Goal: Task Accomplishment & Management: Use online tool/utility

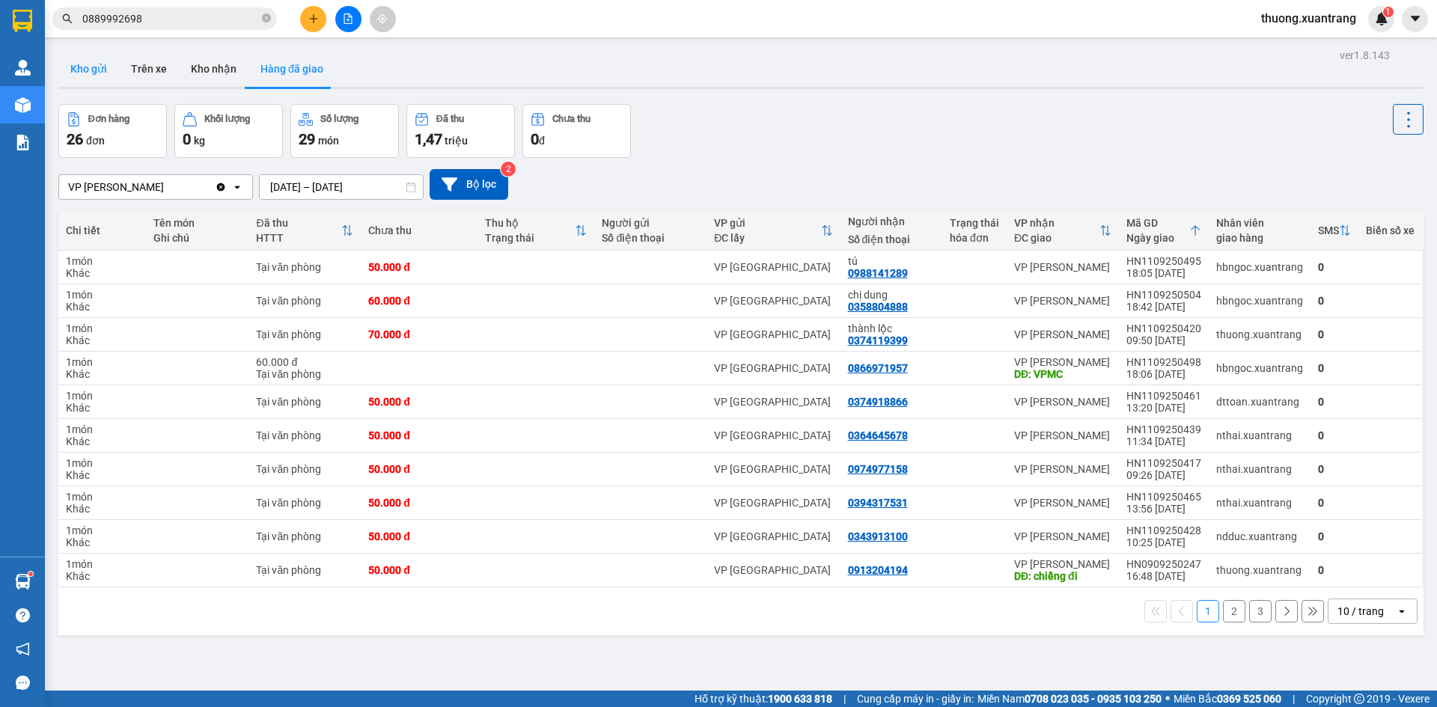
click at [94, 75] on button "Kho gửi" at bounding box center [88, 69] width 61 height 36
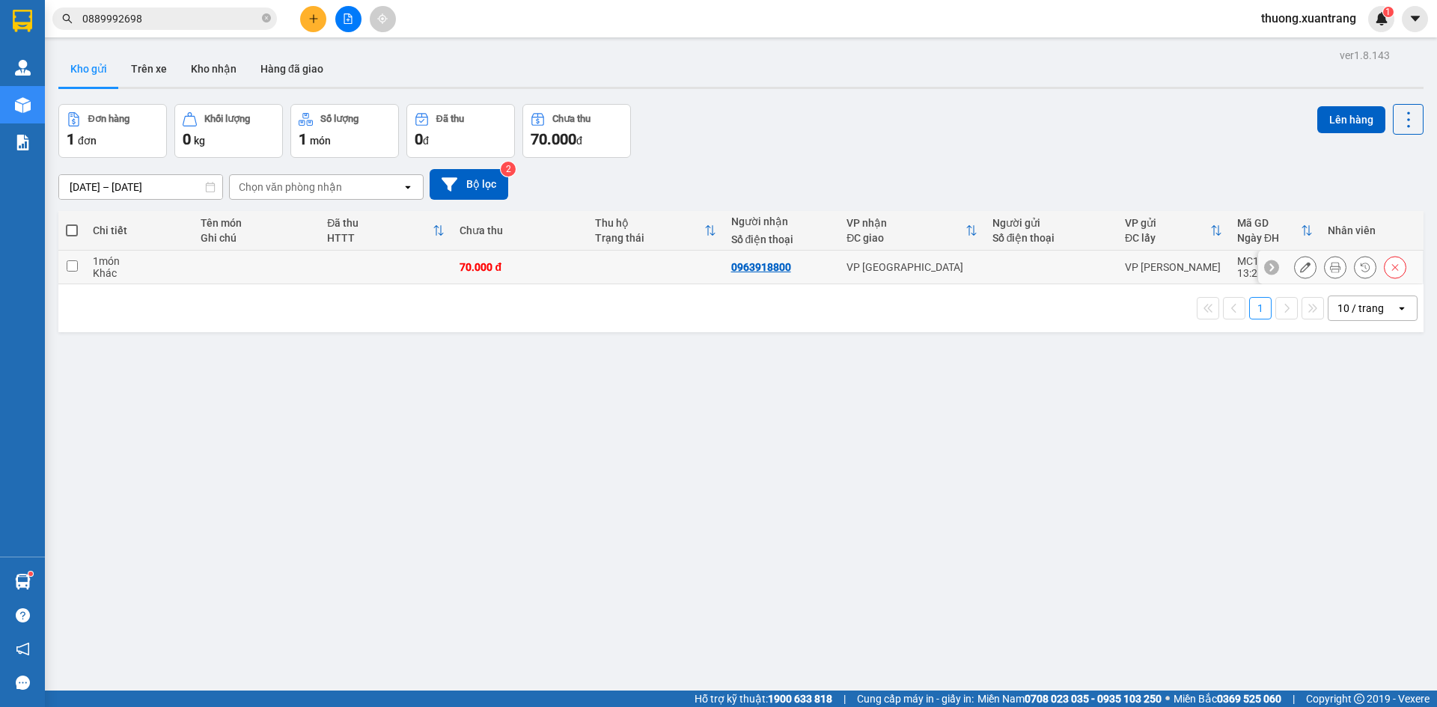
click at [1330, 264] on icon at bounding box center [1335, 267] width 10 height 10
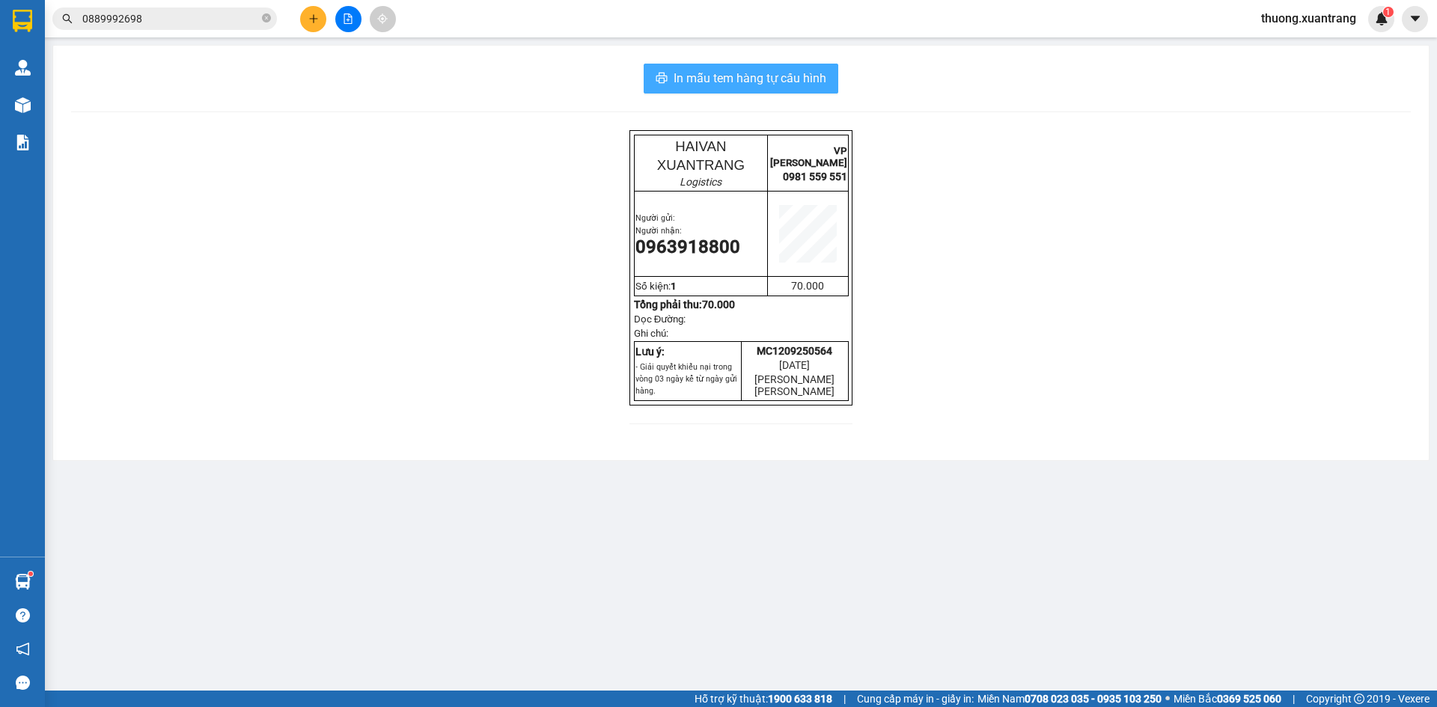
click at [784, 82] on span "In mẫu tem hàng tự cấu hình" at bounding box center [749, 78] width 153 height 19
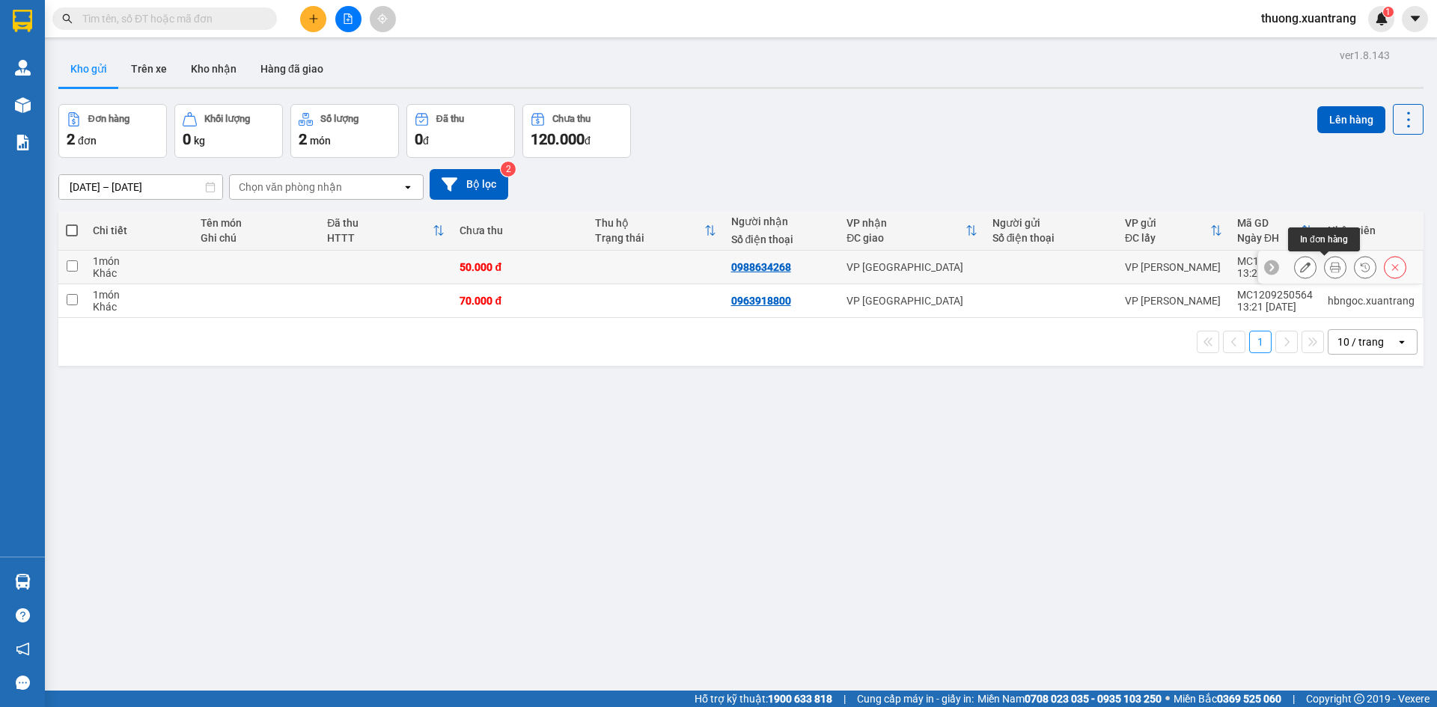
click at [1333, 268] on button at bounding box center [1334, 267] width 21 height 26
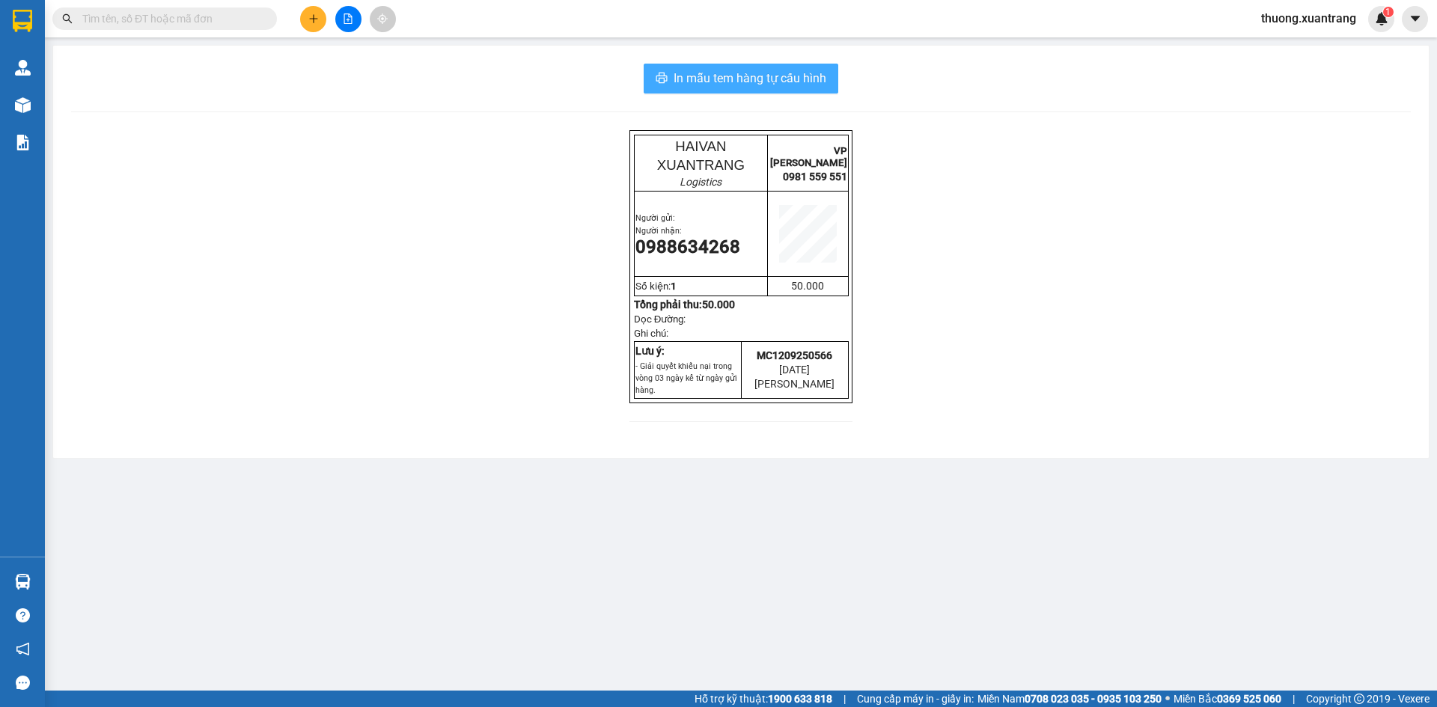
click at [720, 73] on span "In mẫu tem hàng tự cấu hình" at bounding box center [749, 78] width 153 height 19
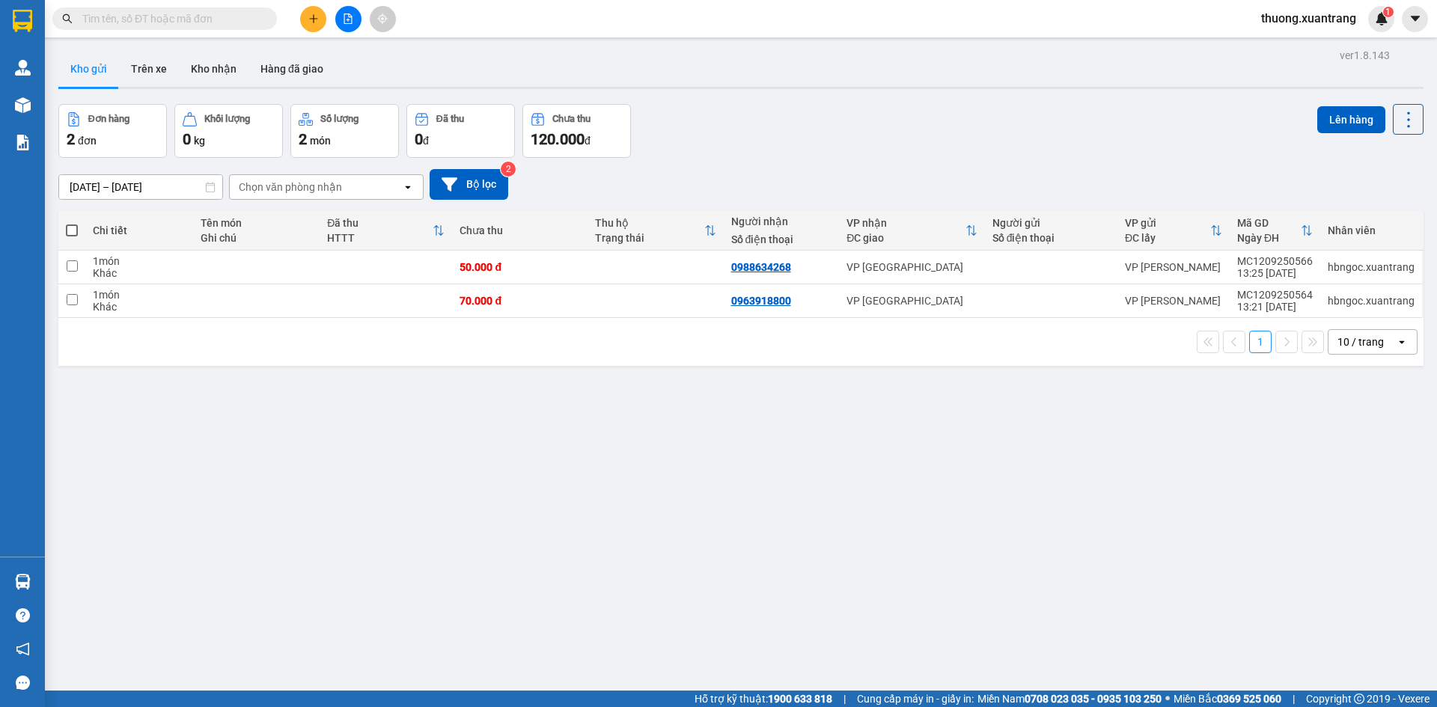
click at [346, 20] on icon "file-add" at bounding box center [348, 18] width 8 height 10
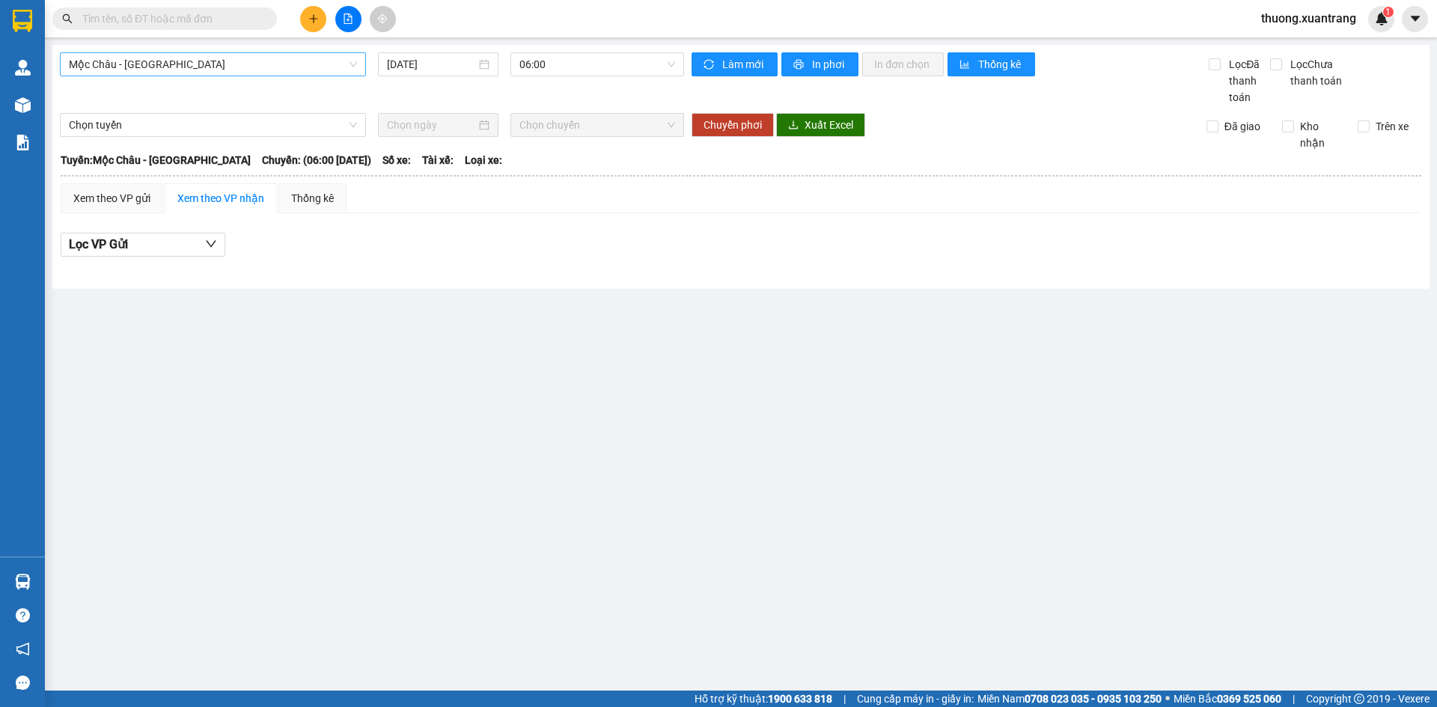
click at [233, 61] on span "Mộc Châu - [GEOGRAPHIC_DATA]" at bounding box center [213, 64] width 288 height 22
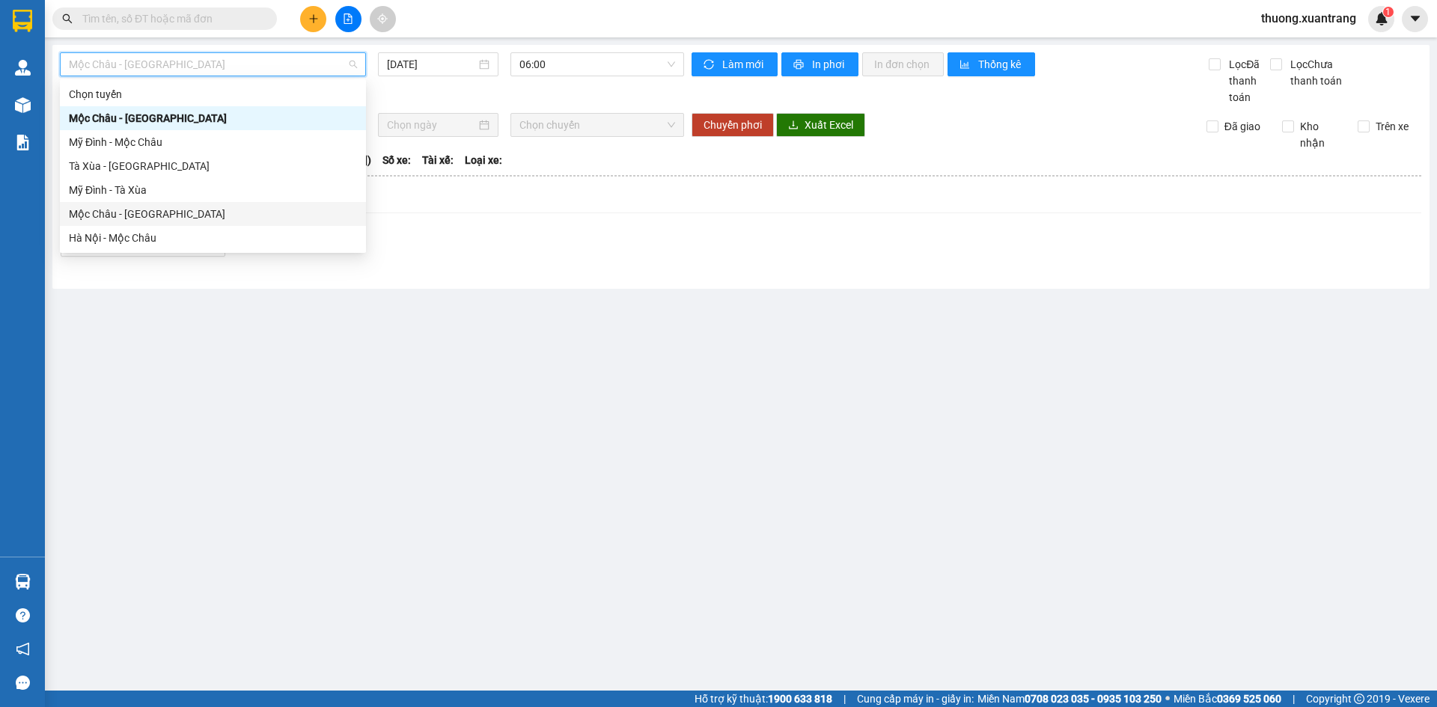
click at [180, 214] on div "Mộc Châu - [GEOGRAPHIC_DATA]" at bounding box center [213, 214] width 288 height 16
type input "[DATE]"
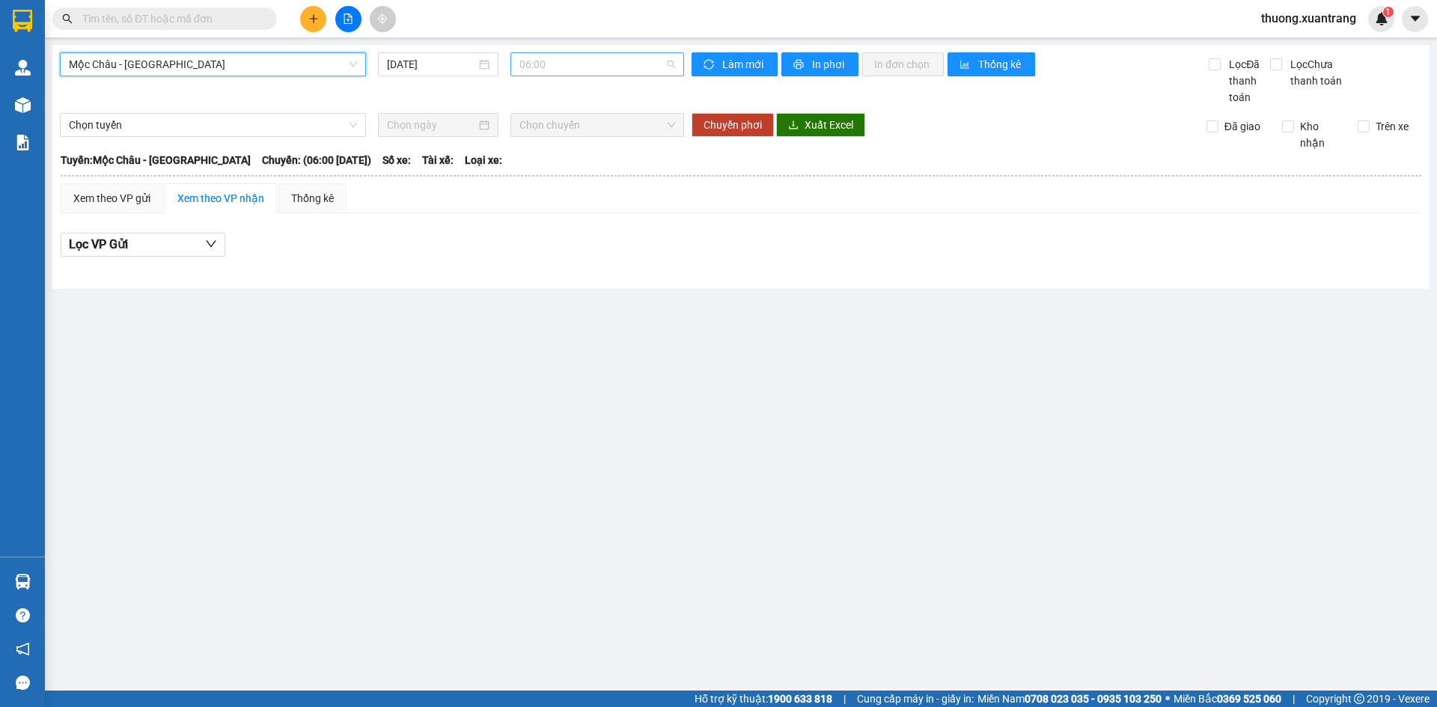
click at [570, 68] on span "06:00" at bounding box center [597, 64] width 156 height 22
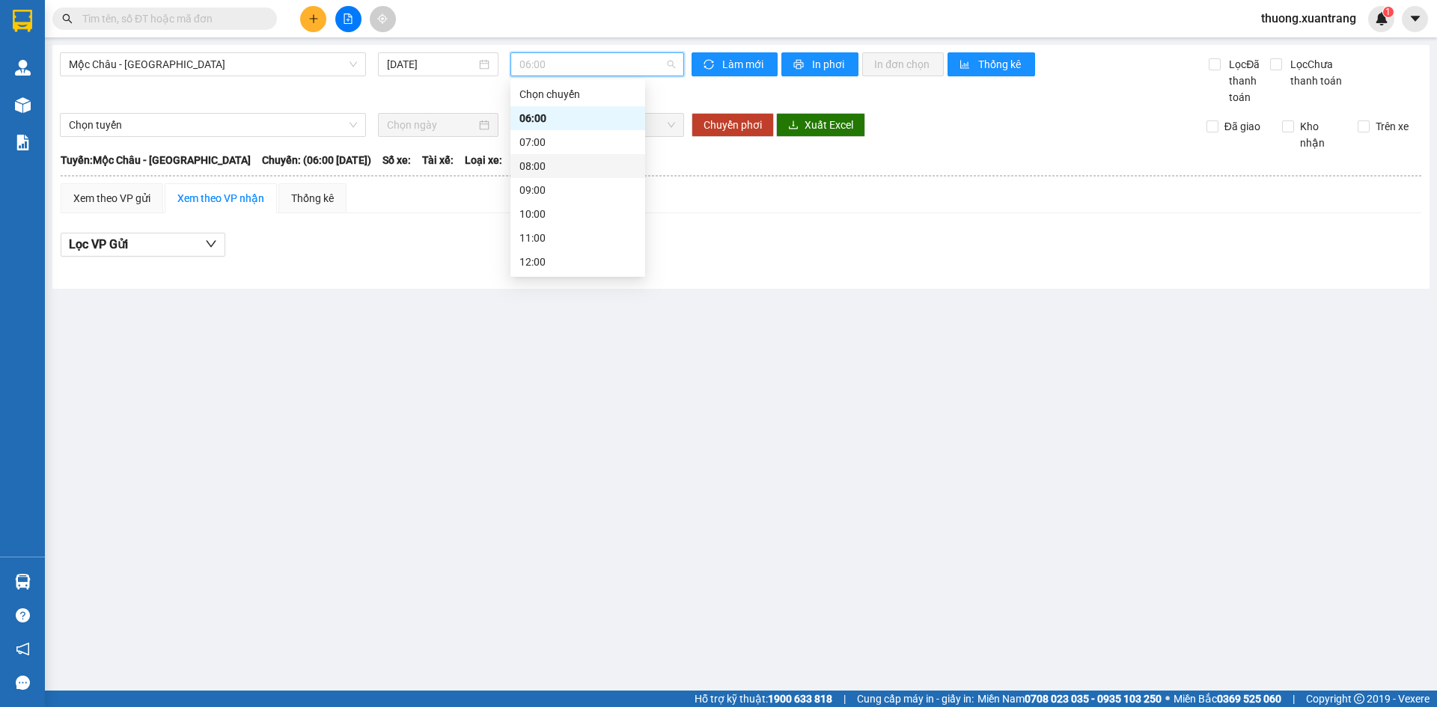
click at [542, 174] on div "08:00" at bounding box center [577, 166] width 117 height 16
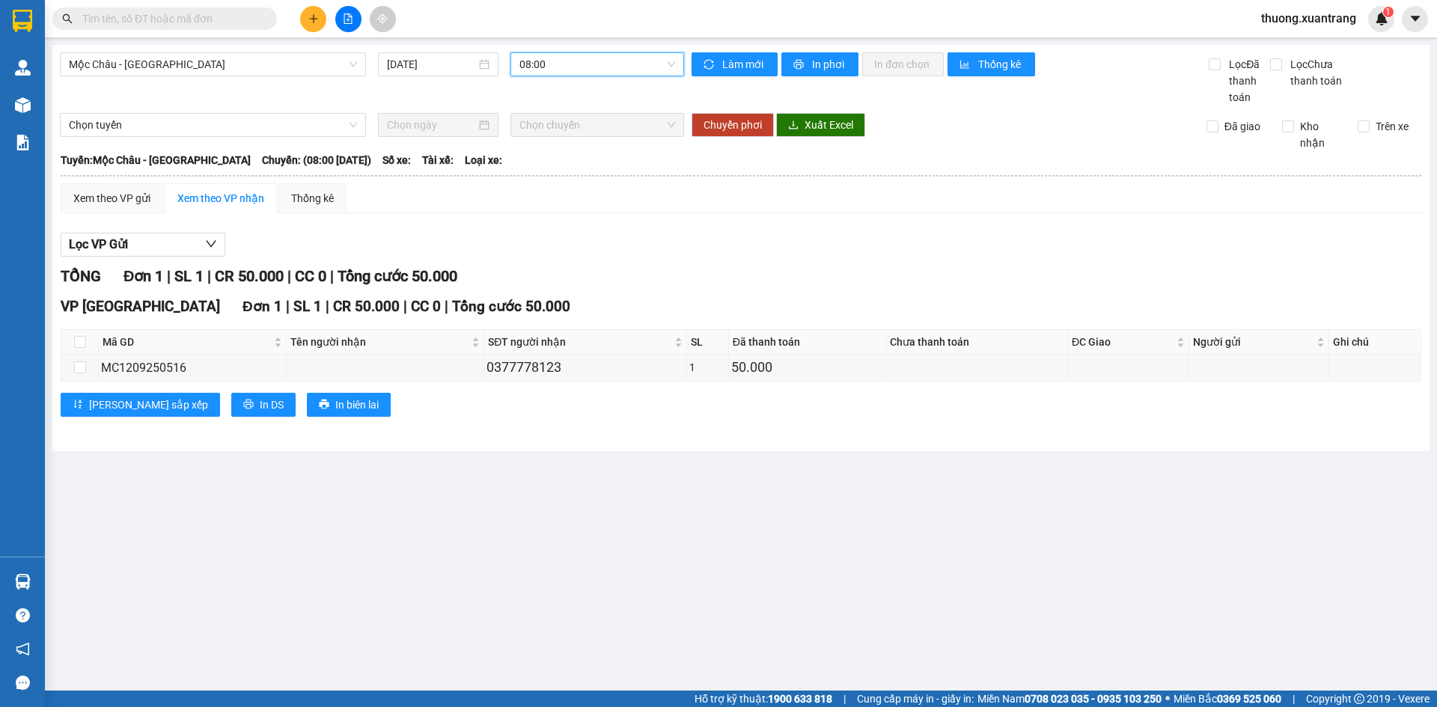
click at [572, 64] on span "08:00" at bounding box center [597, 64] width 156 height 22
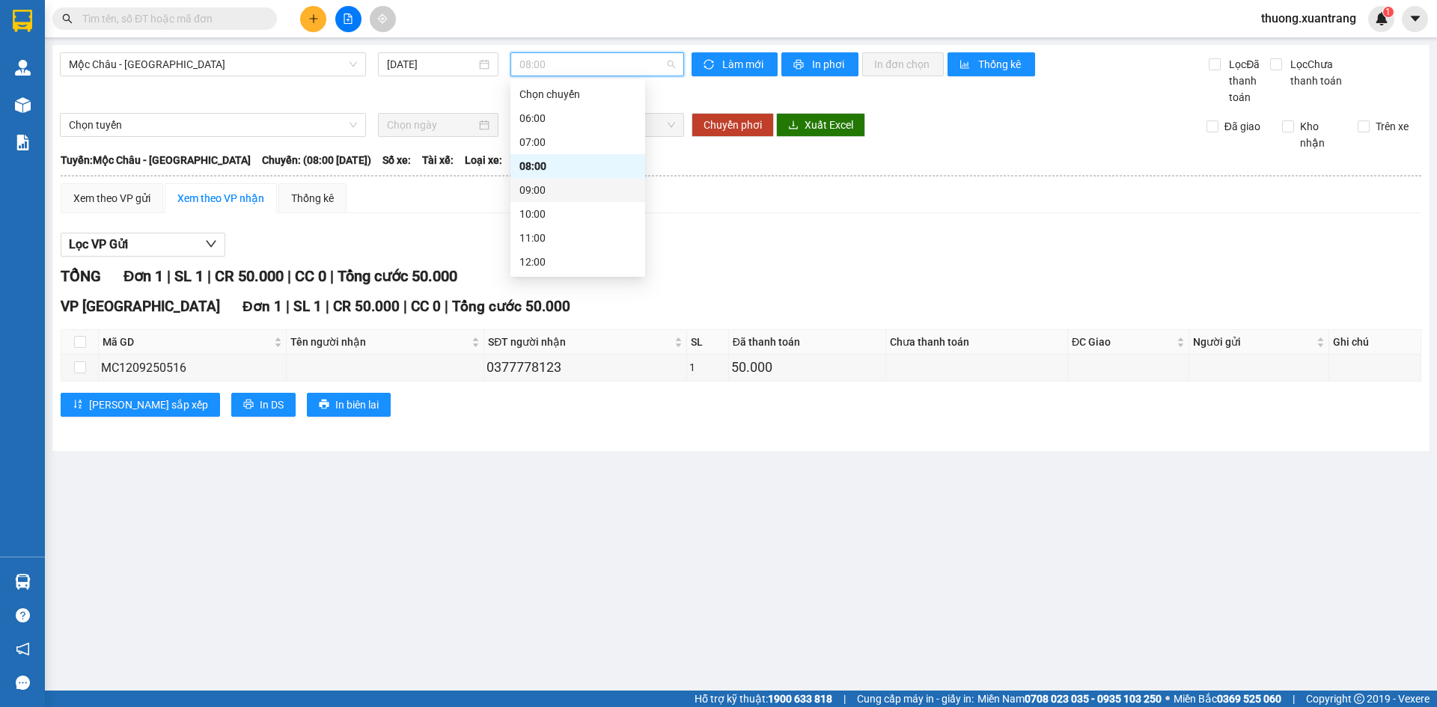
click at [563, 181] on div "09:00" at bounding box center [577, 190] width 135 height 24
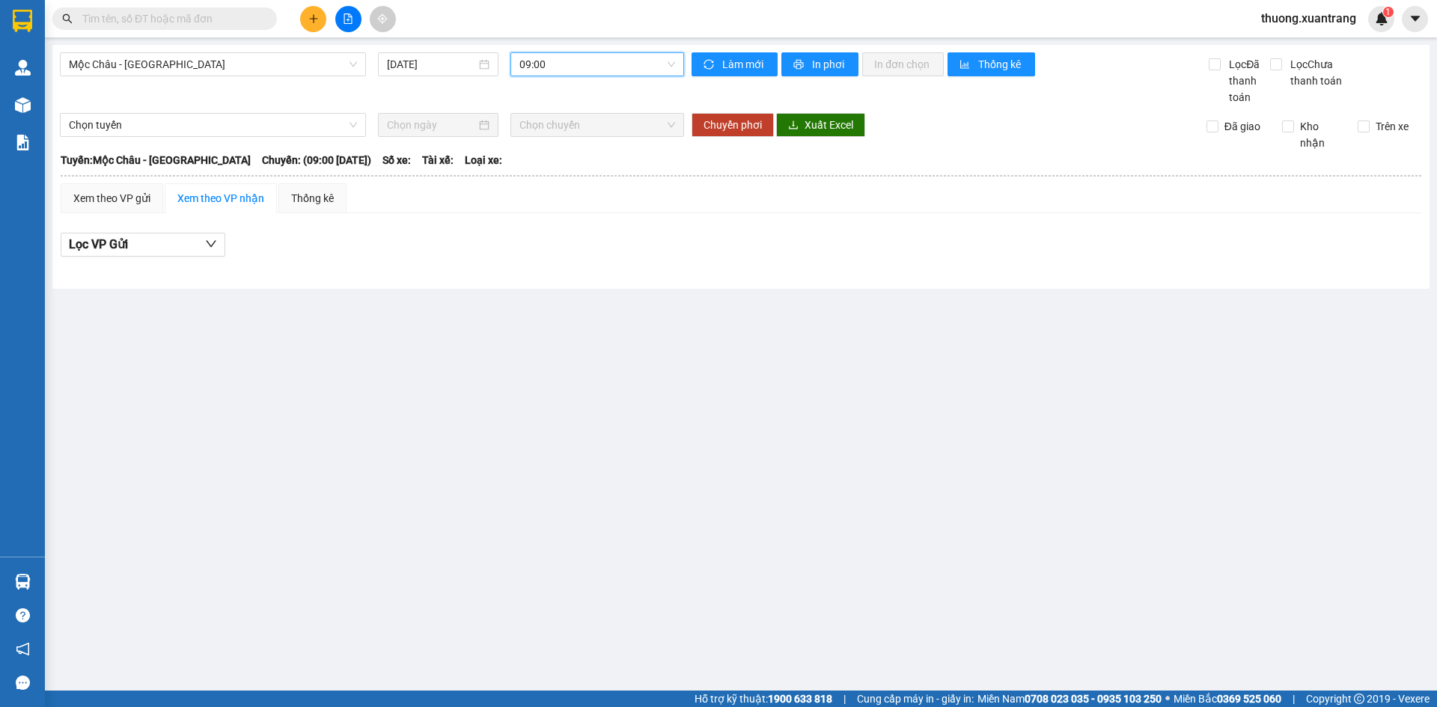
click at [586, 67] on span "09:00" at bounding box center [597, 64] width 156 height 22
click at [563, 205] on div "10:00" at bounding box center [577, 214] width 135 height 24
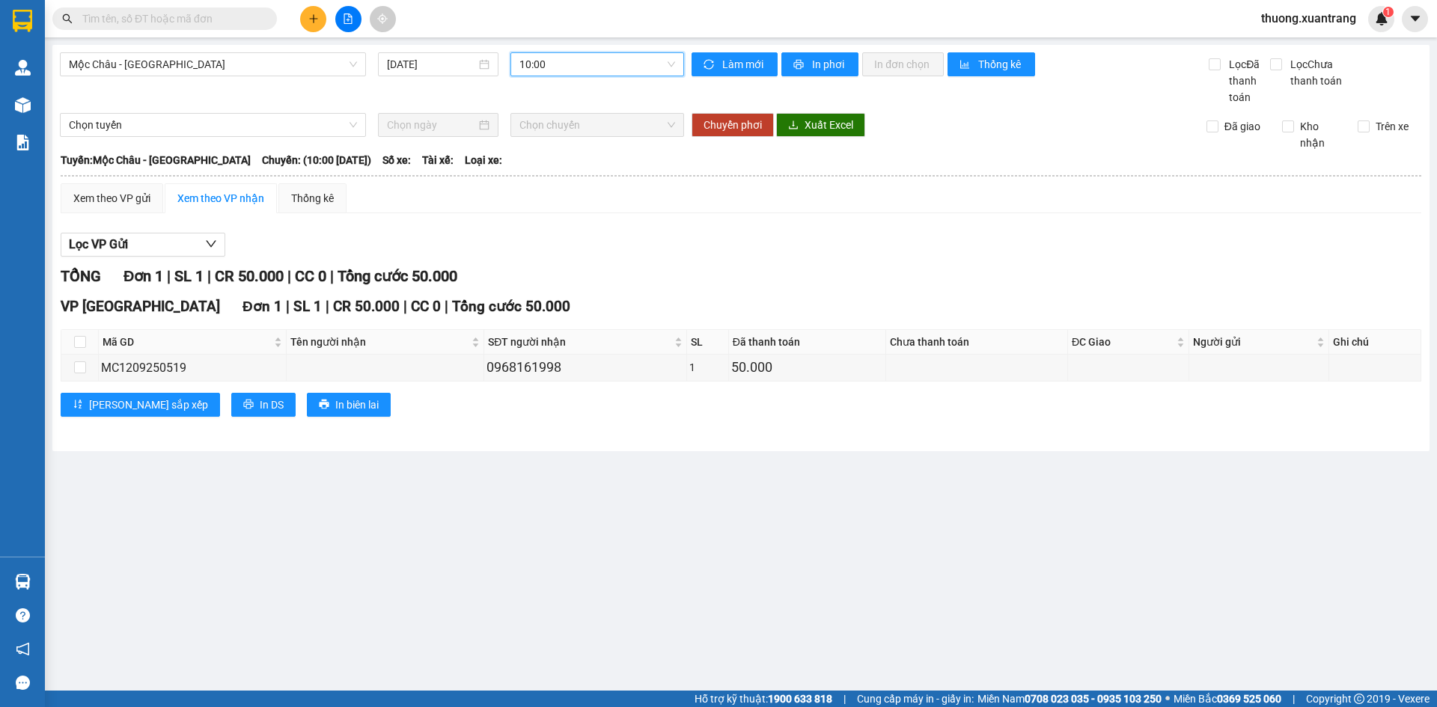
click at [619, 70] on span "10:00" at bounding box center [597, 64] width 156 height 22
click at [587, 155] on div "11:00" at bounding box center [577, 163] width 117 height 16
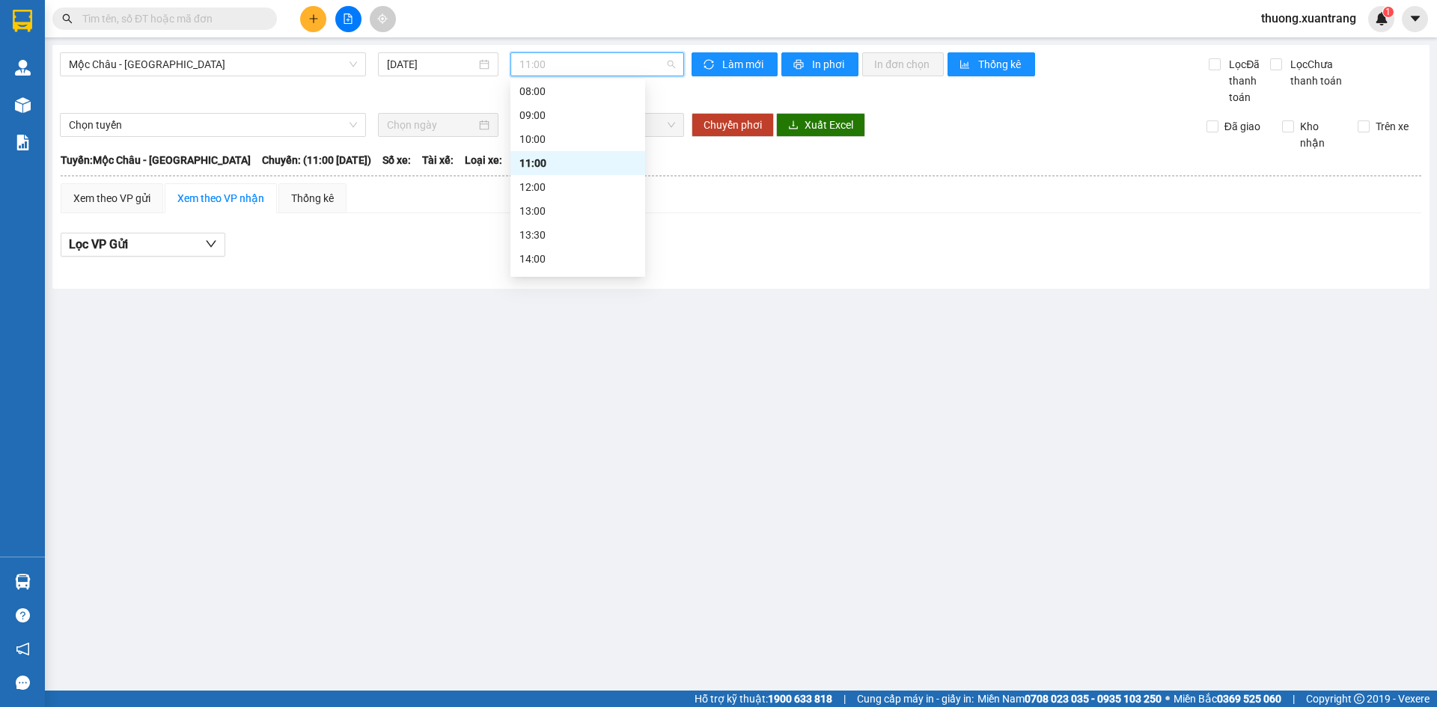
click at [627, 74] on span "11:00" at bounding box center [597, 64] width 156 height 22
click at [568, 185] on div "12:00" at bounding box center [577, 187] width 117 height 16
click at [597, 61] on span "12:00" at bounding box center [597, 64] width 156 height 22
click at [571, 207] on div "13:00" at bounding box center [577, 211] width 117 height 16
click at [584, 65] on span "13:00" at bounding box center [597, 64] width 156 height 22
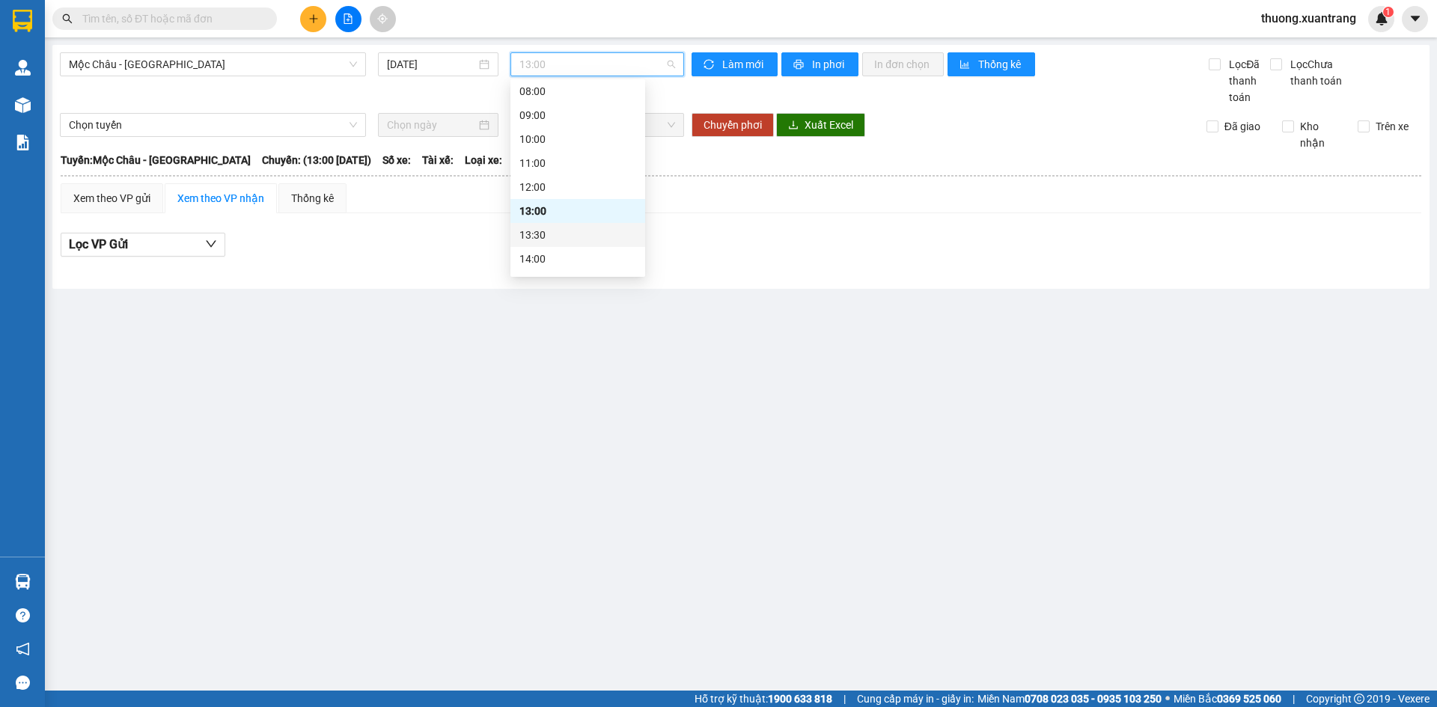
click at [562, 230] on div "13:30" at bounding box center [577, 235] width 117 height 16
click at [587, 55] on span "13:30" at bounding box center [597, 64] width 156 height 22
click at [554, 255] on div "14:00" at bounding box center [577, 259] width 117 height 16
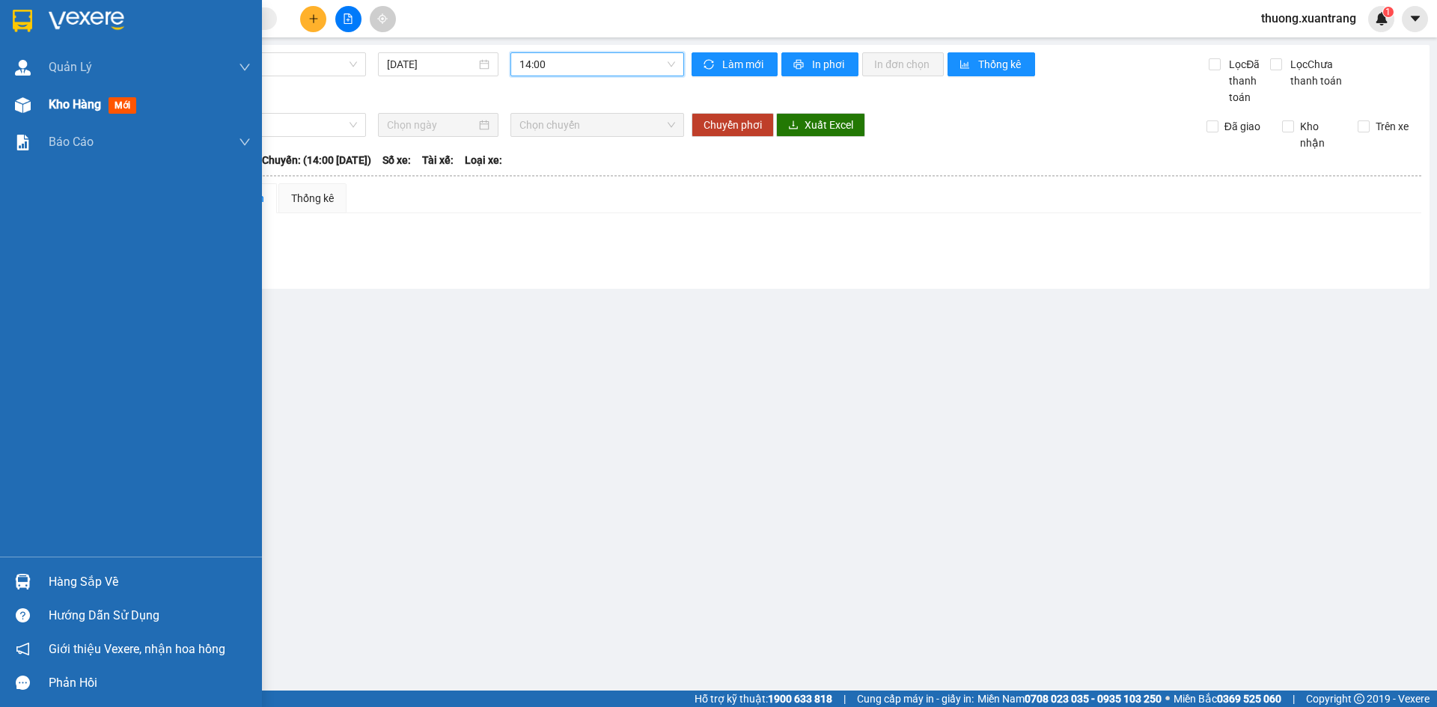
click at [12, 99] on div at bounding box center [23, 105] width 26 height 26
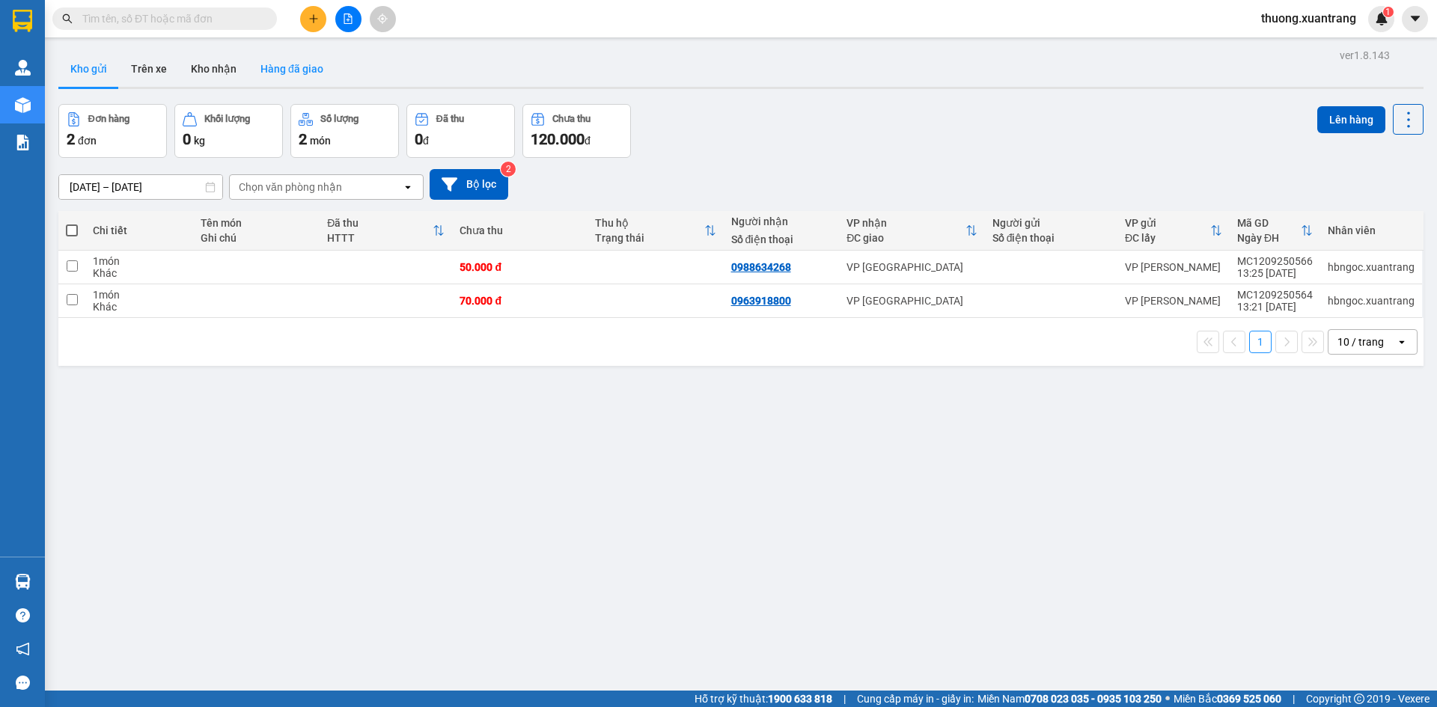
click at [308, 70] on button "Hàng đã giao" at bounding box center [291, 69] width 87 height 36
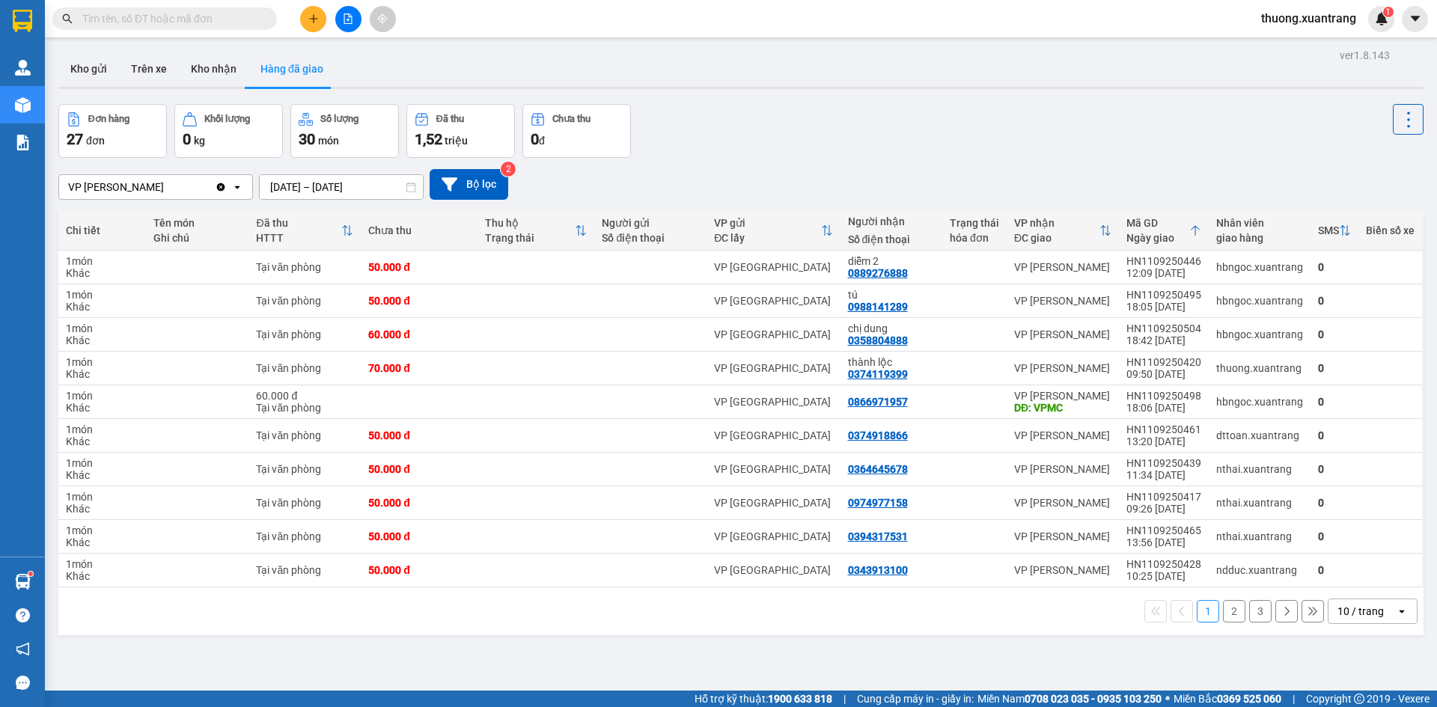
click at [193, 13] on input "text" at bounding box center [170, 18] width 177 height 16
paste input "0975689161"
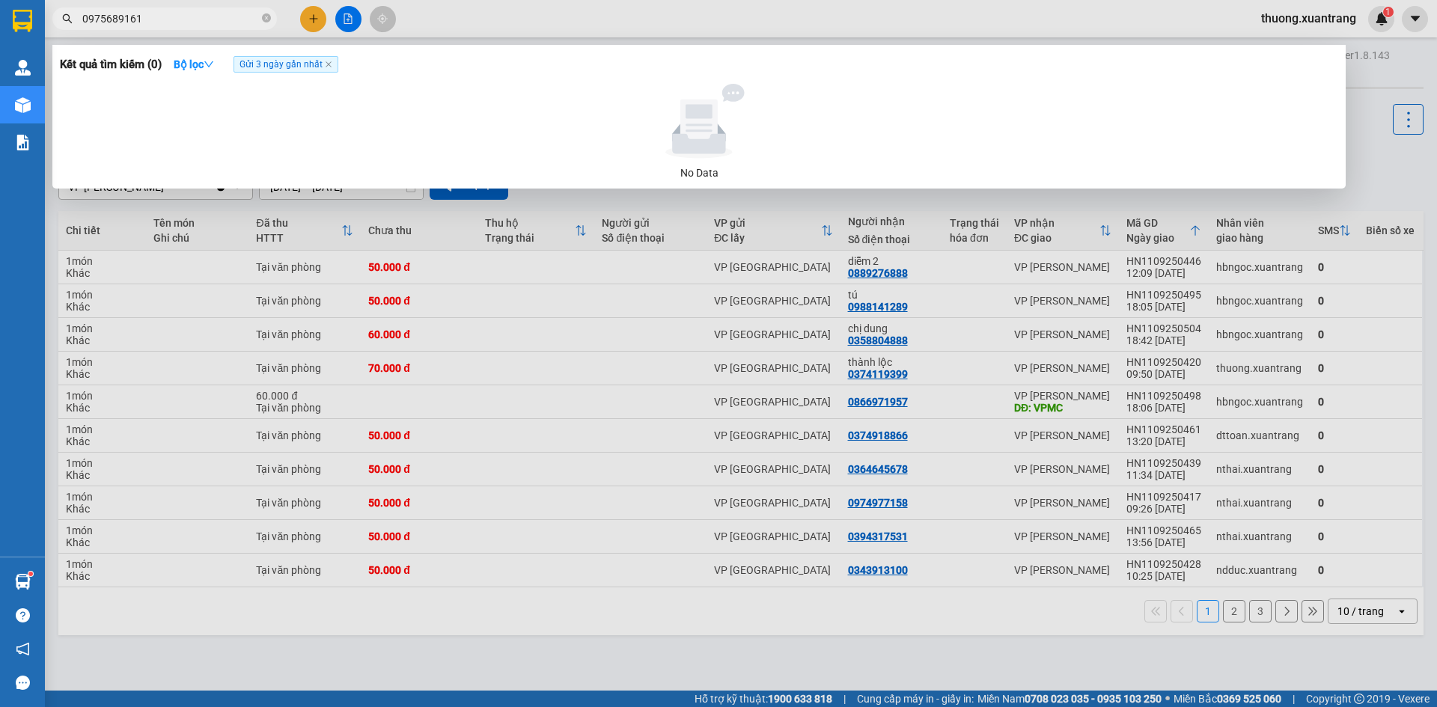
type input "0975689161"
click at [351, 25] on div at bounding box center [718, 353] width 1437 height 707
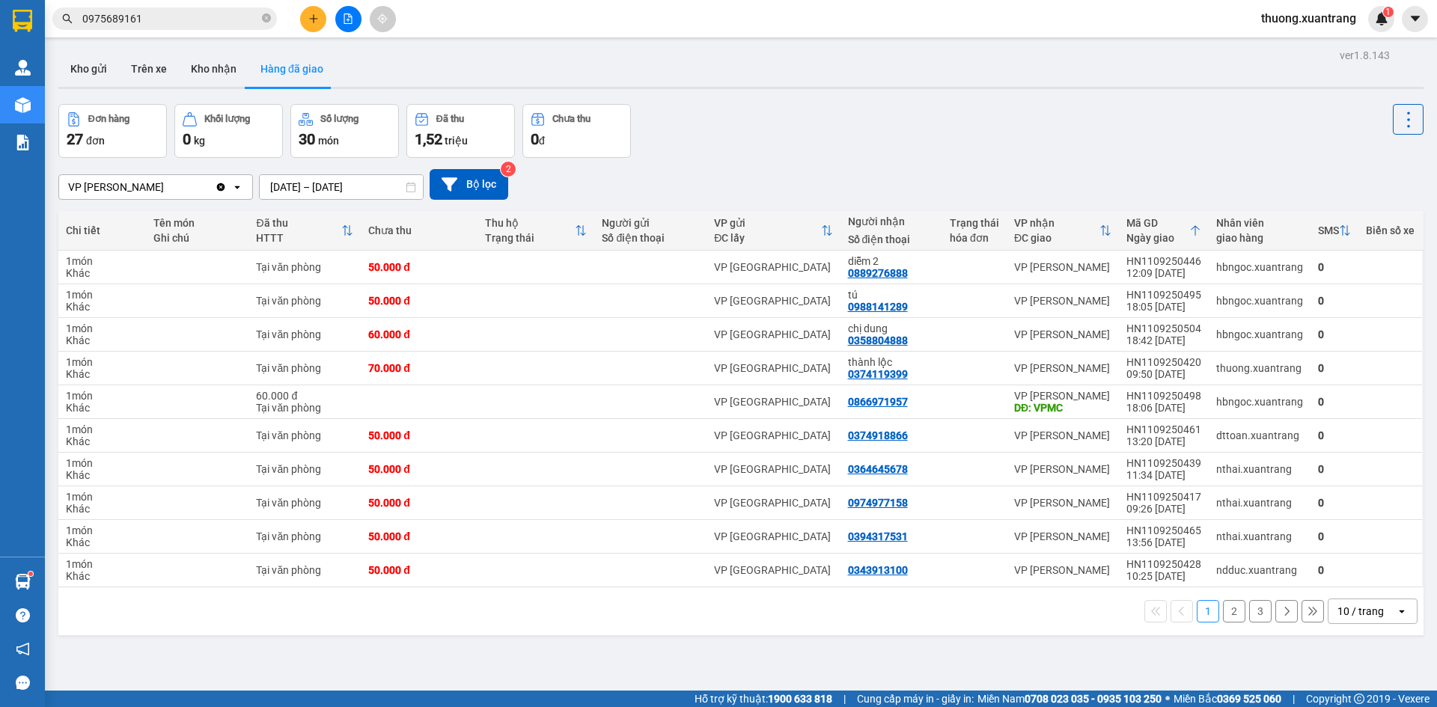
click at [342, 16] on button at bounding box center [348, 19] width 26 height 26
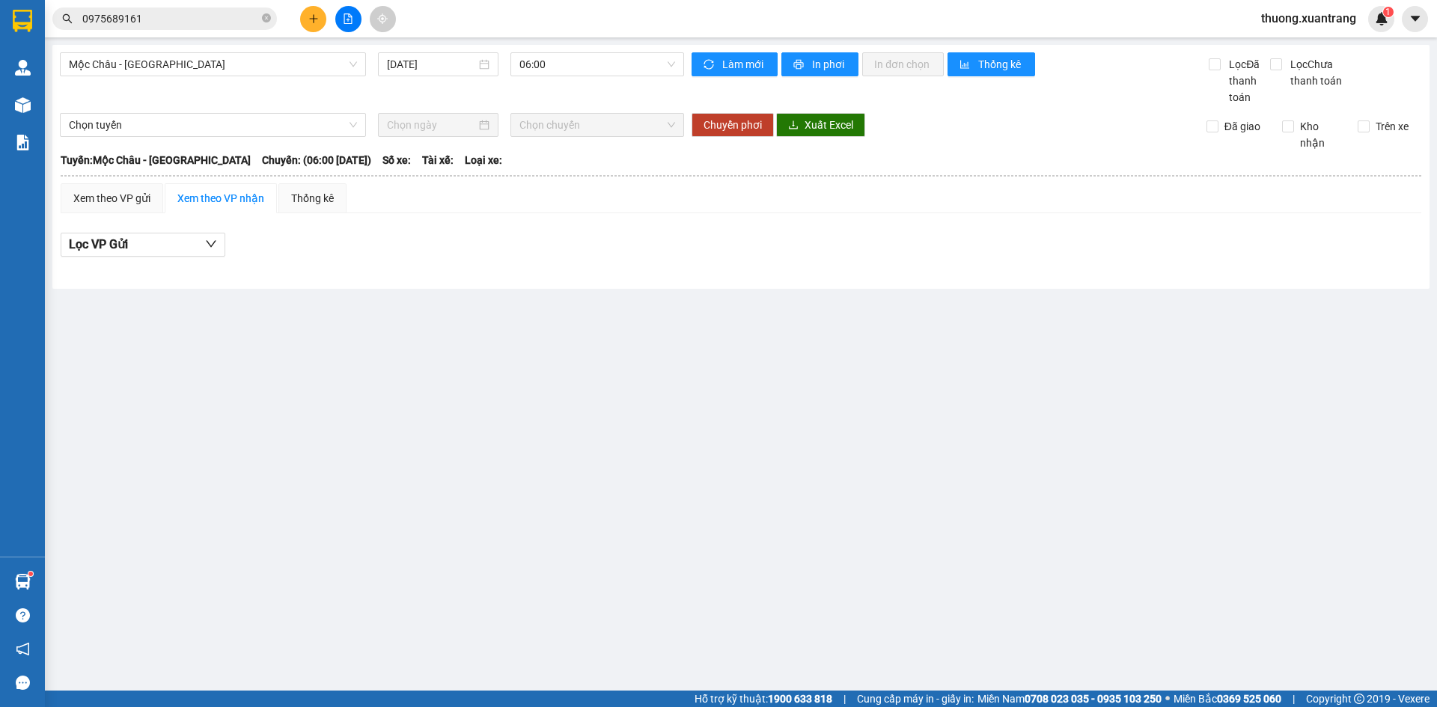
click at [347, 23] on icon "file-add" at bounding box center [348, 18] width 8 height 10
click at [571, 74] on span "06:00" at bounding box center [597, 64] width 156 height 22
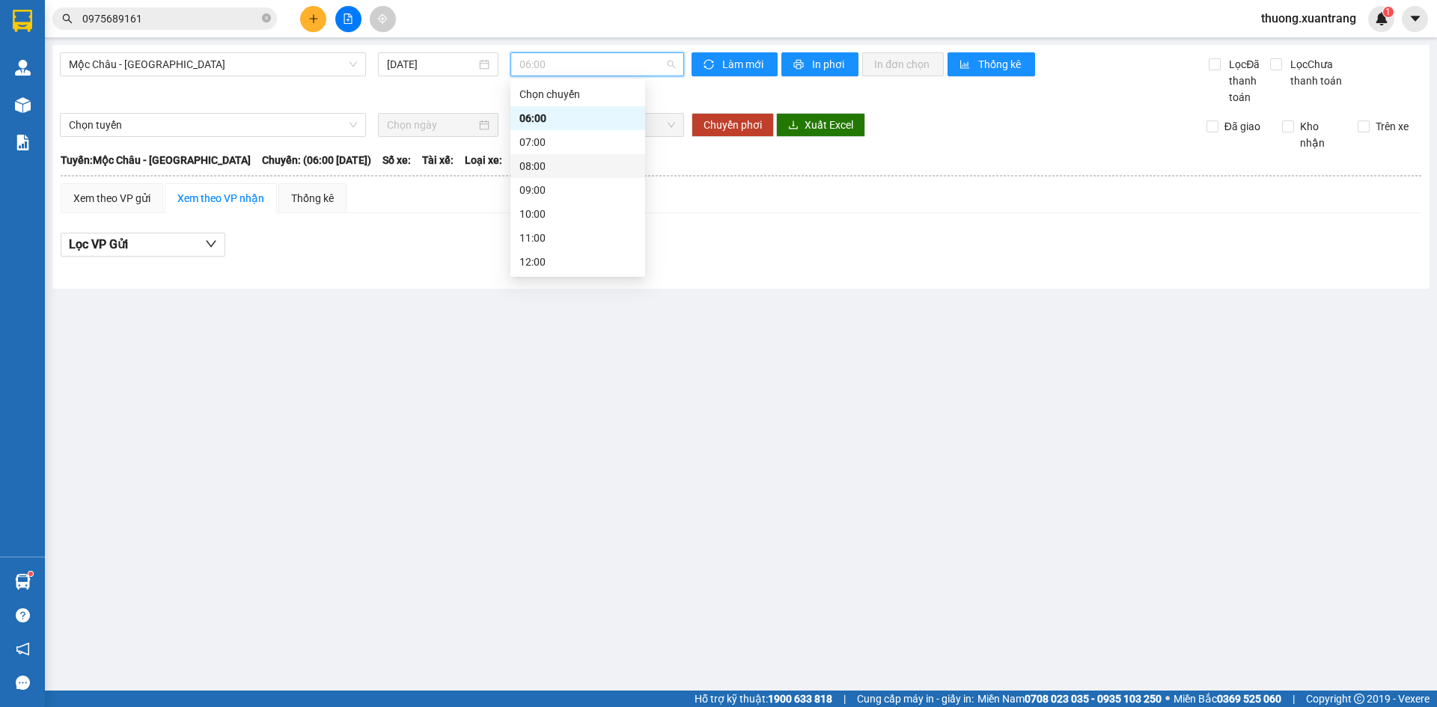
click at [546, 166] on div "08:00" at bounding box center [577, 166] width 117 height 16
click at [553, 69] on span "08:00" at bounding box center [597, 64] width 156 height 22
click at [547, 142] on div "07:00" at bounding box center [577, 142] width 117 height 16
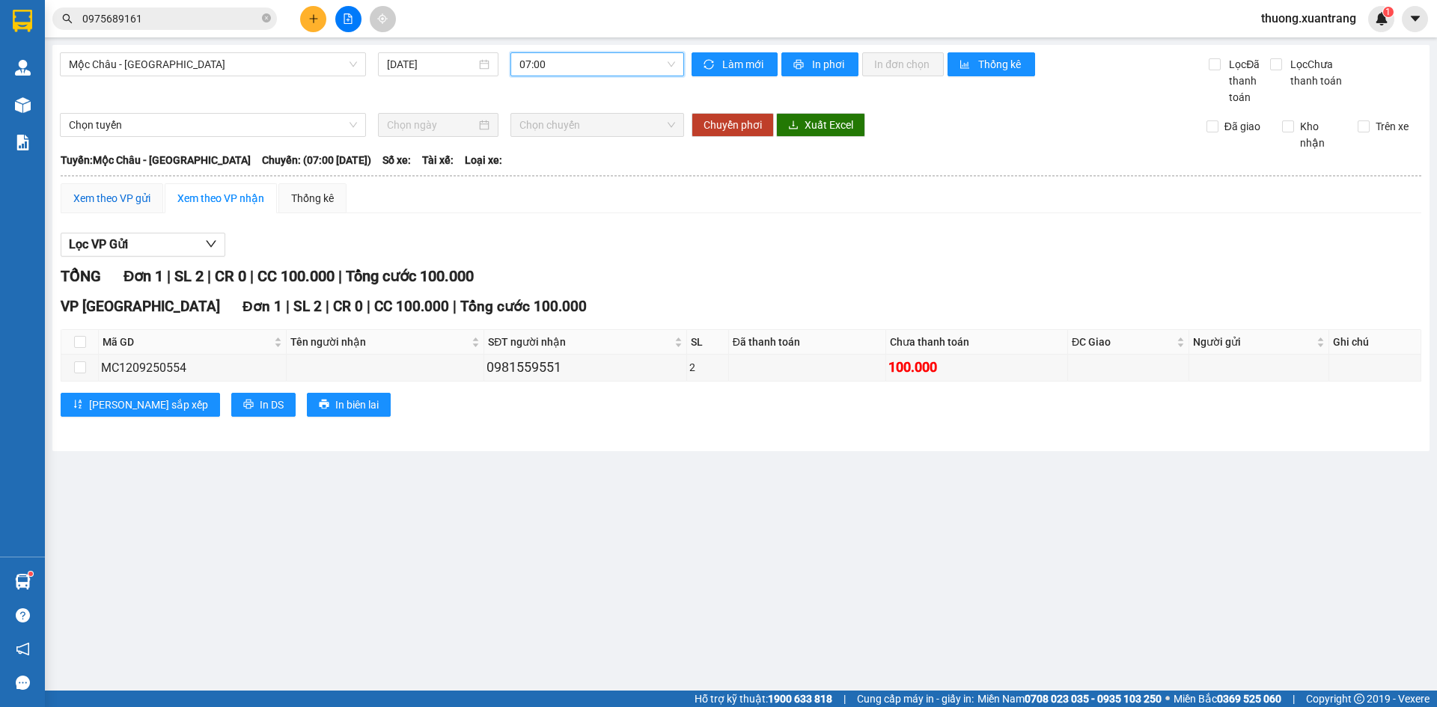
click at [135, 201] on div "Xem theo VP gửi" at bounding box center [111, 198] width 77 height 16
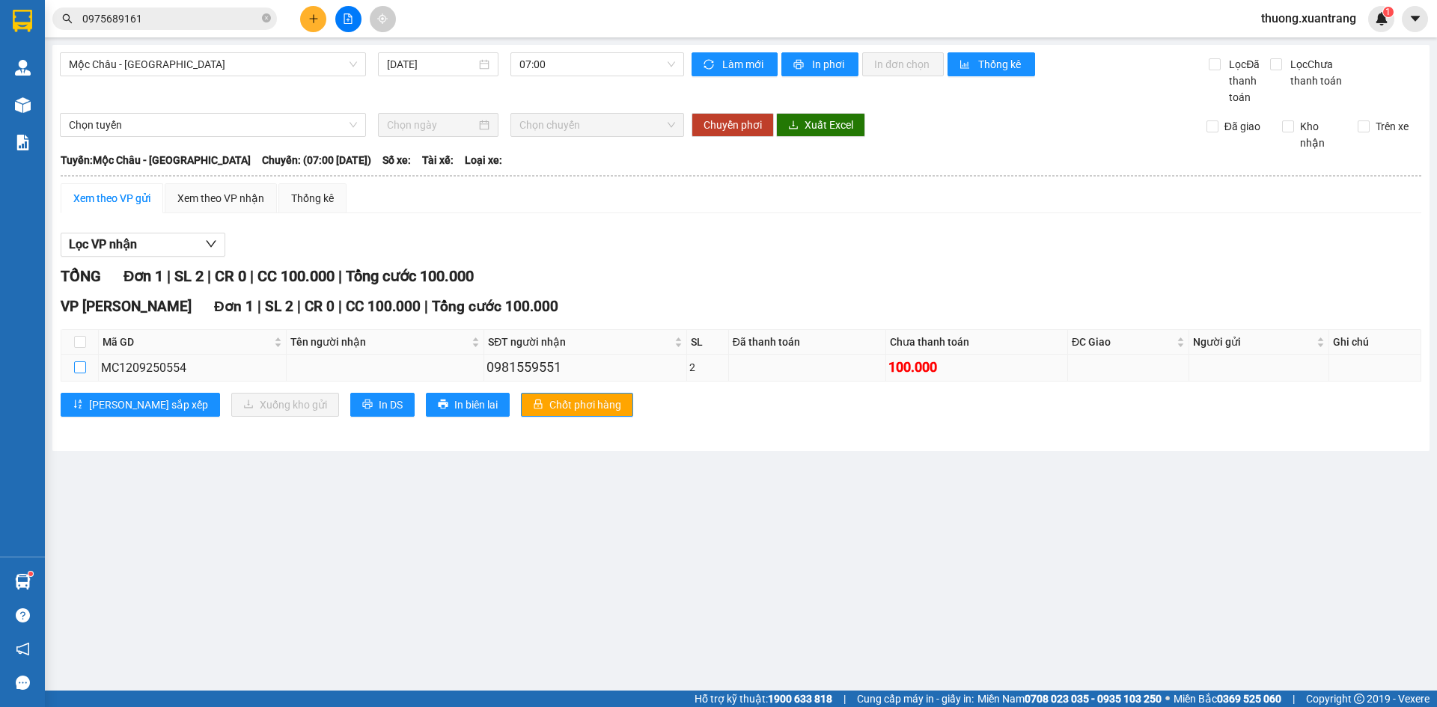
click at [82, 370] on input "checkbox" at bounding box center [80, 367] width 12 height 12
checkbox input "true"
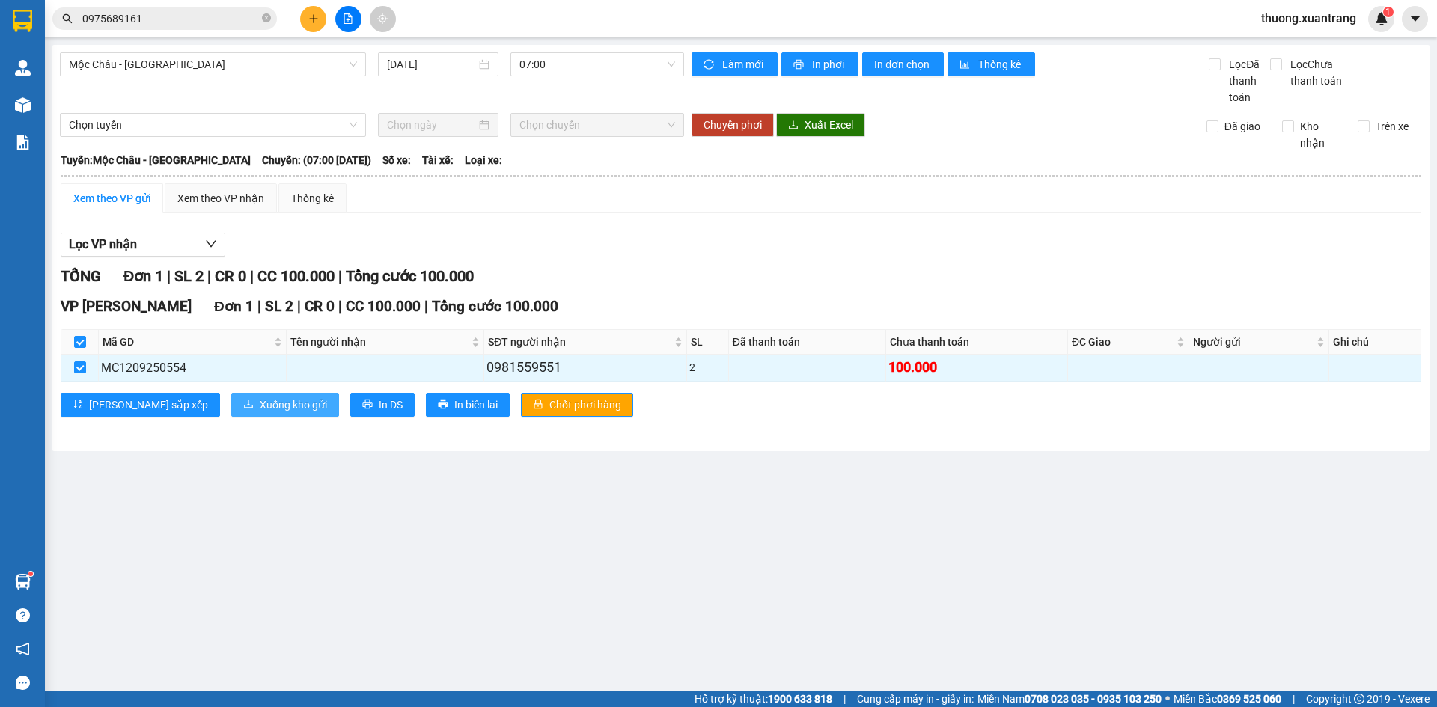
click at [260, 406] on span "Xuống kho gửi" at bounding box center [293, 405] width 67 height 16
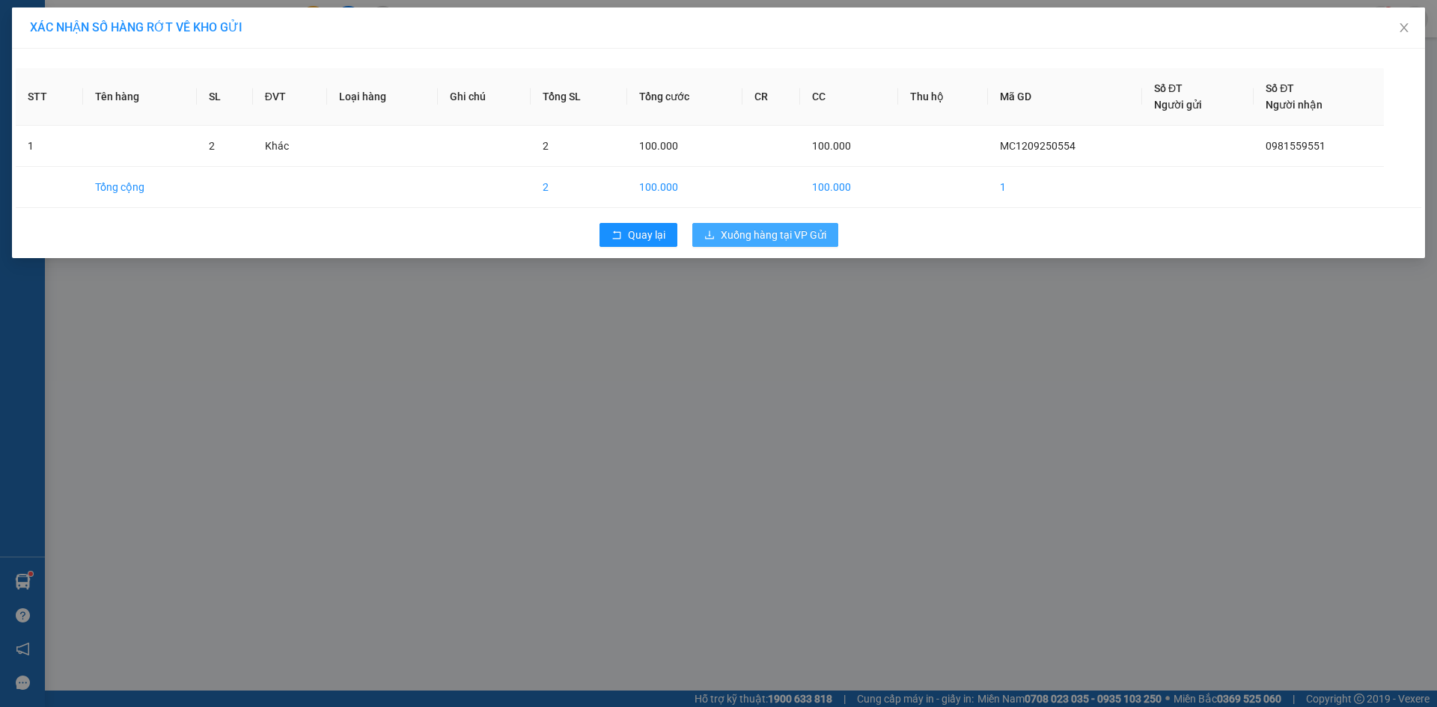
click at [744, 235] on span "Xuống hàng tại VP Gửi" at bounding box center [774, 235] width 106 height 16
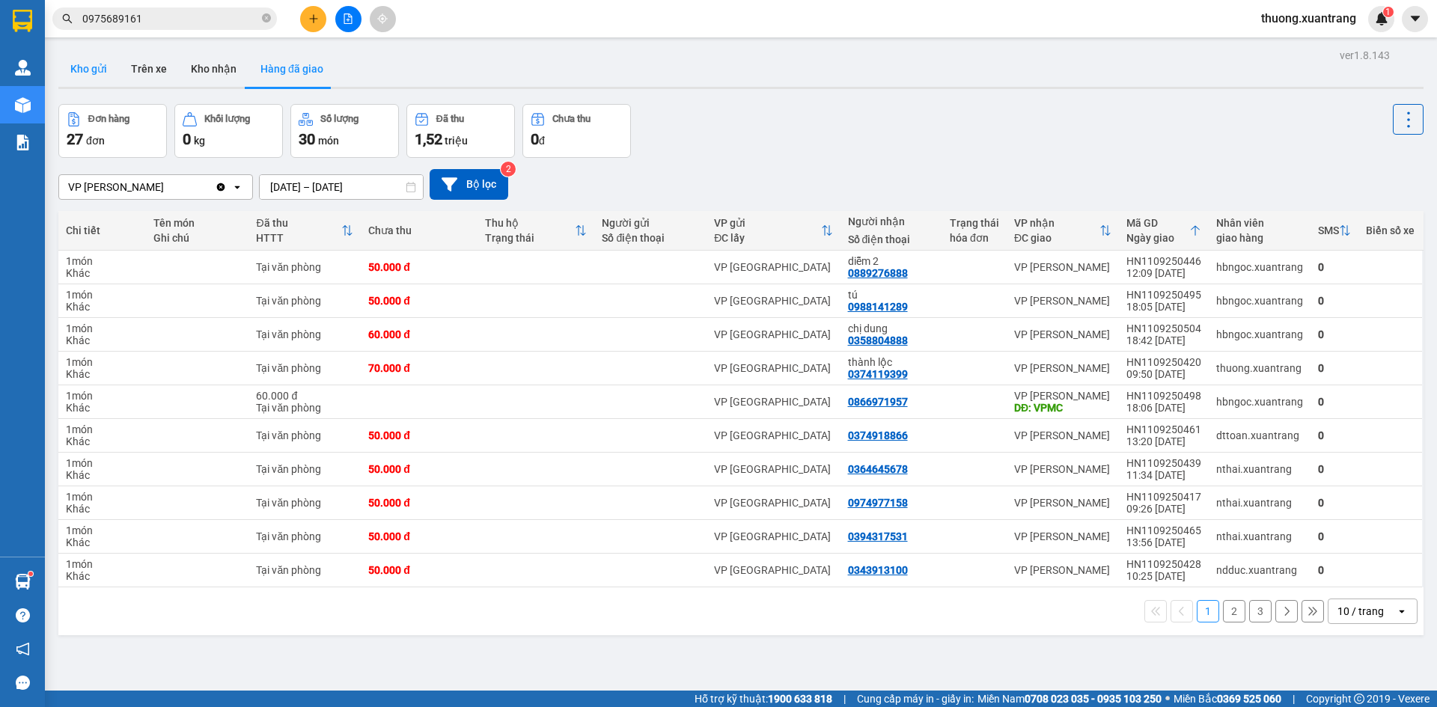
click at [103, 68] on button "Kho gửi" at bounding box center [88, 69] width 61 height 36
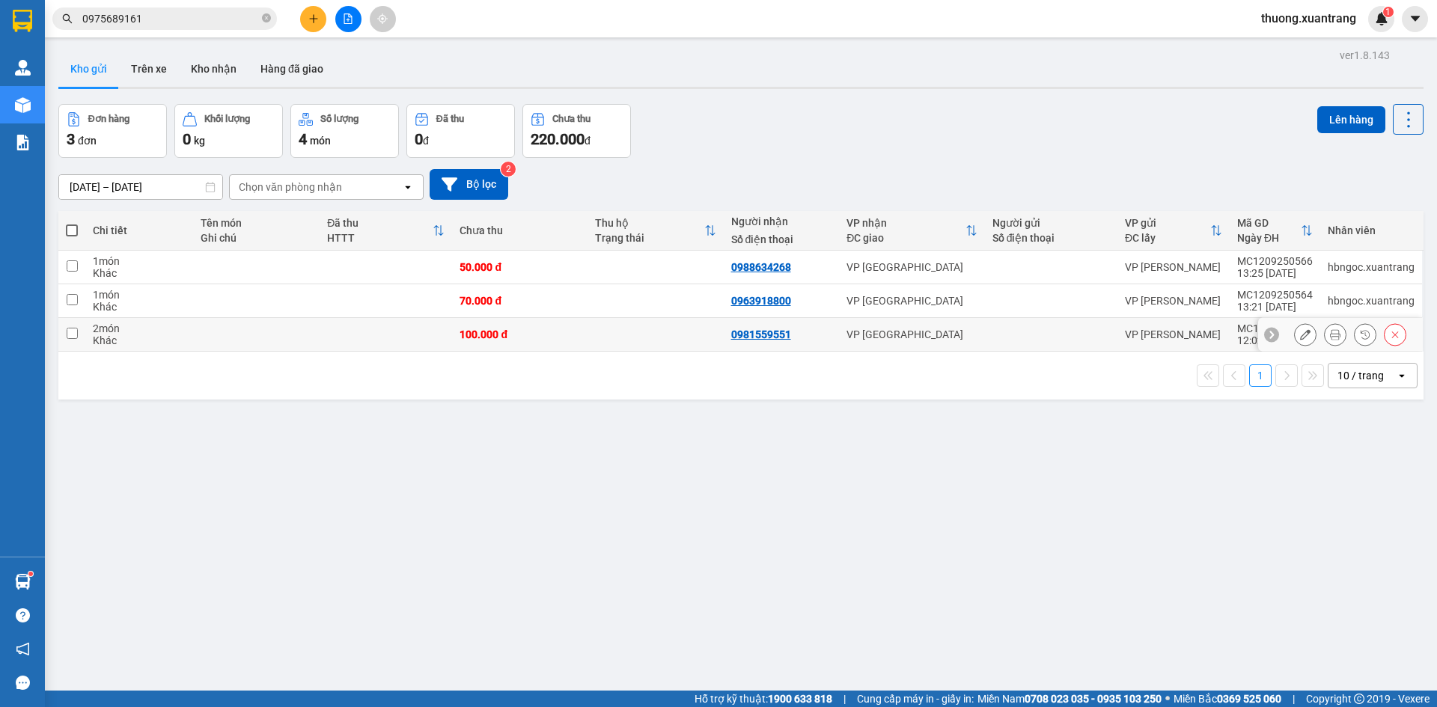
click at [623, 349] on td at bounding box center [654, 335] width 135 height 34
checkbox input "true"
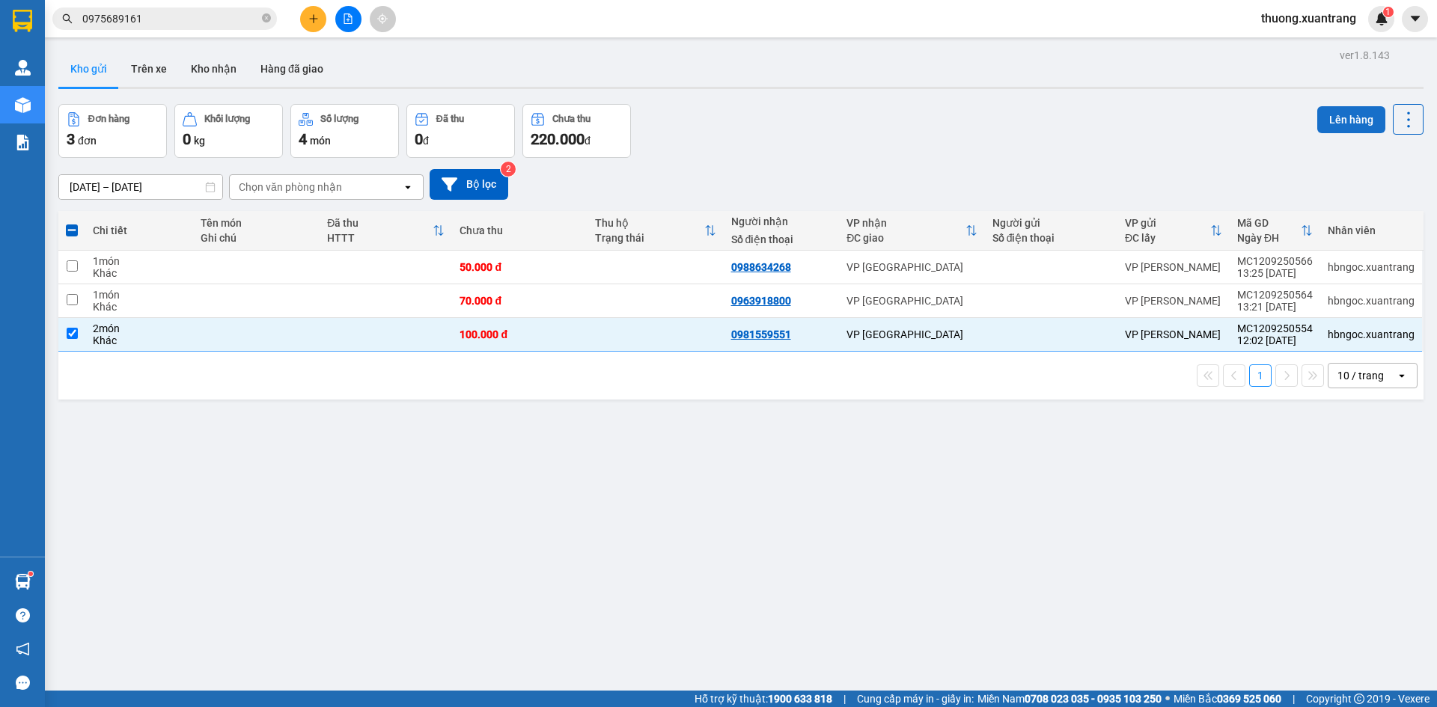
click at [1321, 116] on button "Lên hàng" at bounding box center [1351, 119] width 68 height 27
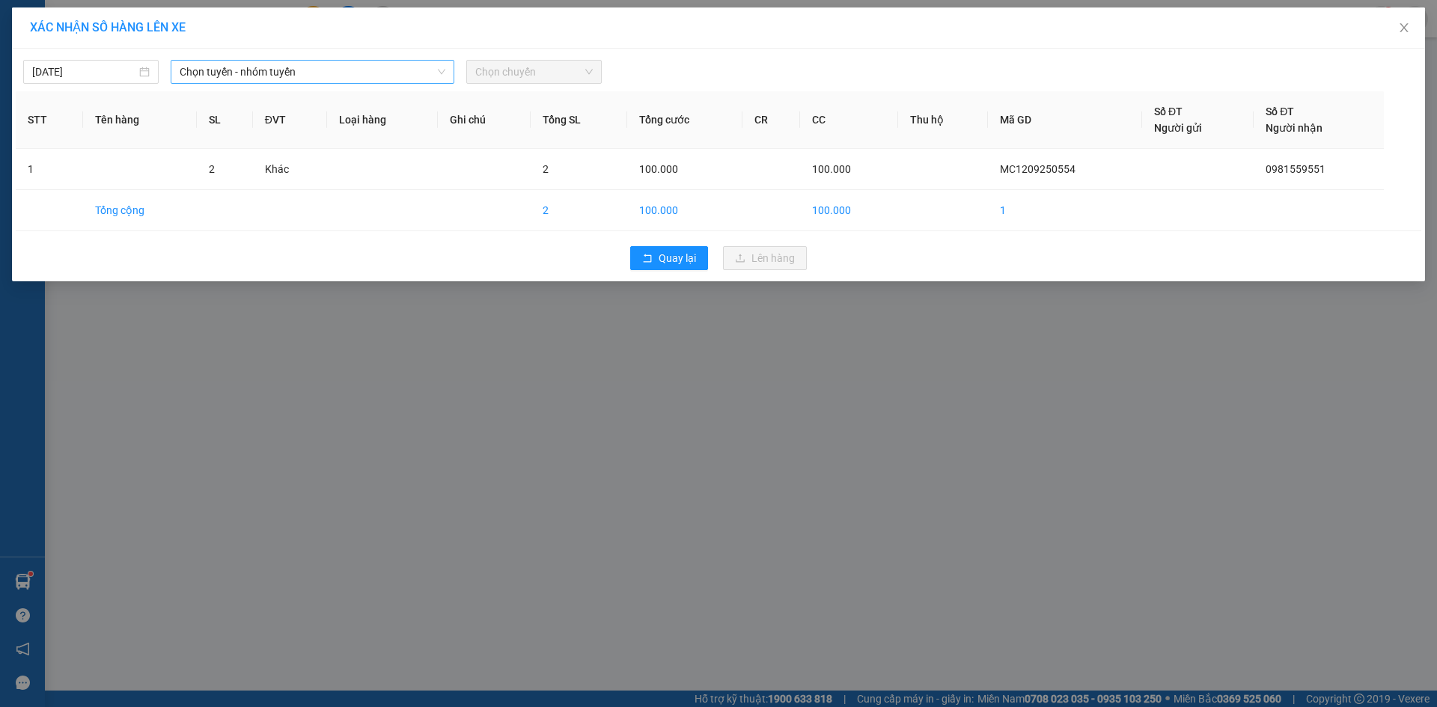
click at [269, 78] on span "Chọn tuyến - nhóm tuyến" at bounding box center [313, 72] width 266 height 22
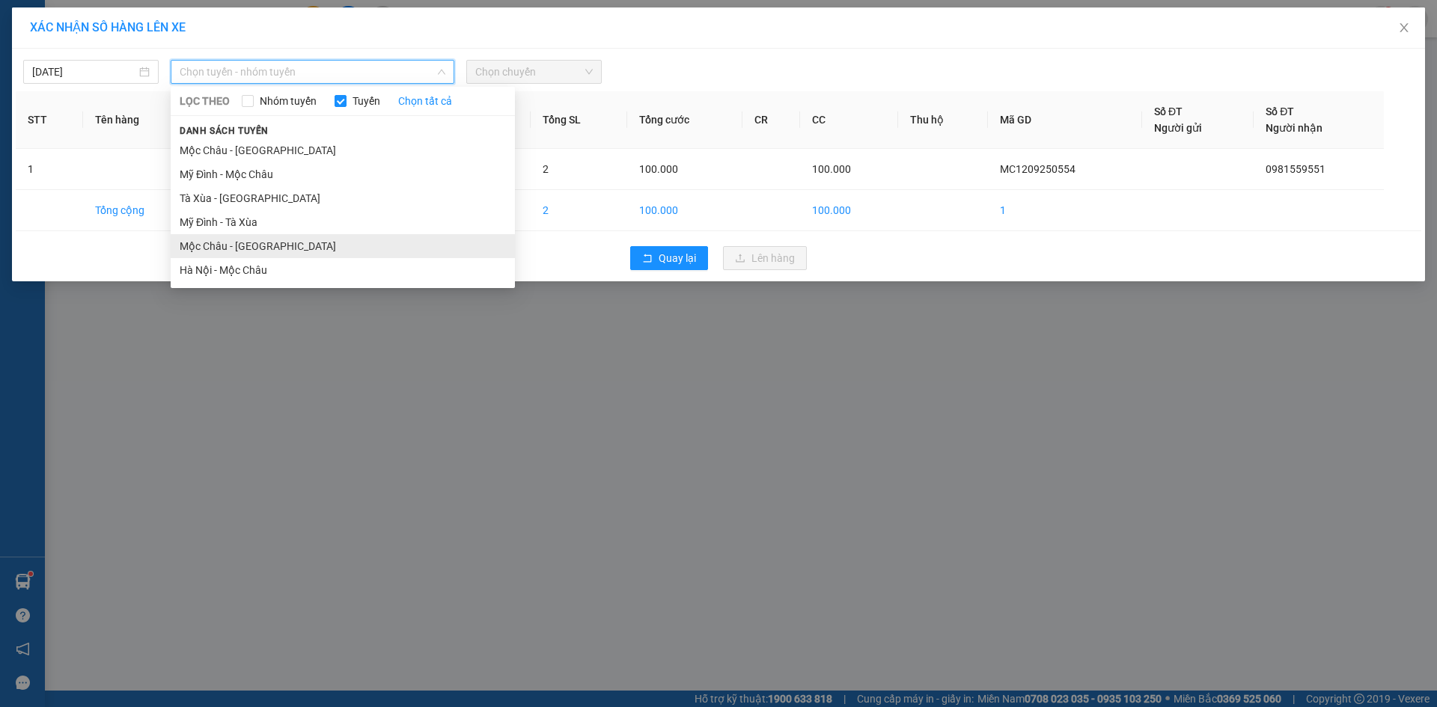
click at [281, 249] on li "Mộc Châu - [GEOGRAPHIC_DATA]" at bounding box center [343, 246] width 344 height 24
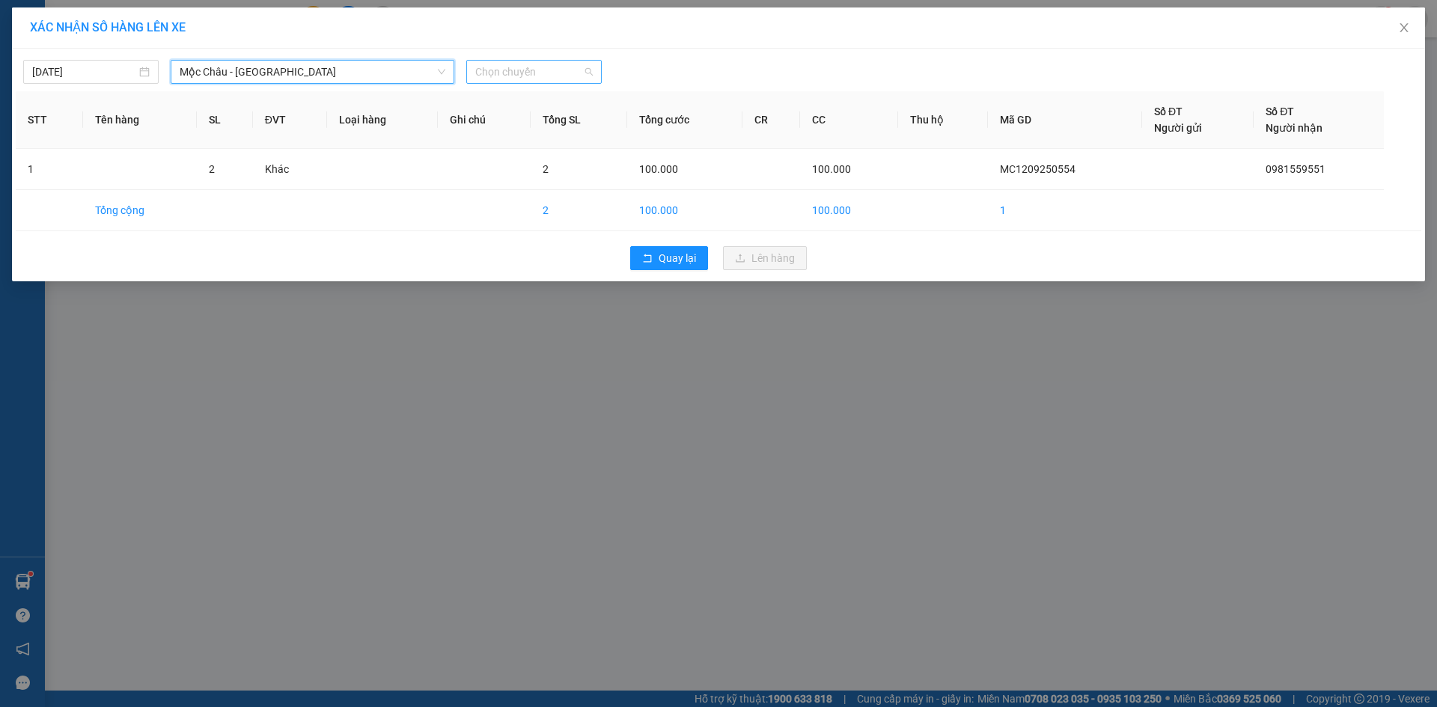
click at [492, 79] on span "Chọn chuyến" at bounding box center [533, 72] width 117 height 22
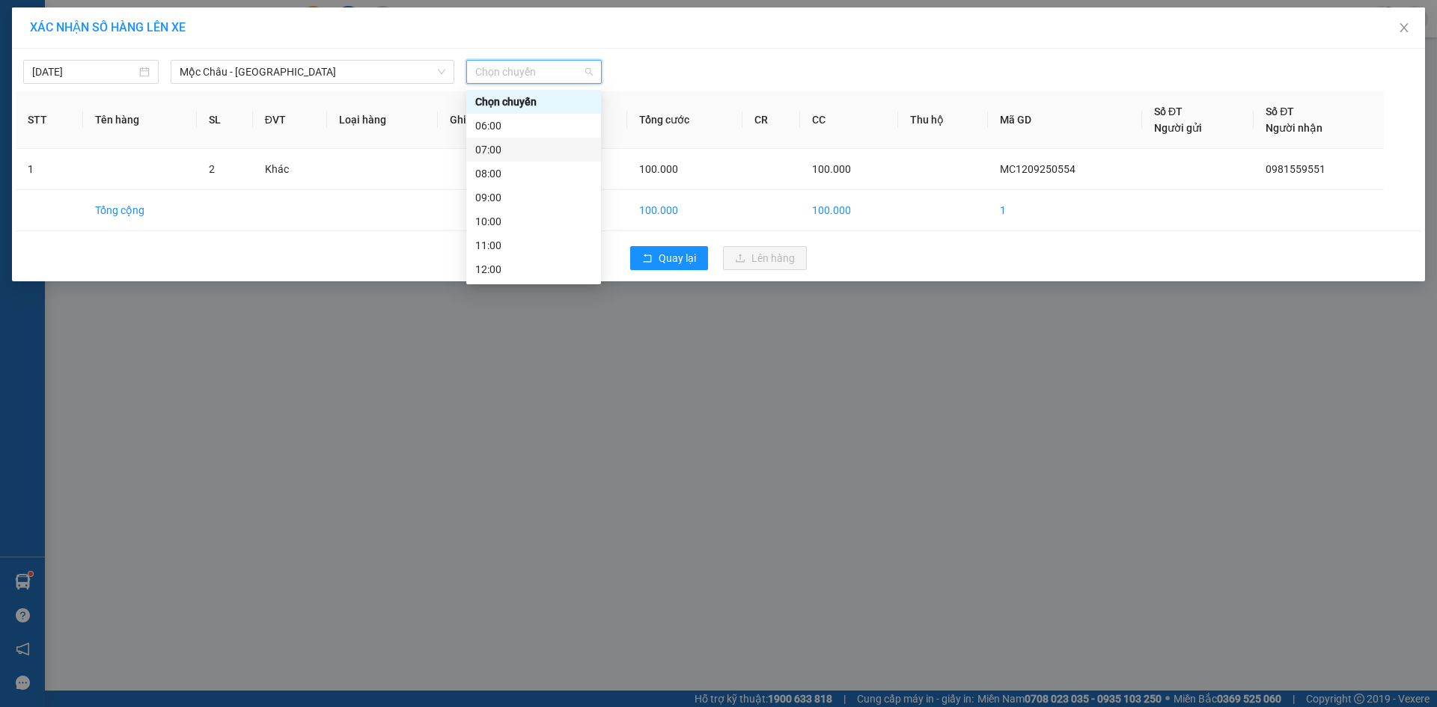
click at [516, 149] on div "07:00" at bounding box center [533, 149] width 117 height 16
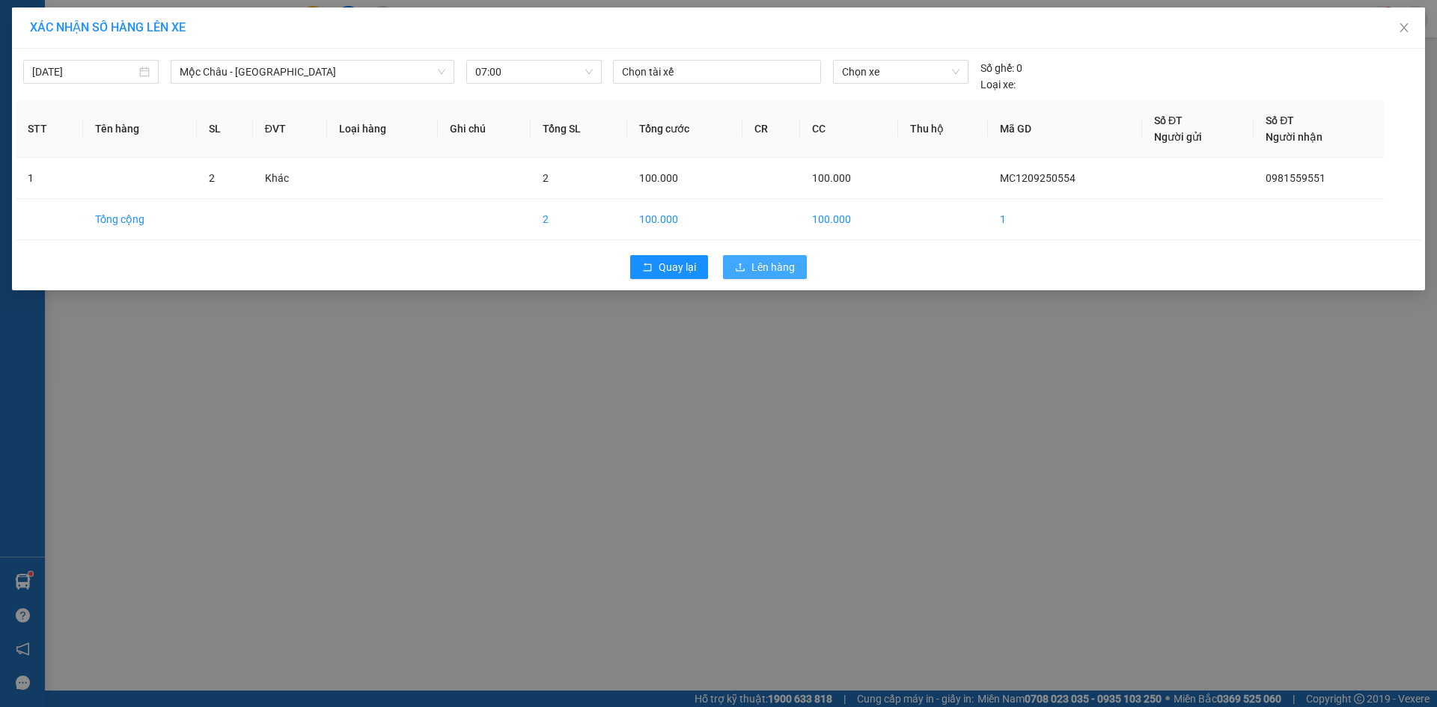
click at [767, 269] on span "Lên hàng" at bounding box center [772, 267] width 43 height 16
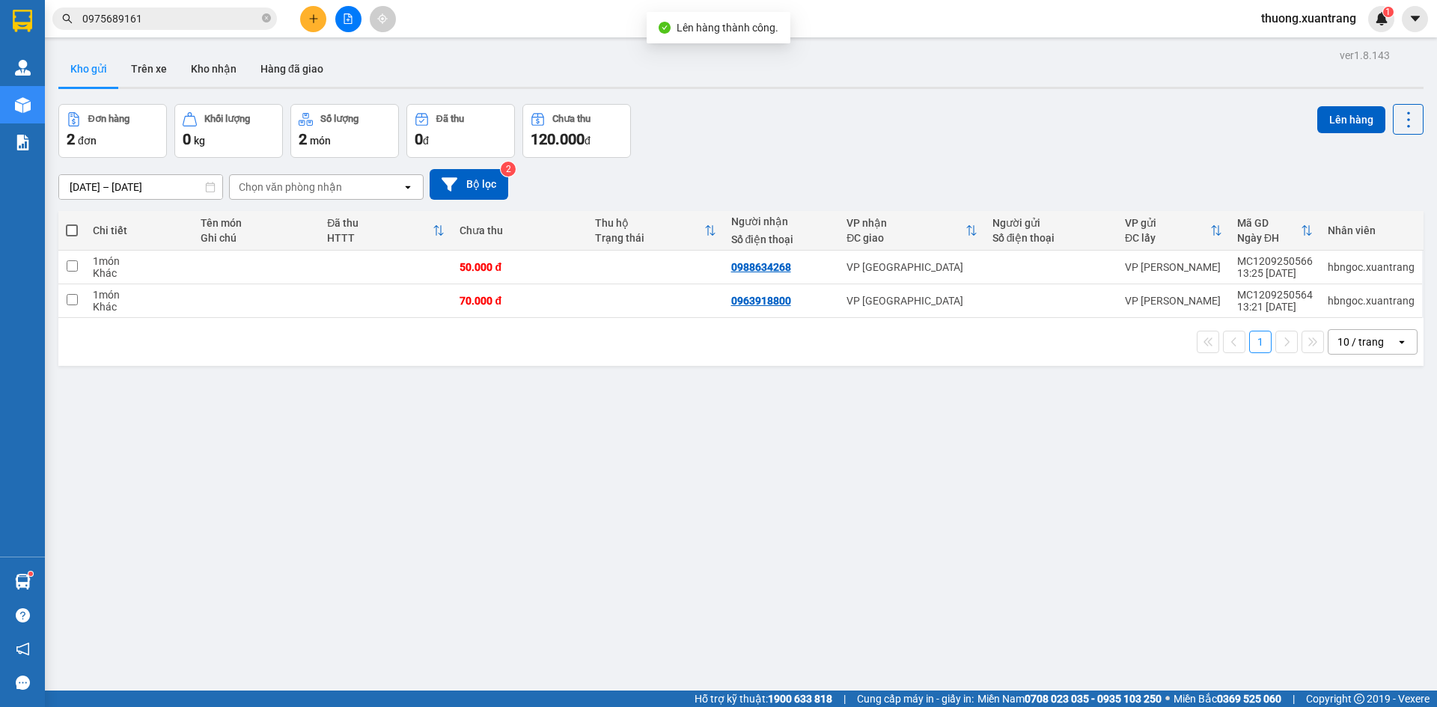
click at [350, 19] on icon "file-add" at bounding box center [348, 18] width 10 height 10
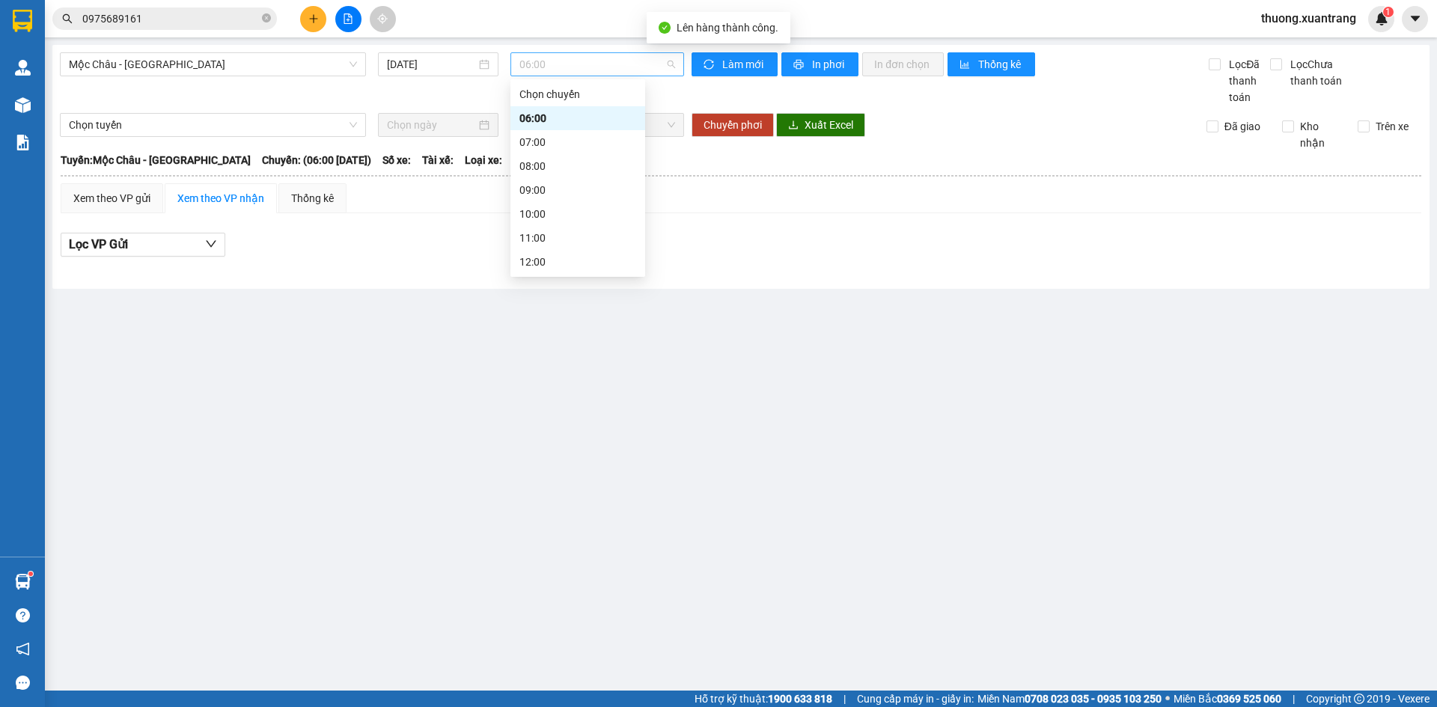
click at [575, 67] on span "06:00" at bounding box center [597, 64] width 156 height 22
click at [551, 186] on div "09:00" at bounding box center [577, 190] width 117 height 16
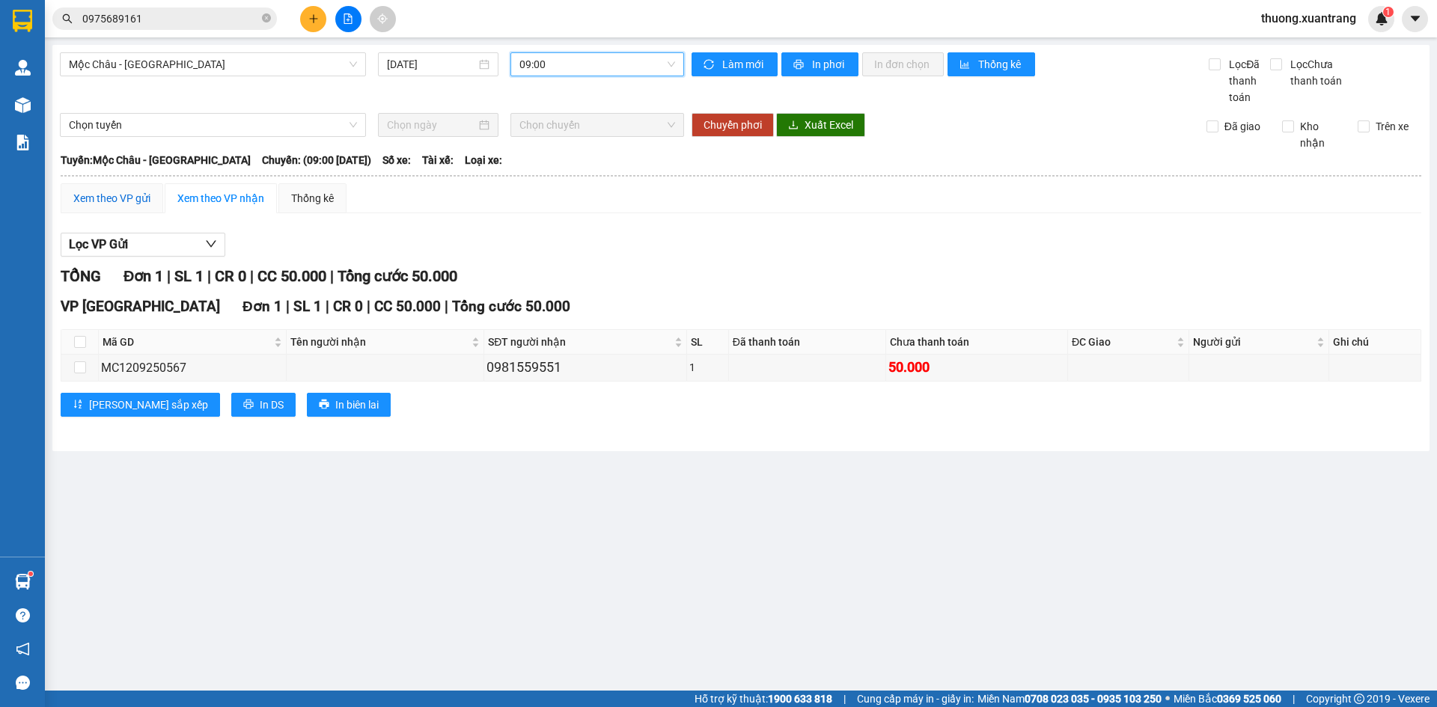
click at [130, 201] on div "Xem theo VP gửi" at bounding box center [111, 198] width 77 height 16
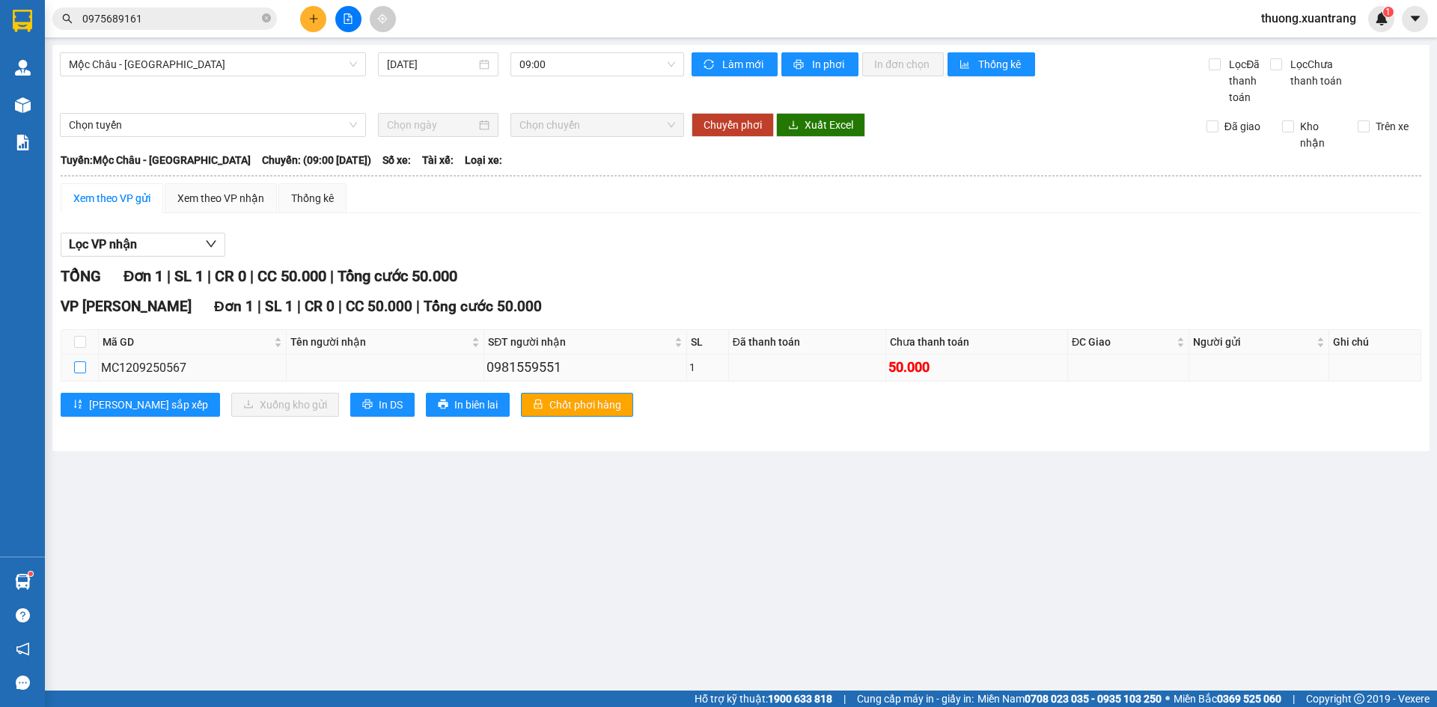
click at [74, 370] on input "checkbox" at bounding box center [80, 367] width 12 height 12
checkbox input "true"
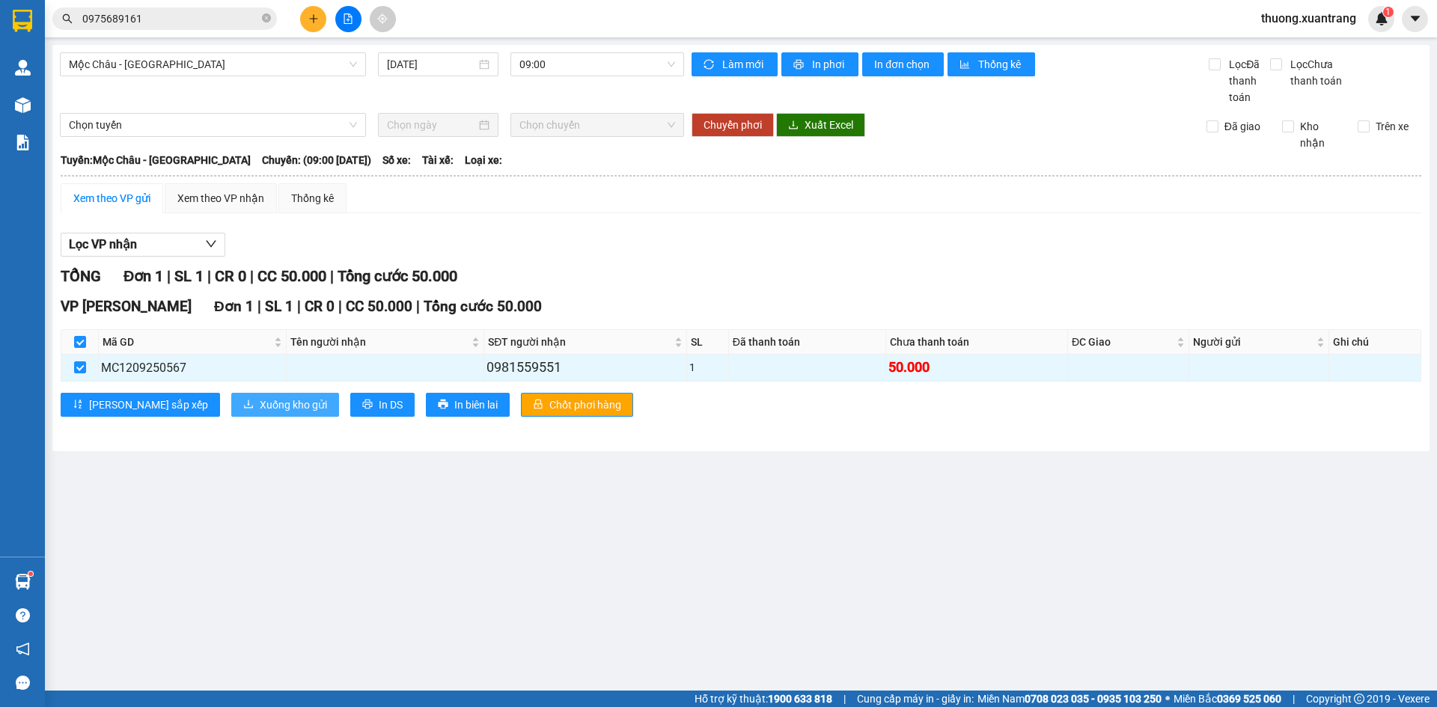
click at [260, 412] on span "Xuống kho gửi" at bounding box center [293, 405] width 67 height 16
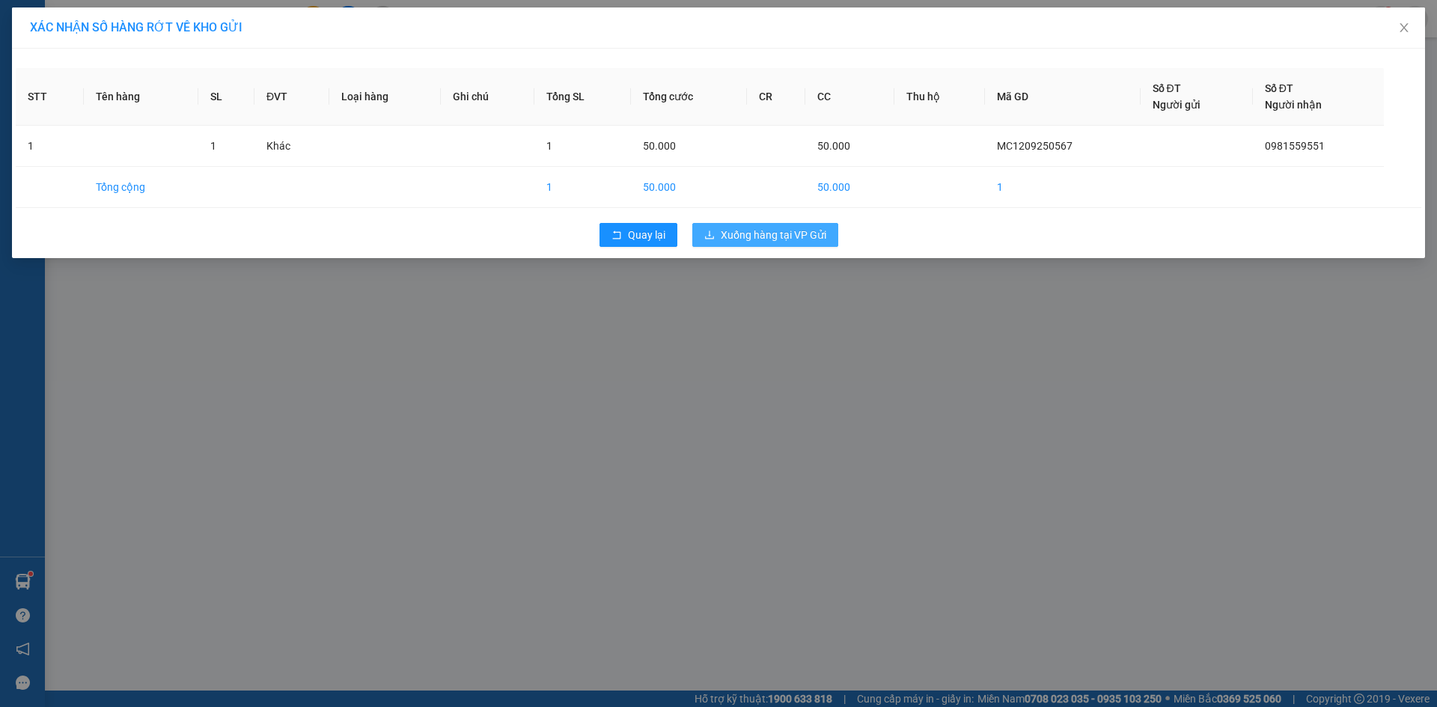
click at [777, 234] on span "Xuống hàng tại VP Gửi" at bounding box center [774, 235] width 106 height 16
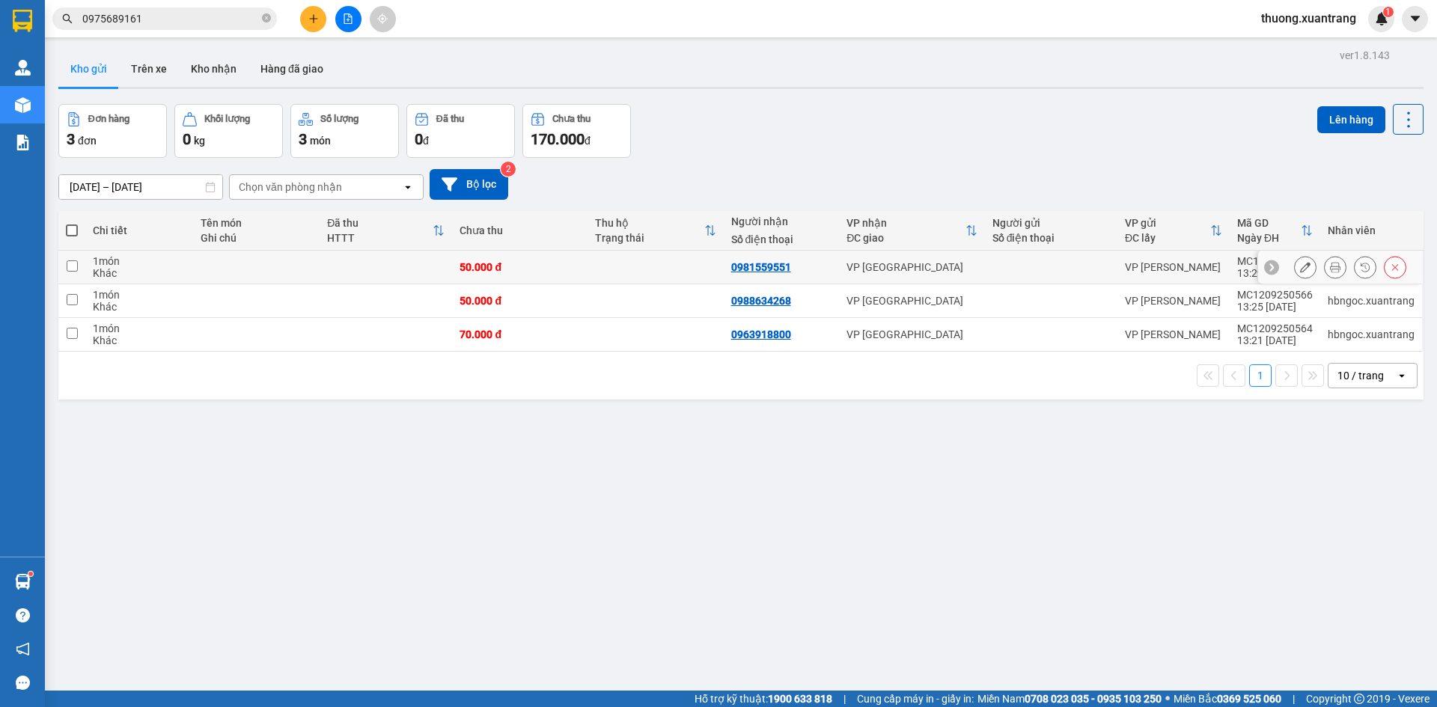
click at [625, 275] on td at bounding box center [654, 268] width 135 height 34
checkbox input "true"
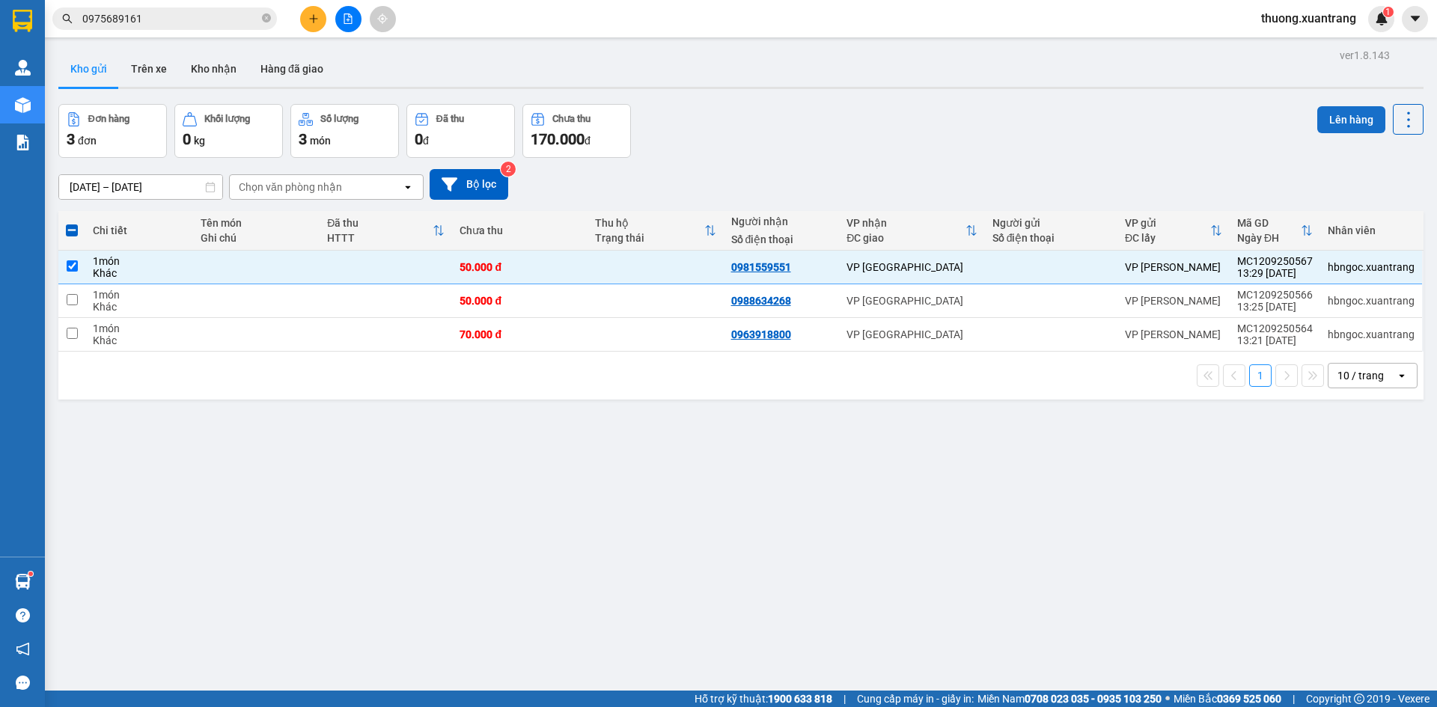
click at [1323, 115] on button "Lên hàng" at bounding box center [1351, 119] width 68 height 27
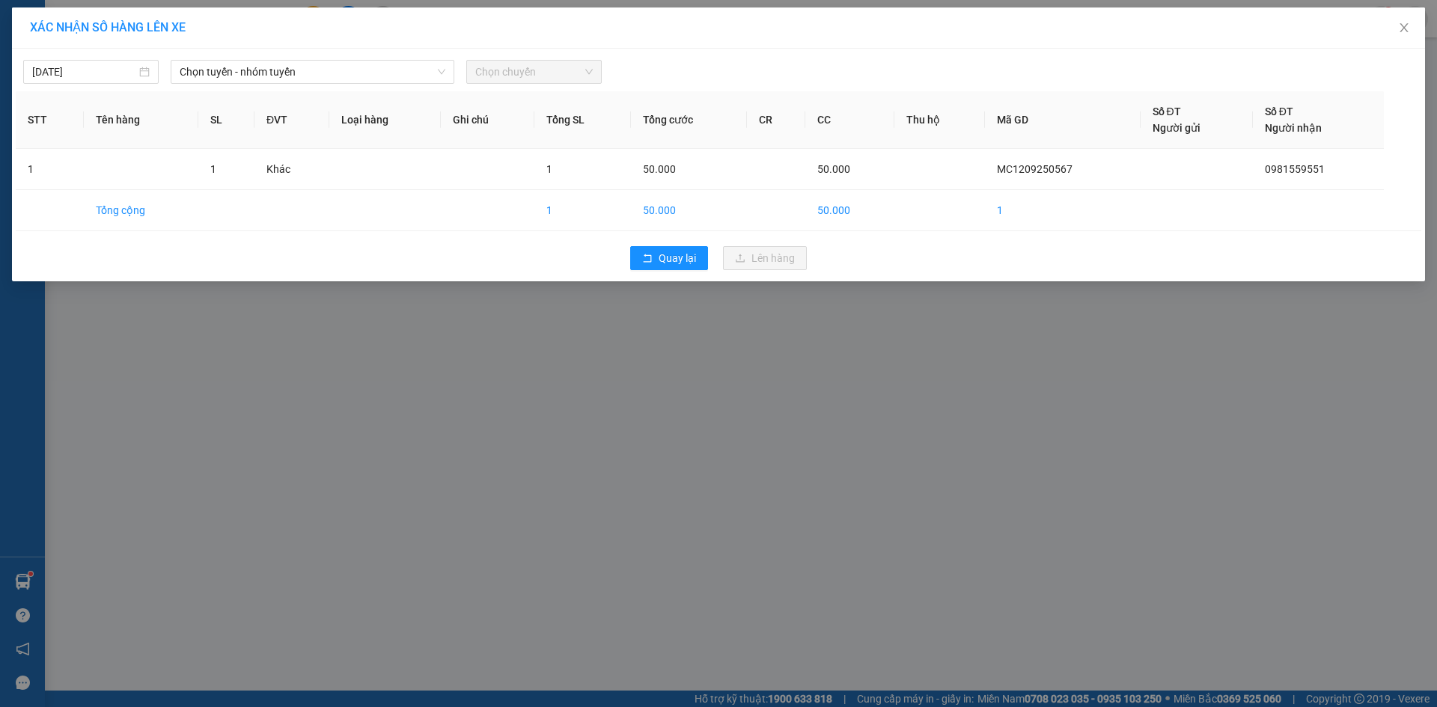
click at [335, 85] on div "12/09/2025 Chọn tuyến - nhóm tuyến Chọn chuyến STT Tên hàng SL ĐVT Loại hàng Gh…" at bounding box center [718, 165] width 1413 height 233
click at [331, 75] on span "Chọn tuyến - nhóm tuyến" at bounding box center [313, 72] width 266 height 22
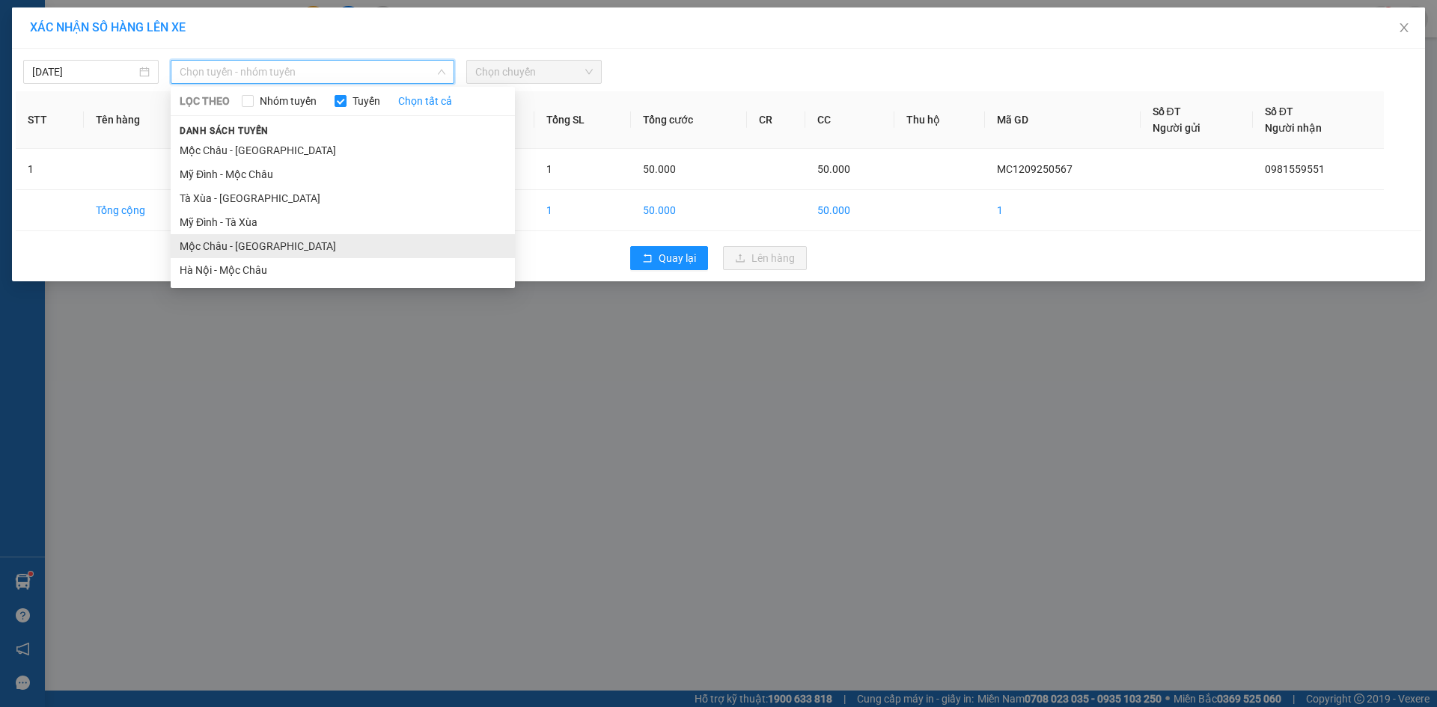
click at [270, 243] on li "Mộc Châu - [GEOGRAPHIC_DATA]" at bounding box center [343, 246] width 344 height 24
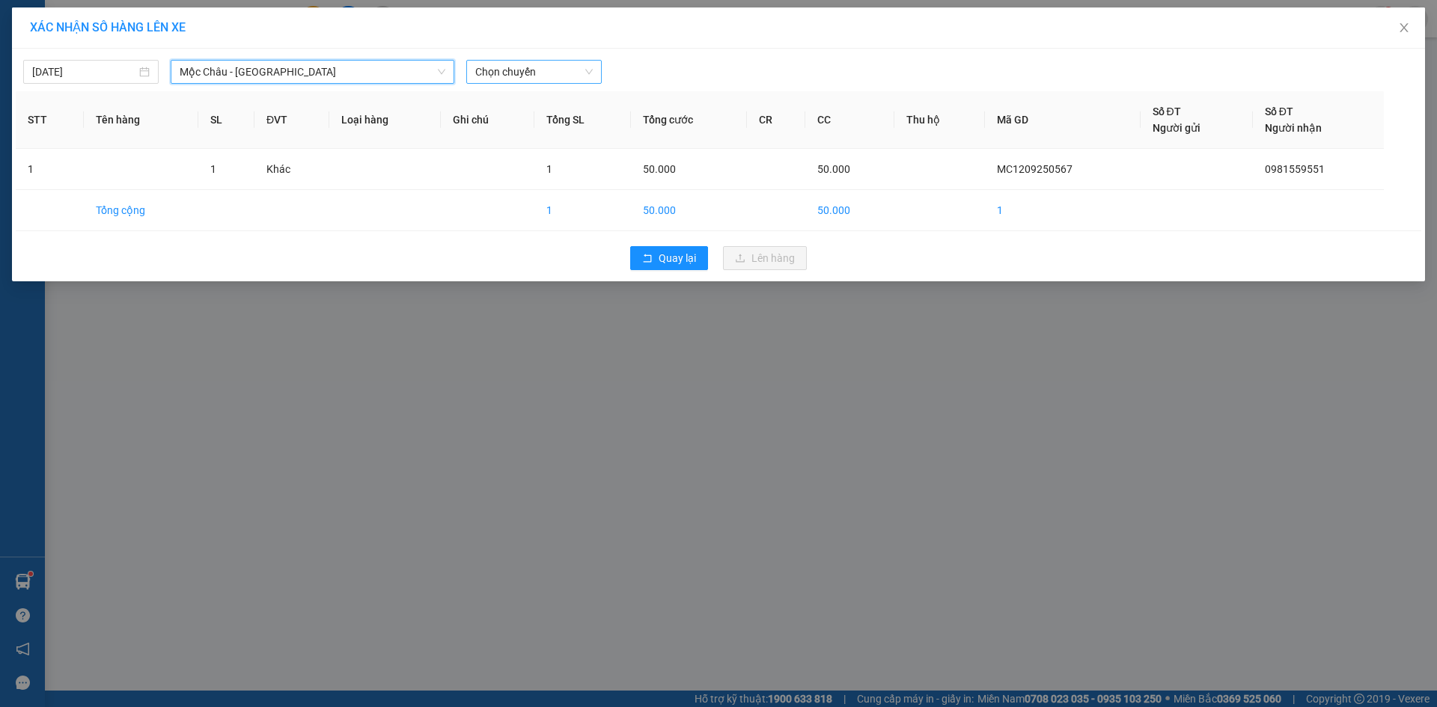
click at [506, 78] on span "Chọn chuyến" at bounding box center [533, 72] width 117 height 22
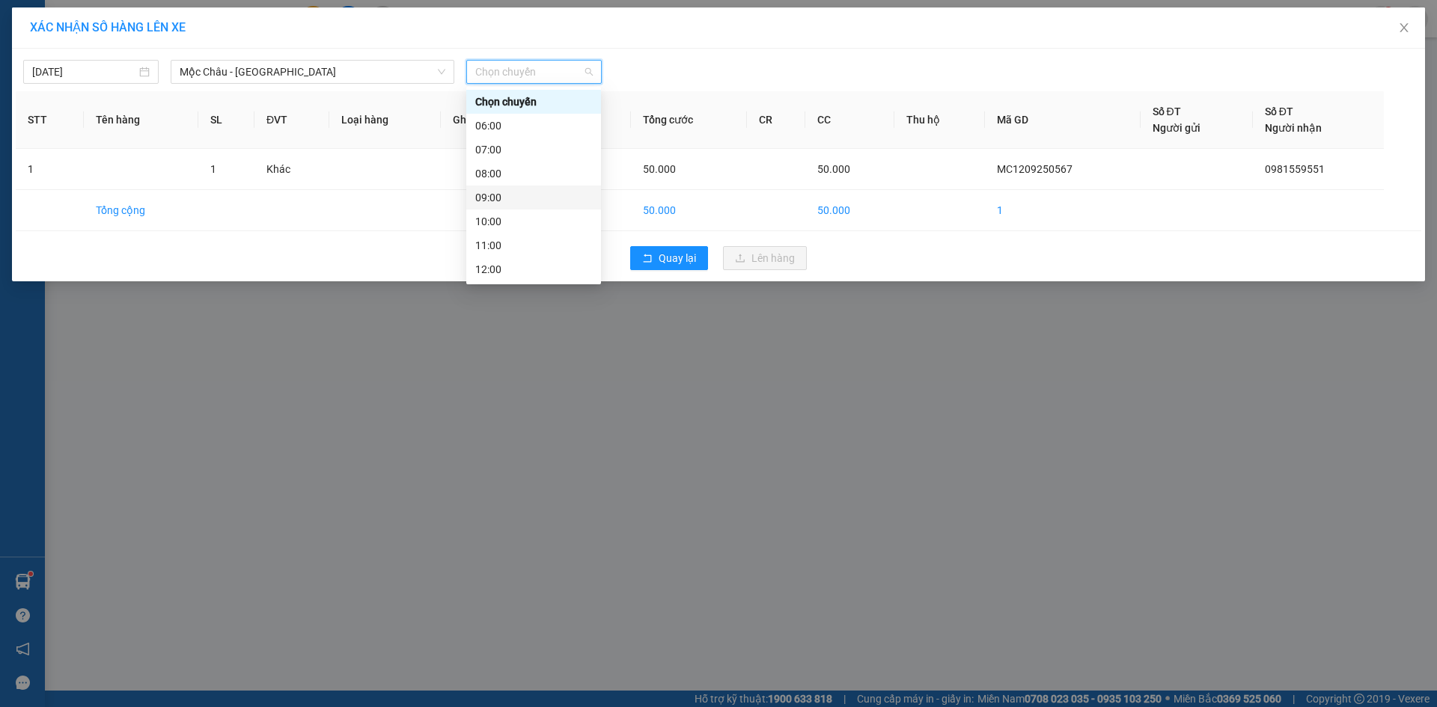
click at [500, 195] on div "09:00" at bounding box center [533, 197] width 117 height 16
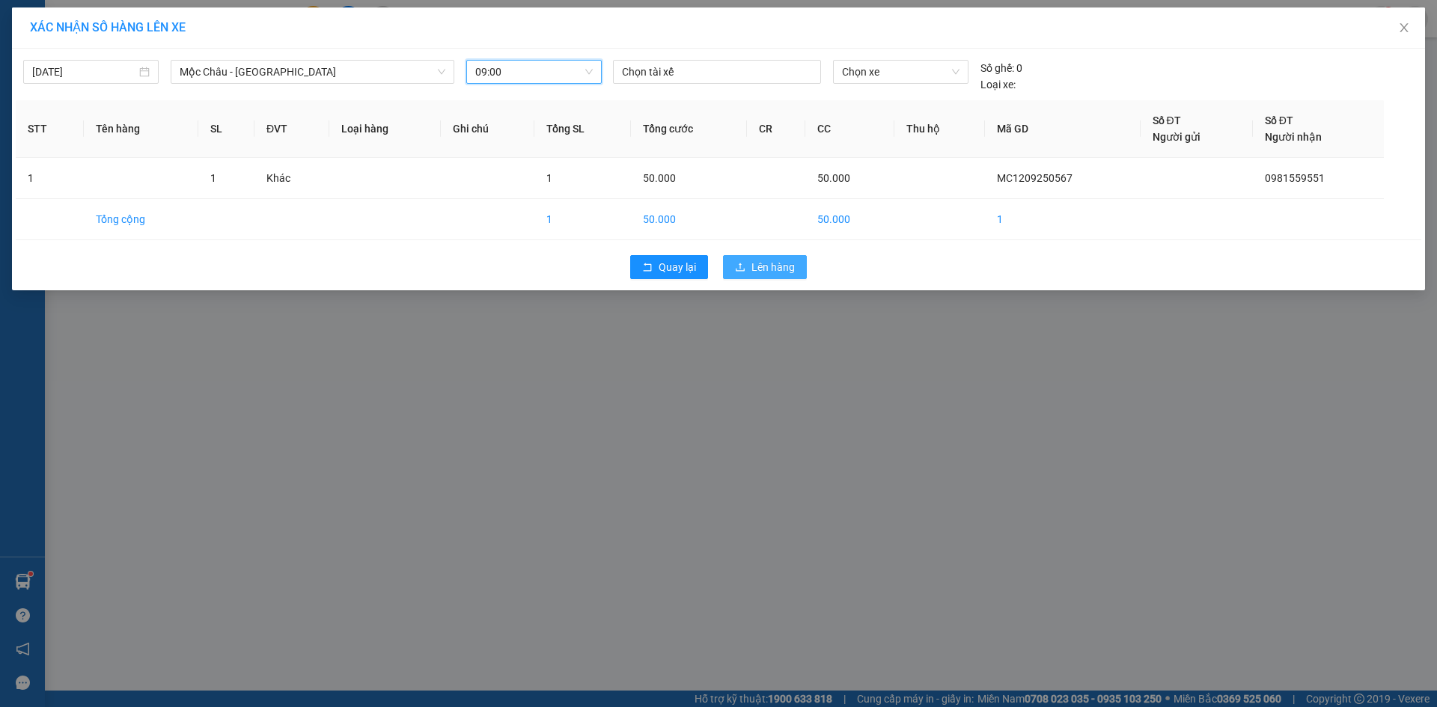
click at [771, 273] on span "Lên hàng" at bounding box center [772, 267] width 43 height 16
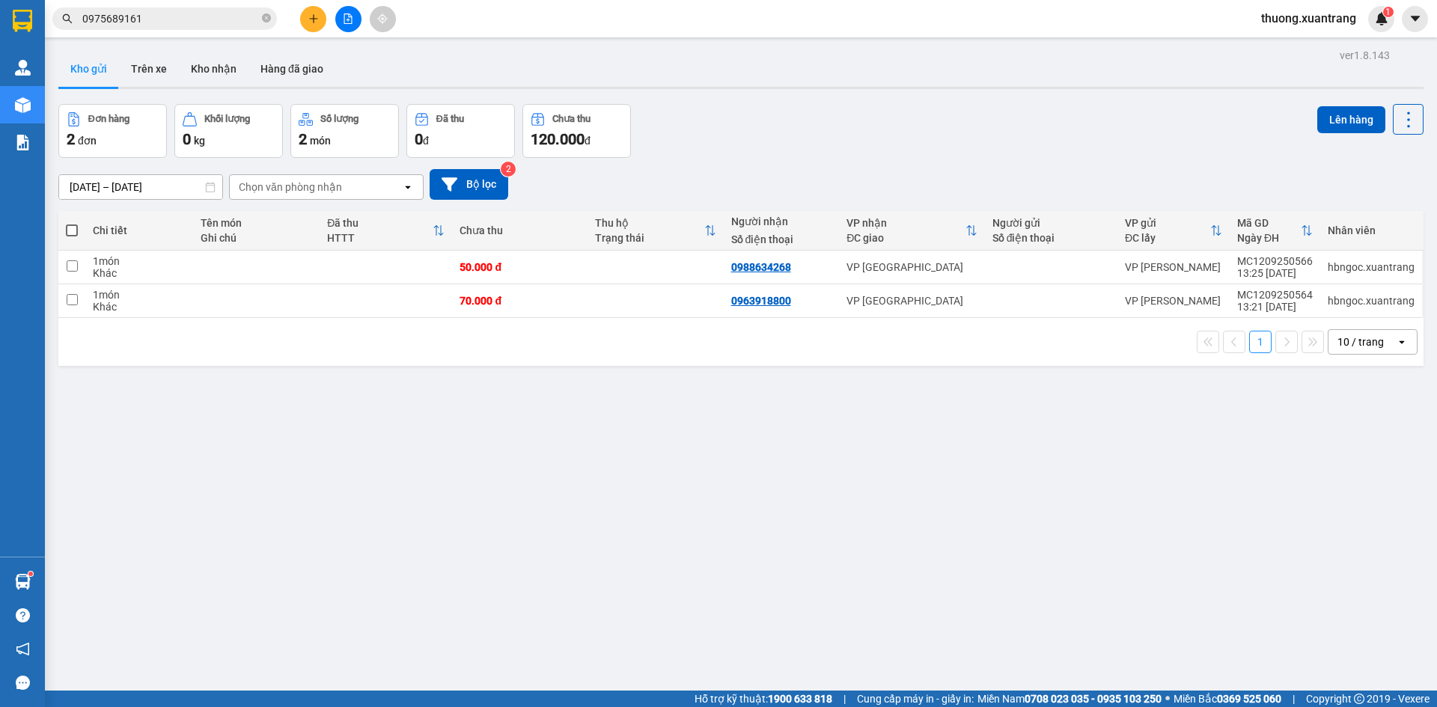
click at [1330, 25] on span "thuong.xuantrang" at bounding box center [1308, 18] width 119 height 19
click at [1296, 38] on span "Đăng xuất" at bounding box center [1314, 46] width 89 height 16
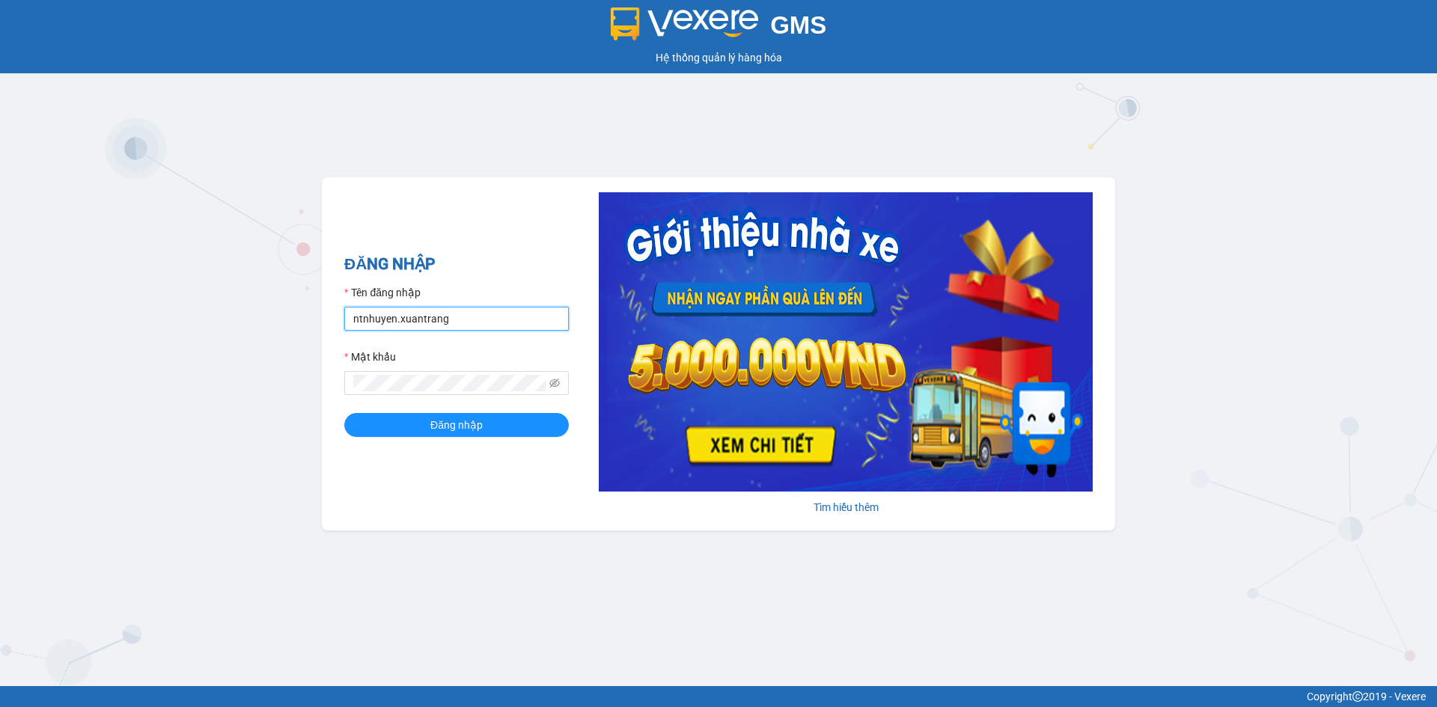
click at [488, 309] on input "ntnhuyen.xuantrang" at bounding box center [456, 319] width 224 height 24
type input "n"
type input "h"
type input "nthai.xuantrang"
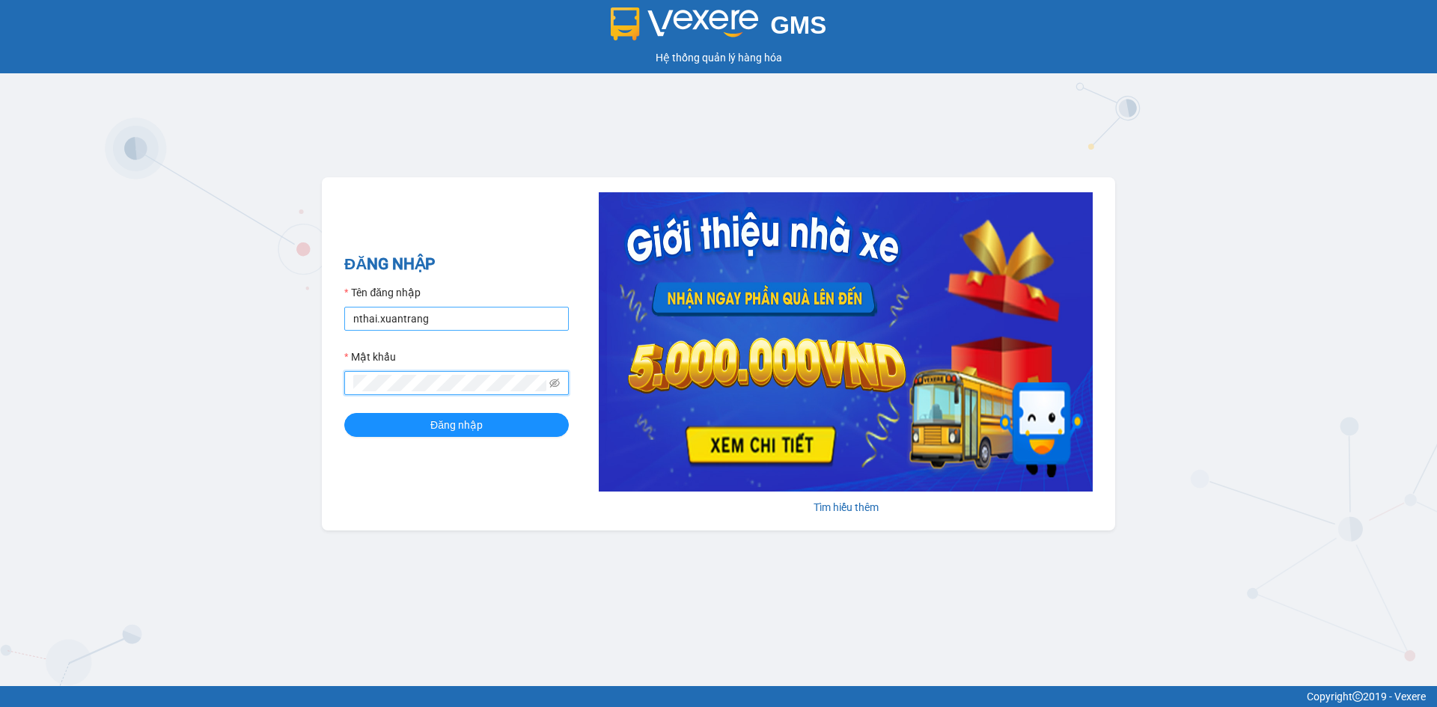
click at [344, 413] on button "Đăng nhập" at bounding box center [456, 425] width 224 height 24
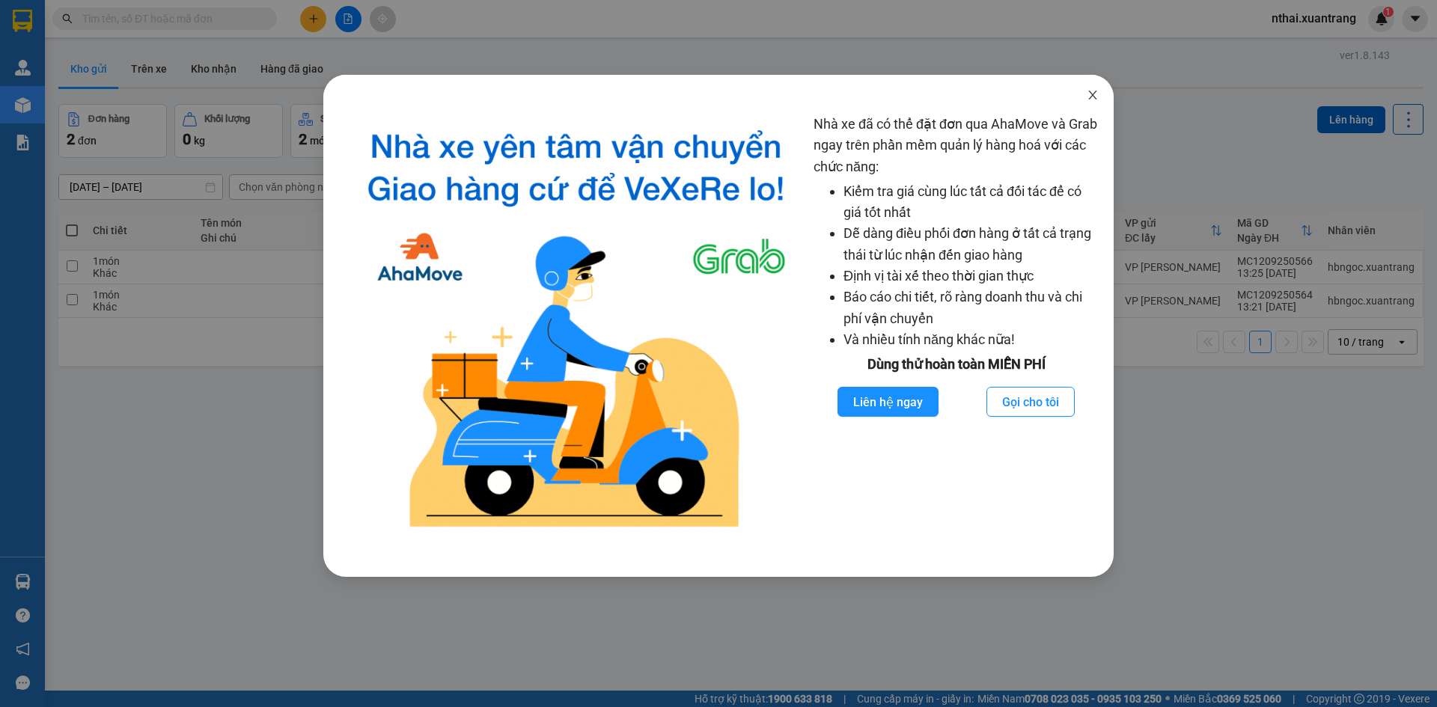
click at [1092, 97] on icon "close" at bounding box center [1092, 95] width 8 height 9
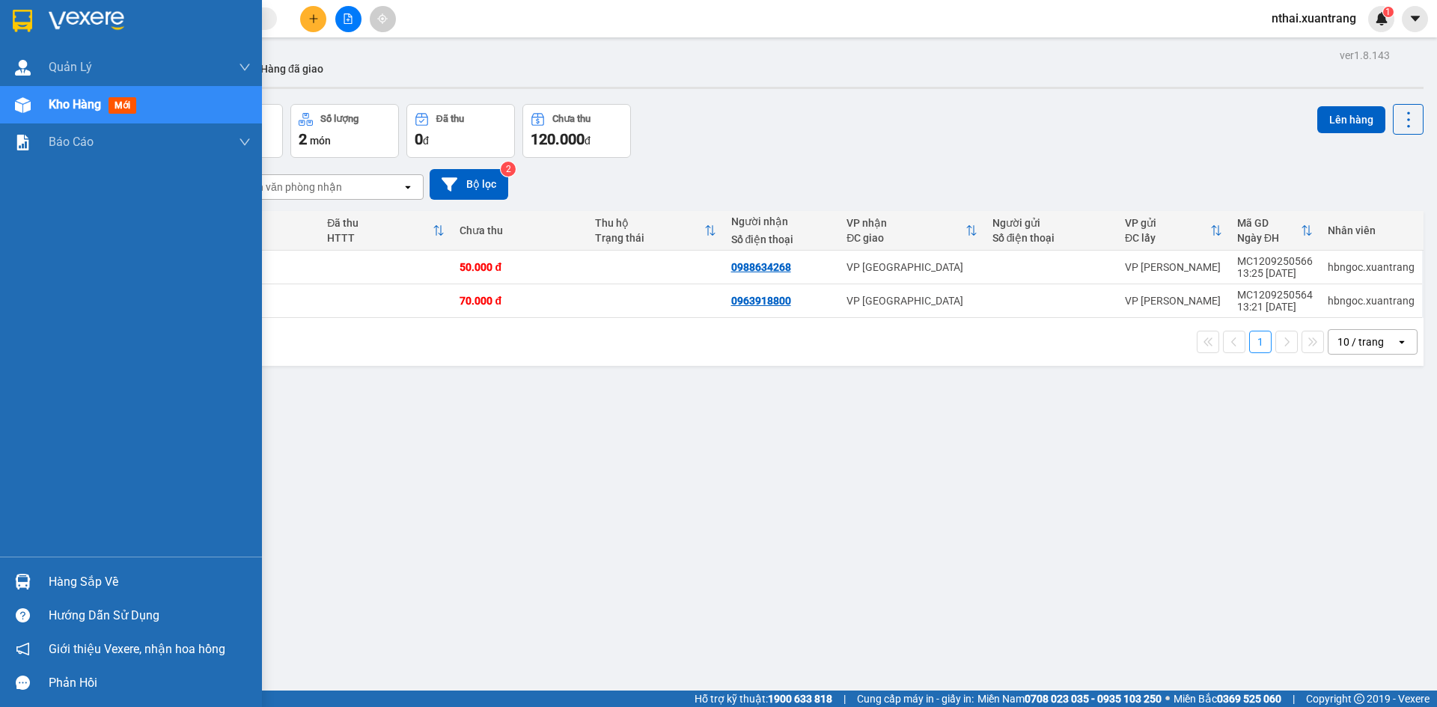
click at [34, 10] on div at bounding box center [23, 20] width 26 height 26
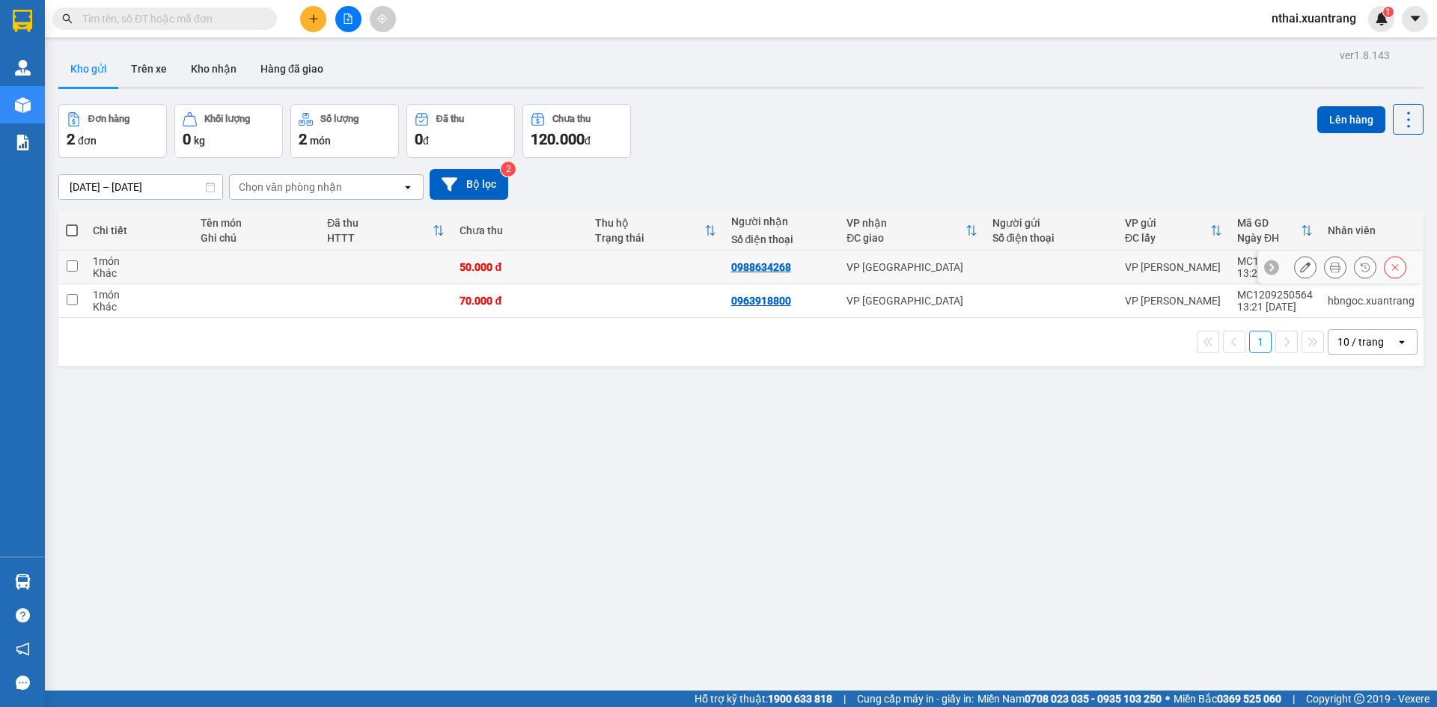
click at [575, 272] on div "50.000 đ" at bounding box center [519, 267] width 120 height 12
checkbox input "true"
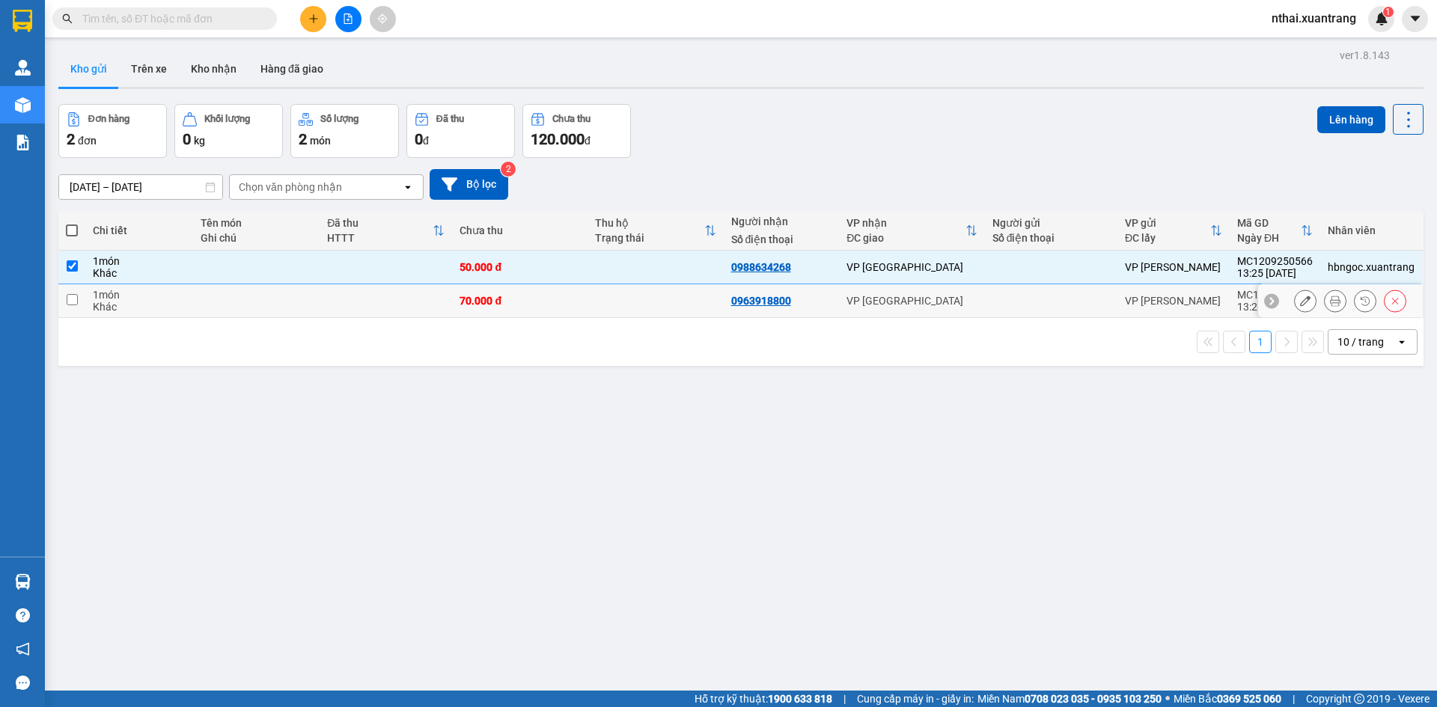
click at [569, 304] on div "70.000 đ" at bounding box center [519, 301] width 120 height 12
checkbox input "true"
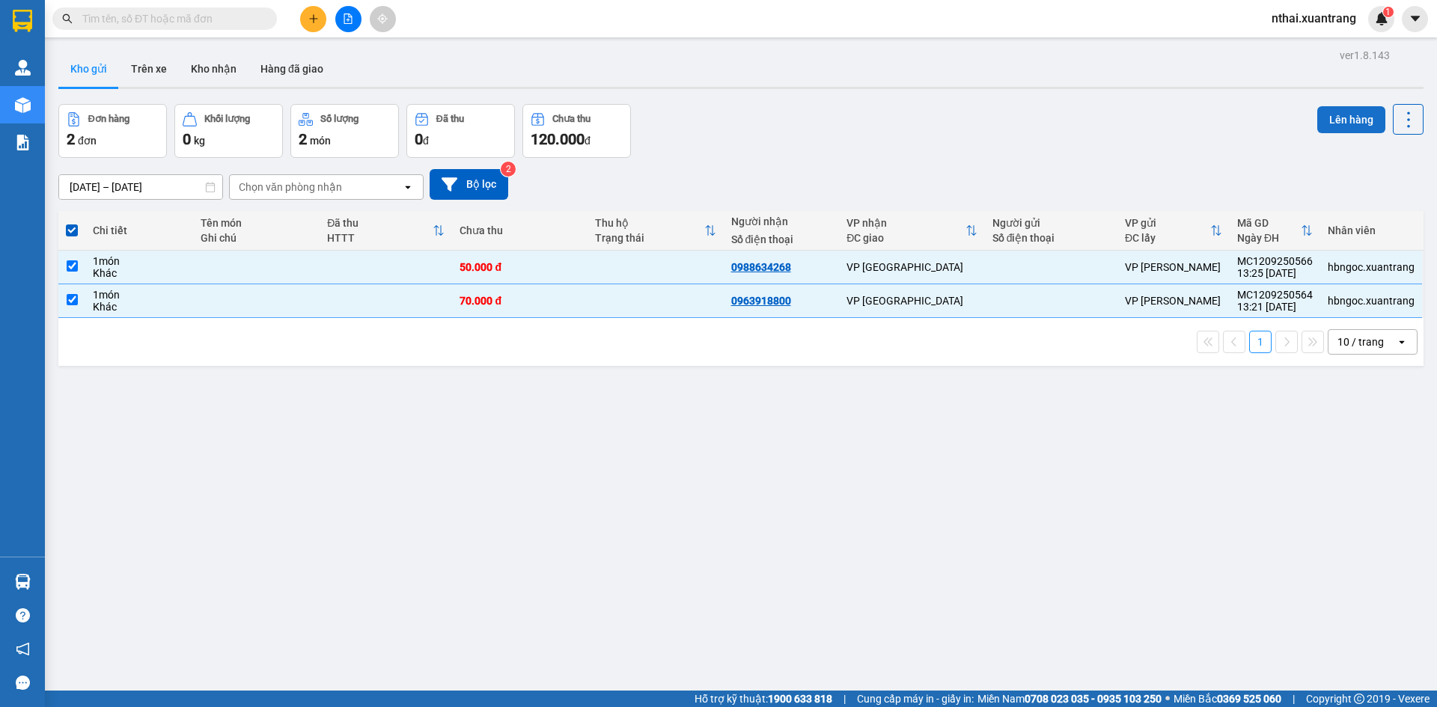
click at [1340, 112] on button "Lên hàng" at bounding box center [1351, 119] width 68 height 27
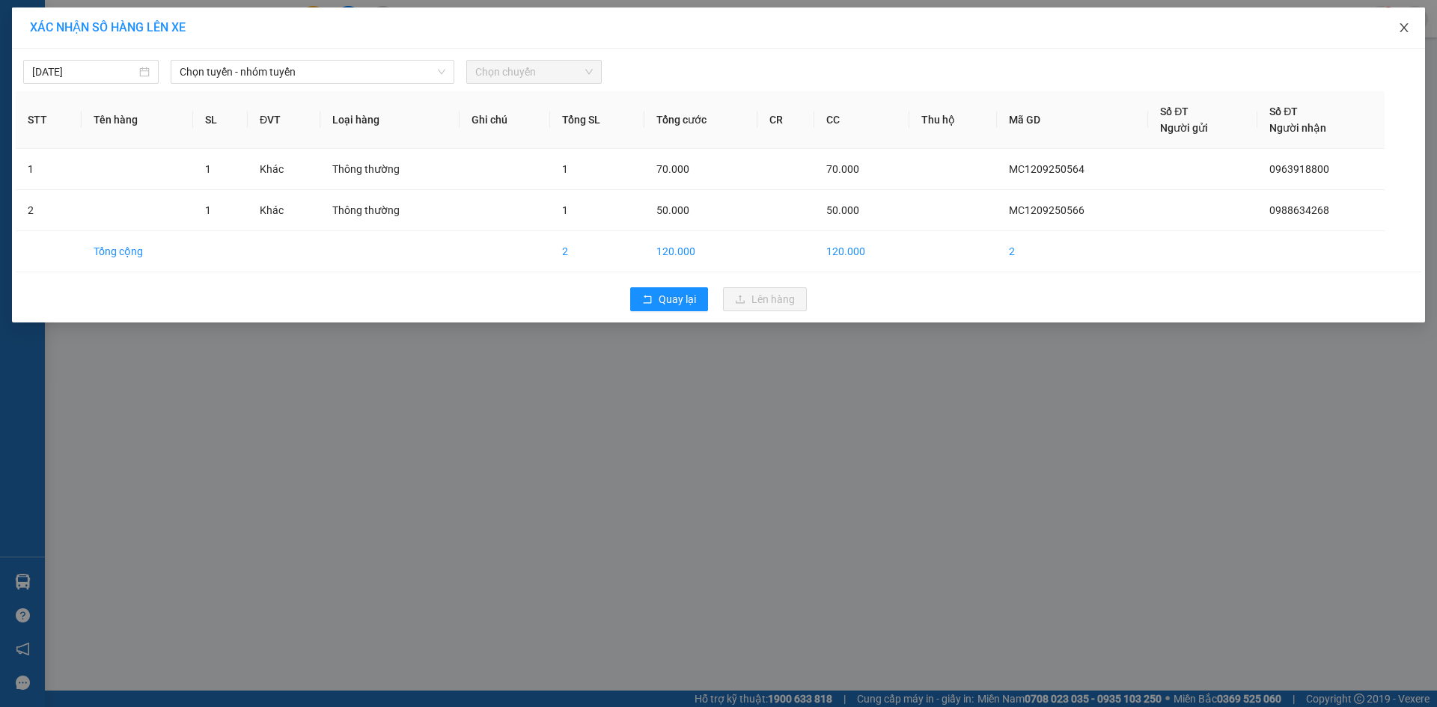
click at [1401, 26] on icon "close" at bounding box center [1403, 27] width 8 height 9
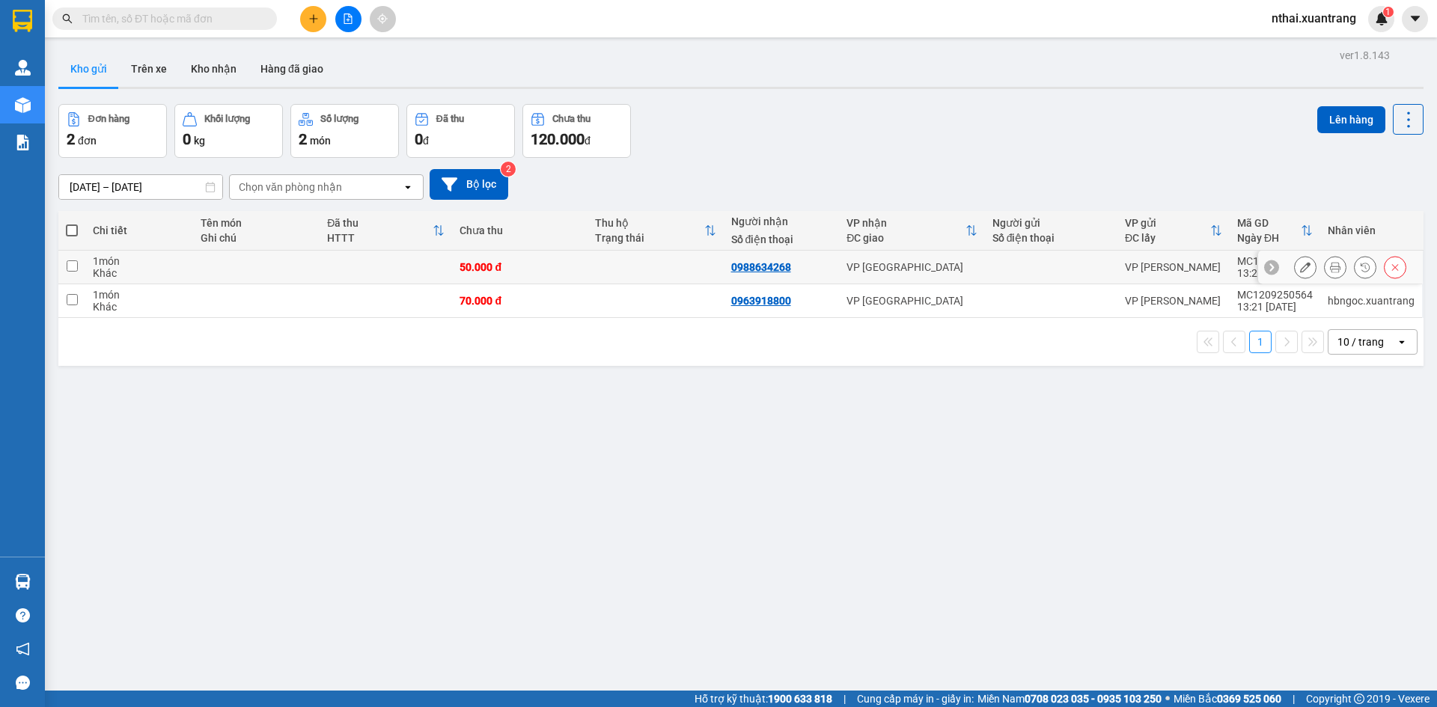
click at [316, 272] on td at bounding box center [256, 268] width 127 height 34
checkbox input "true"
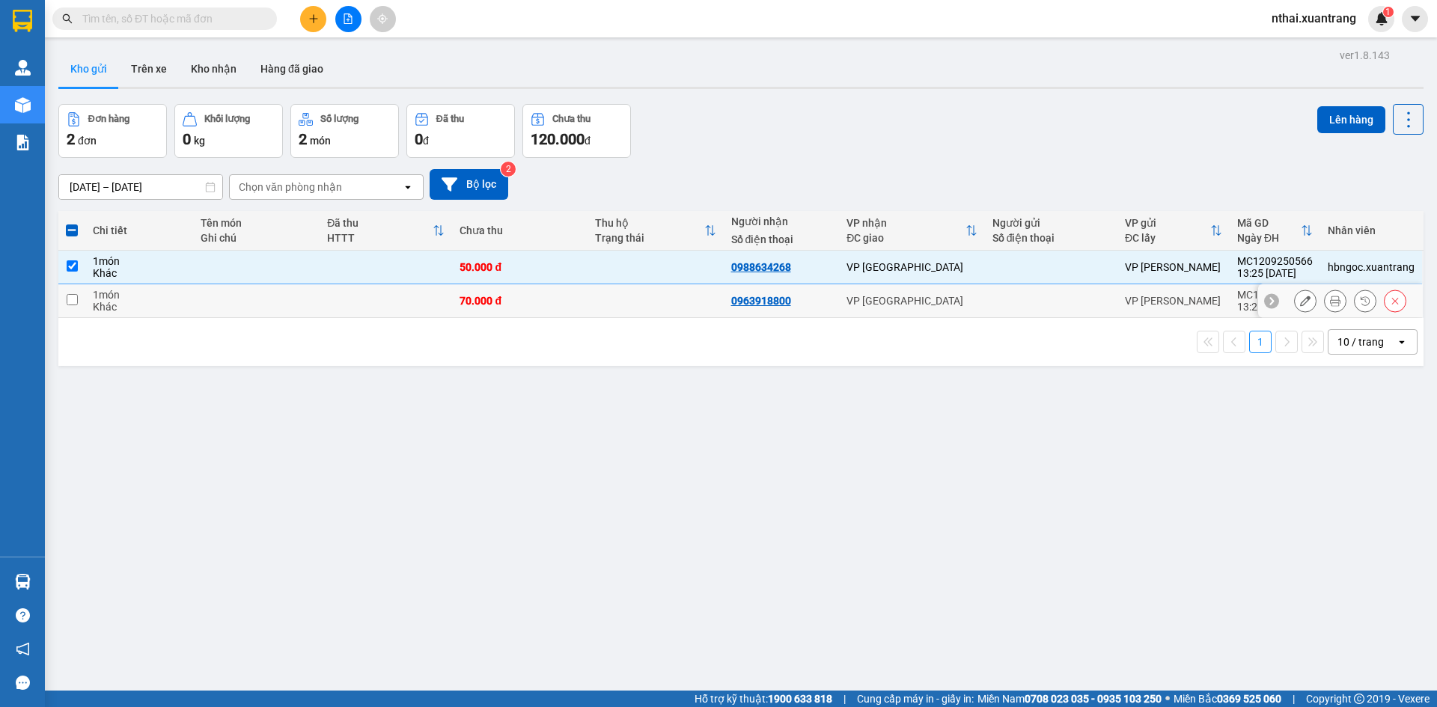
click at [415, 306] on td at bounding box center [386, 301] width 132 height 34
checkbox input "true"
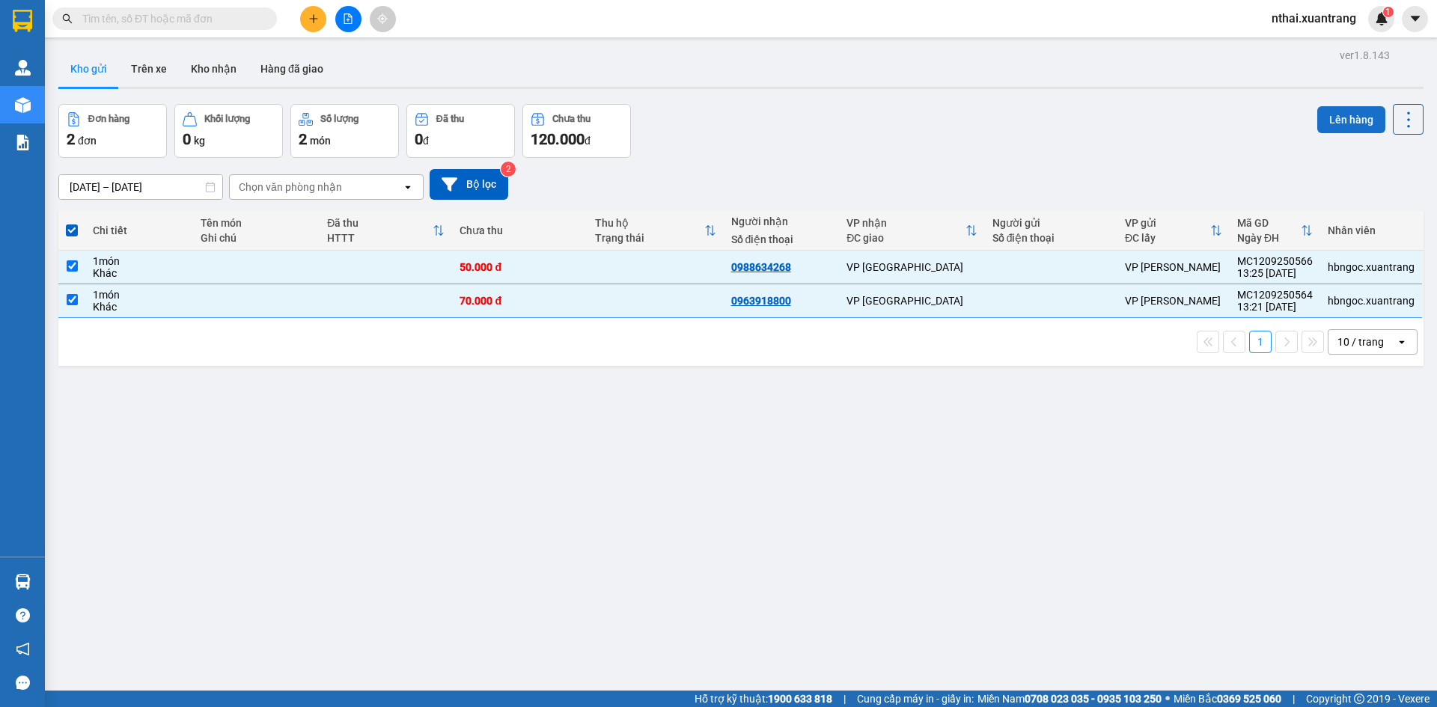
click at [1324, 114] on button "Lên hàng" at bounding box center [1351, 119] width 68 height 27
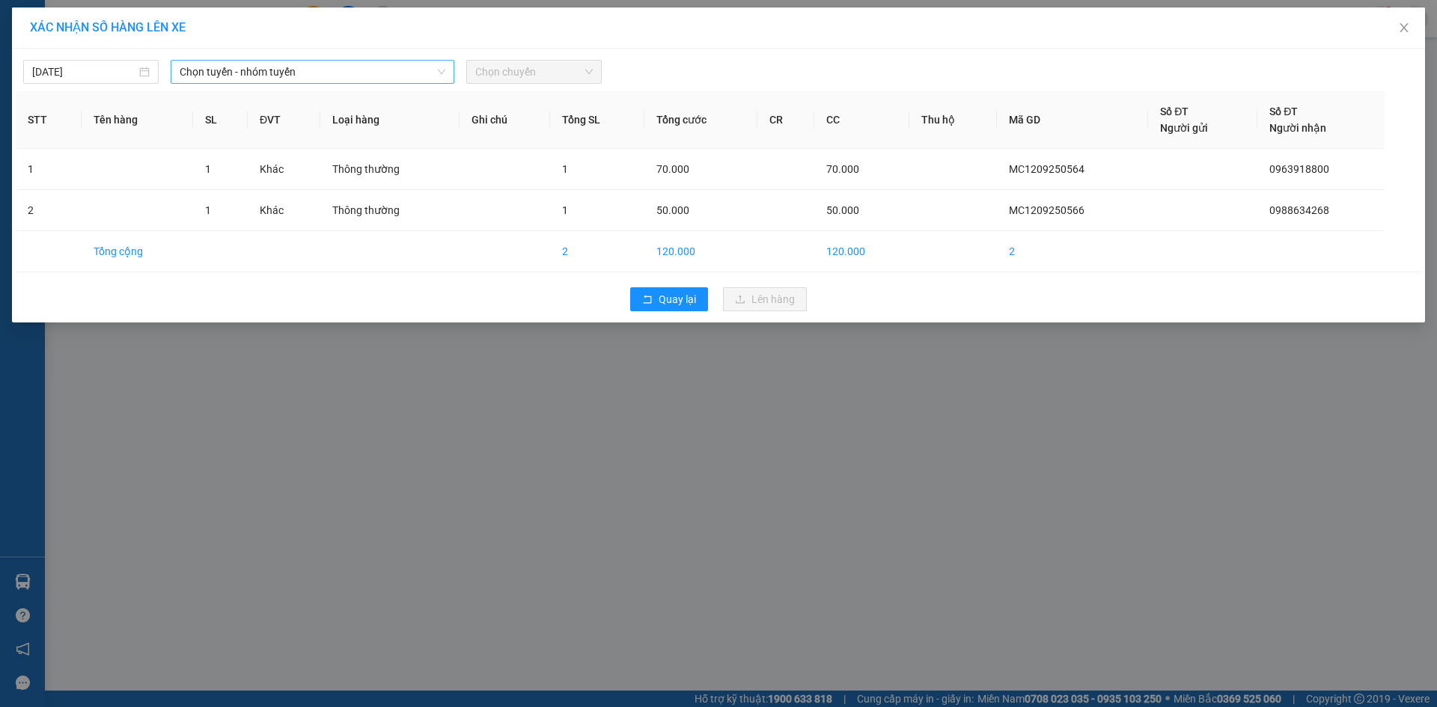
click at [228, 64] on span "Chọn tuyến - nhóm tuyến" at bounding box center [313, 72] width 266 height 22
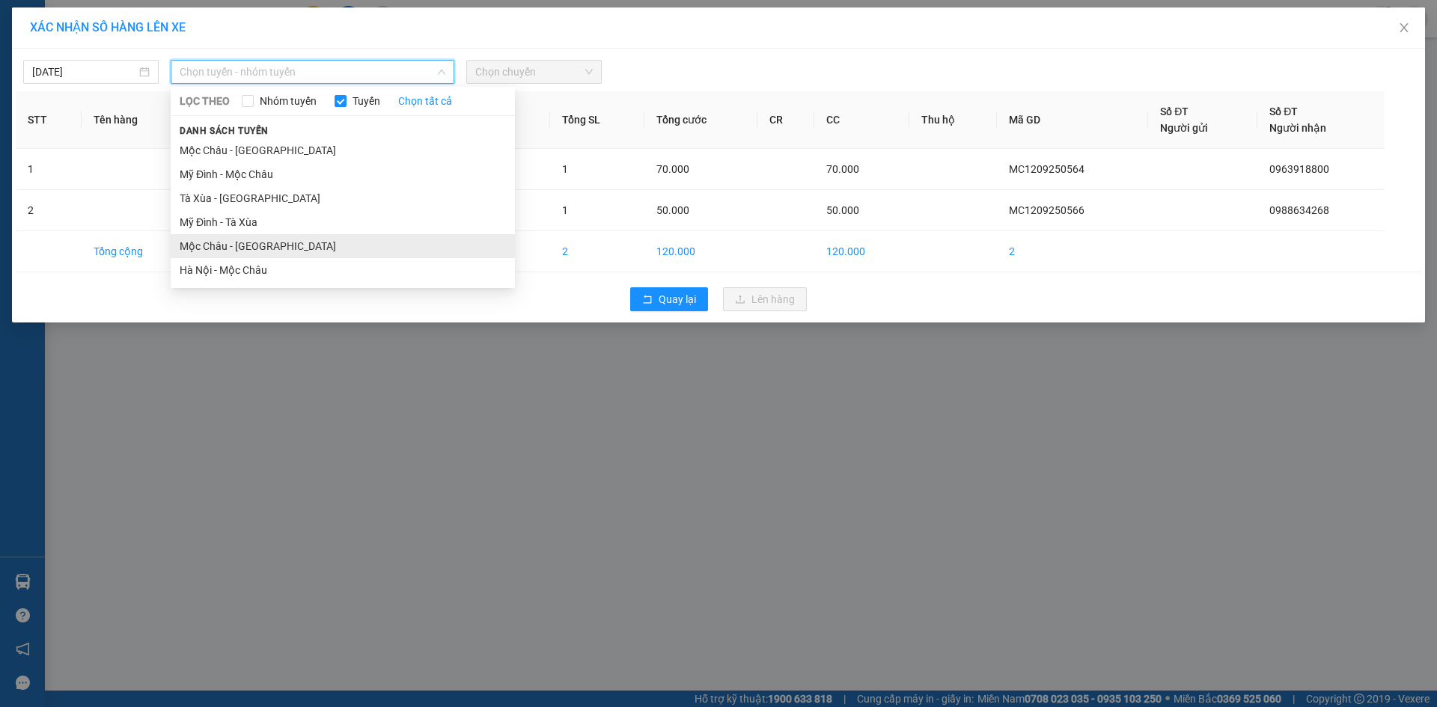
click at [227, 238] on li "Mộc Châu - [GEOGRAPHIC_DATA]" at bounding box center [343, 246] width 344 height 24
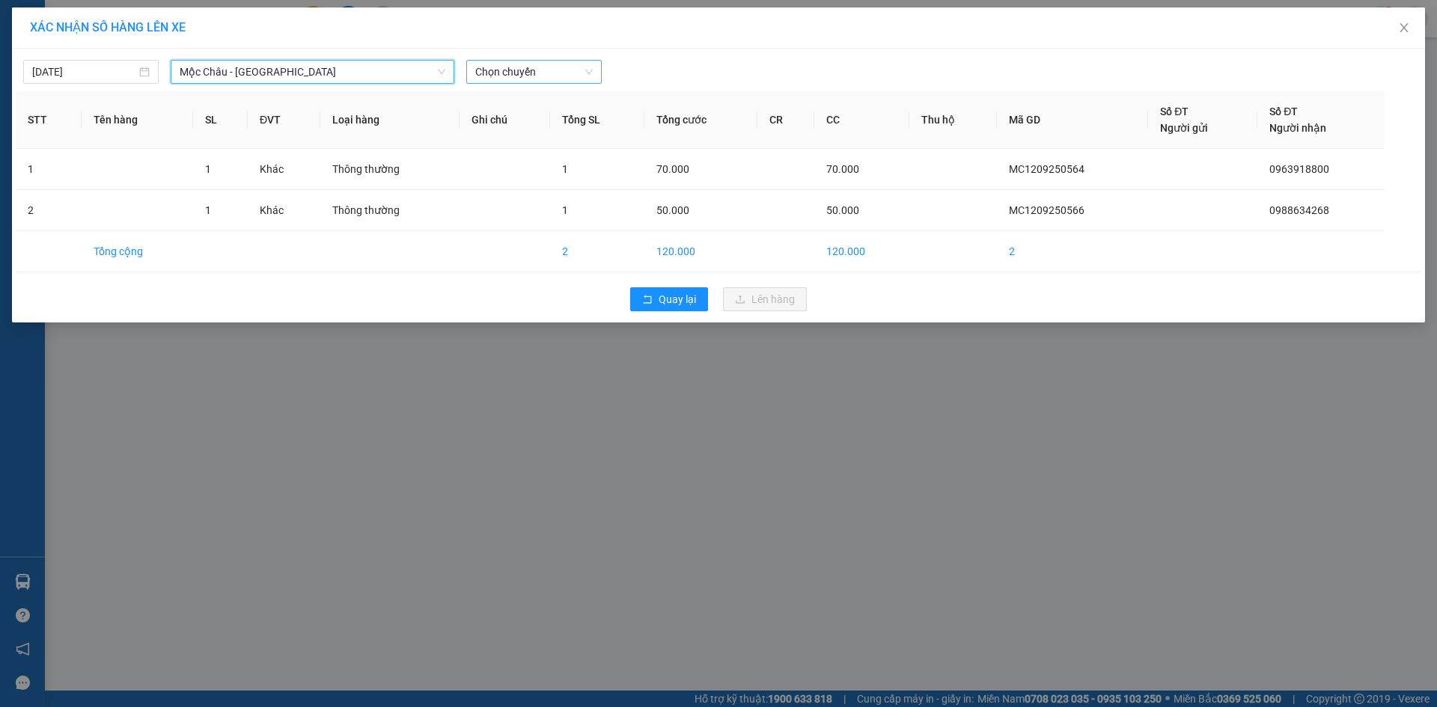
click at [544, 61] on div "Chọn chuyến" at bounding box center [533, 72] width 135 height 24
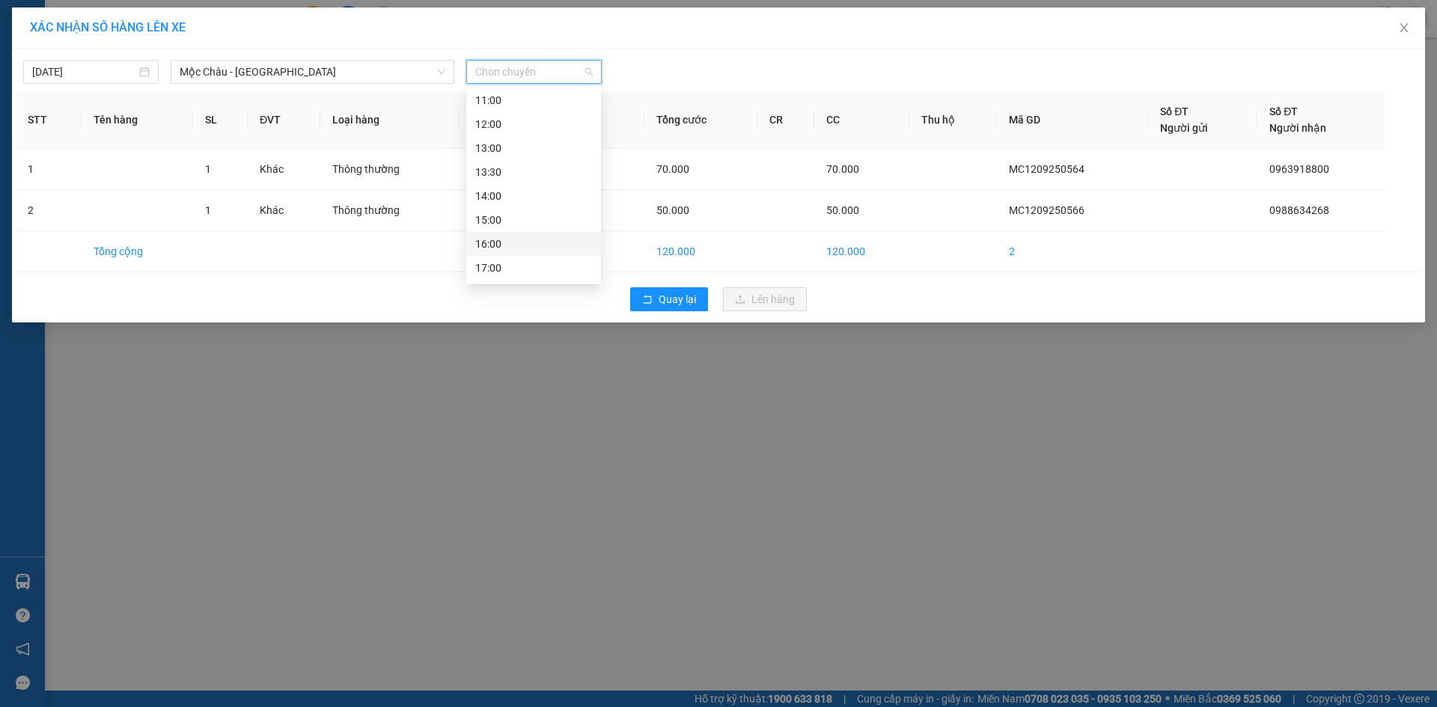
scroll to position [215, 0]
click at [497, 126] on div "14:00" at bounding box center [533, 125] width 117 height 16
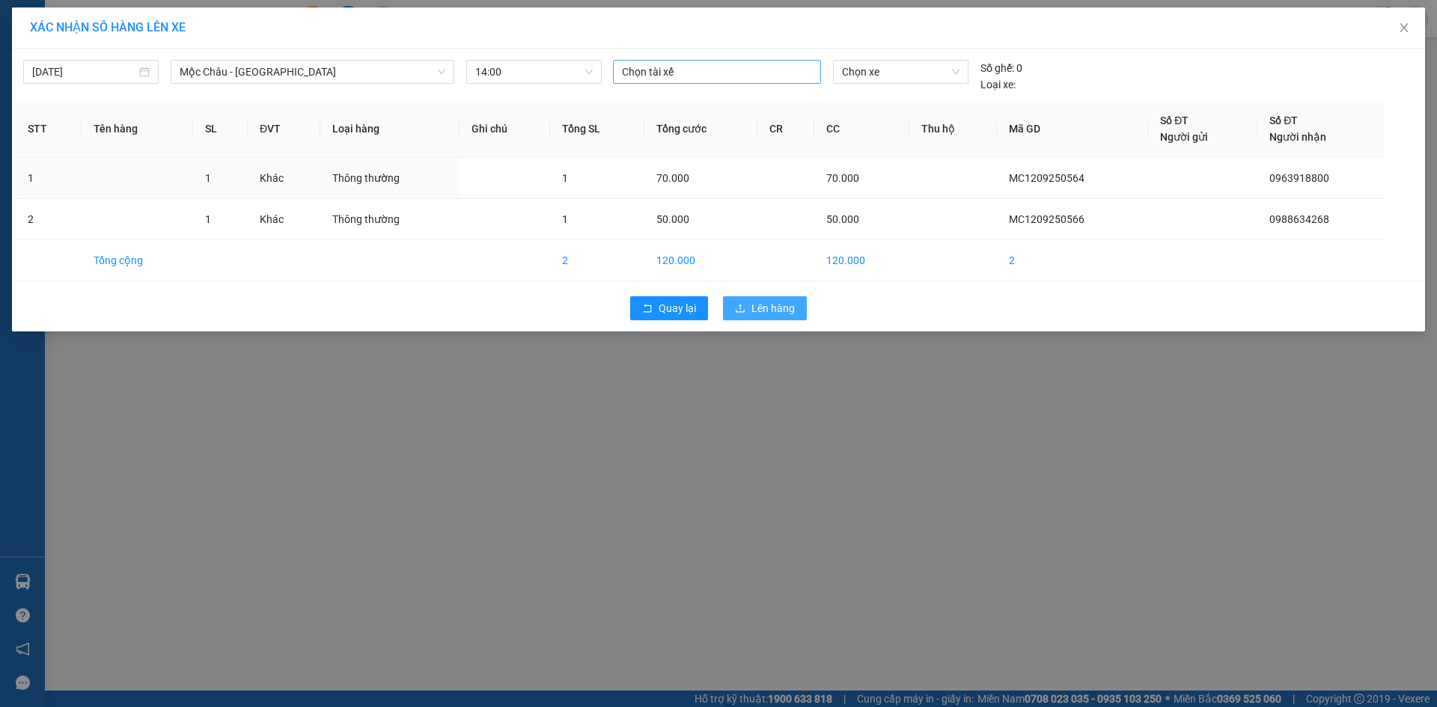
drag, startPoint x: 775, startPoint y: 311, endPoint x: 711, endPoint y: 76, distance: 243.6
click at [719, 97] on div "[DATE] [GEOGRAPHIC_DATA] - [GEOGRAPHIC_DATA] LỌC THEO Nhóm tuyến Tuyến Chọn tất…" at bounding box center [718, 190] width 1413 height 283
click at [709, 70] on div at bounding box center [717, 72] width 201 height 18
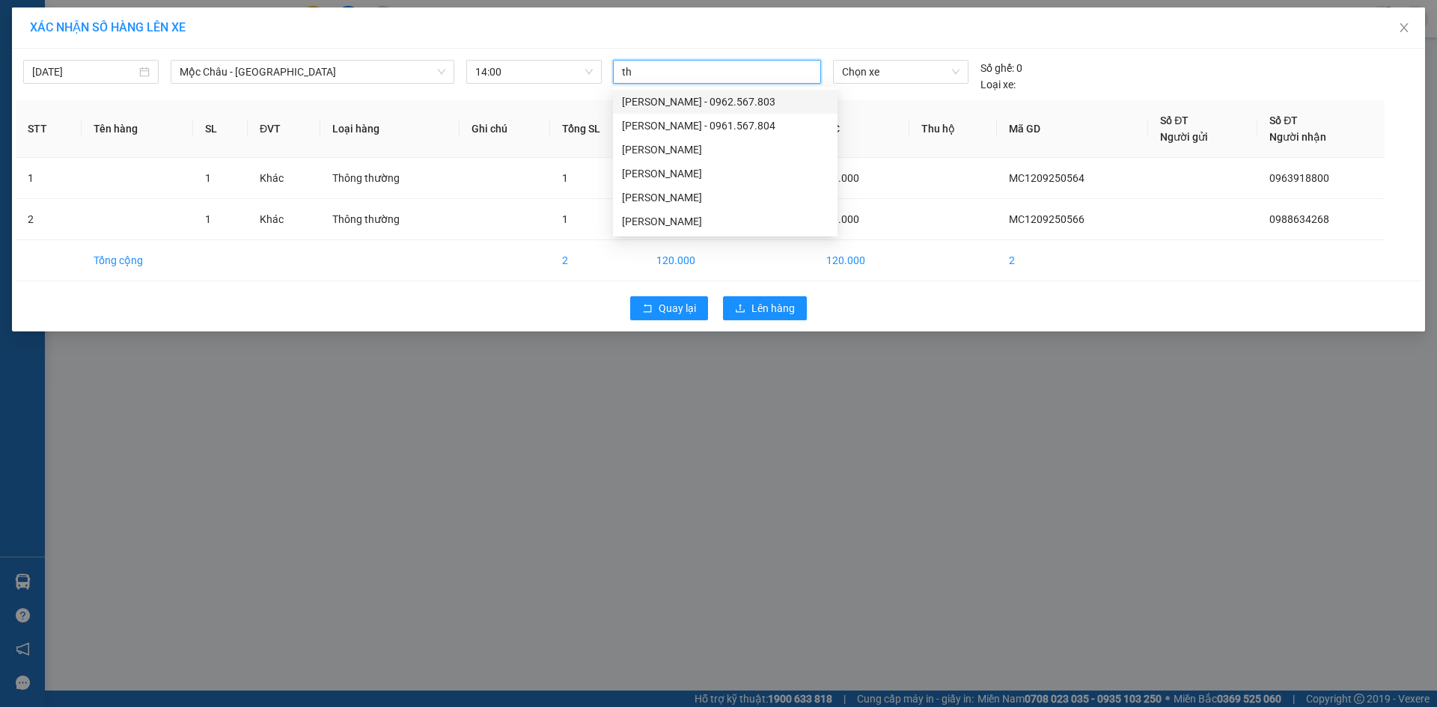
type input "thă"
click at [692, 129] on div "[PERSON_NAME]" at bounding box center [725, 125] width 207 height 16
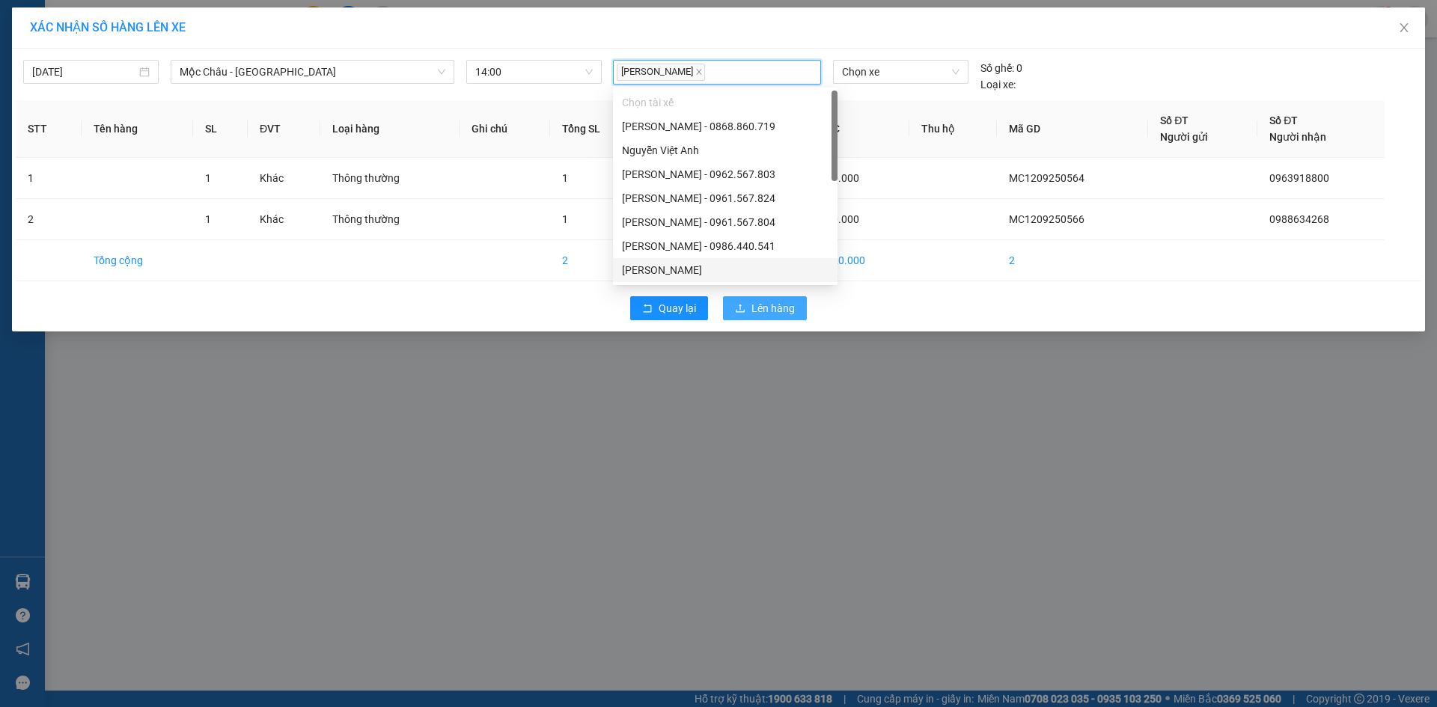
click at [756, 310] on button "Lên hàng" at bounding box center [765, 308] width 84 height 24
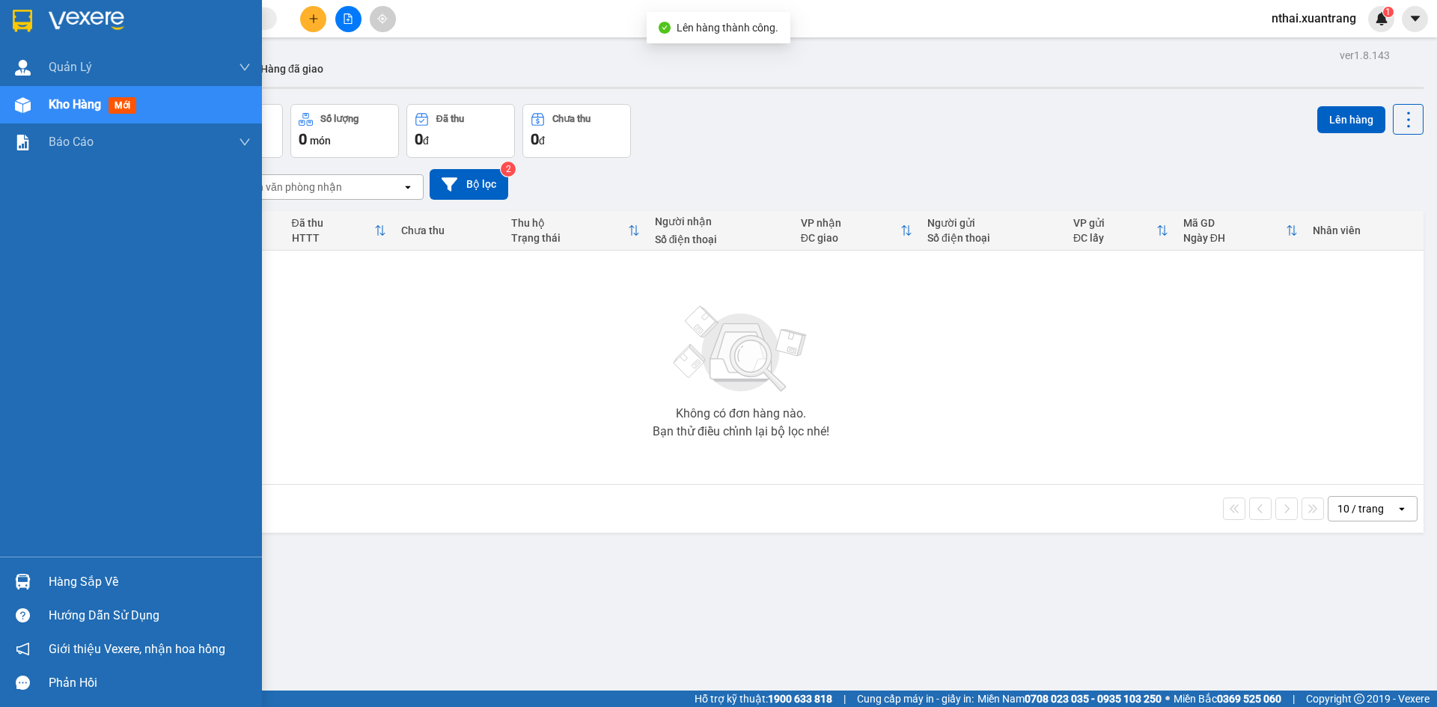
click at [17, 6] on div at bounding box center [131, 24] width 262 height 49
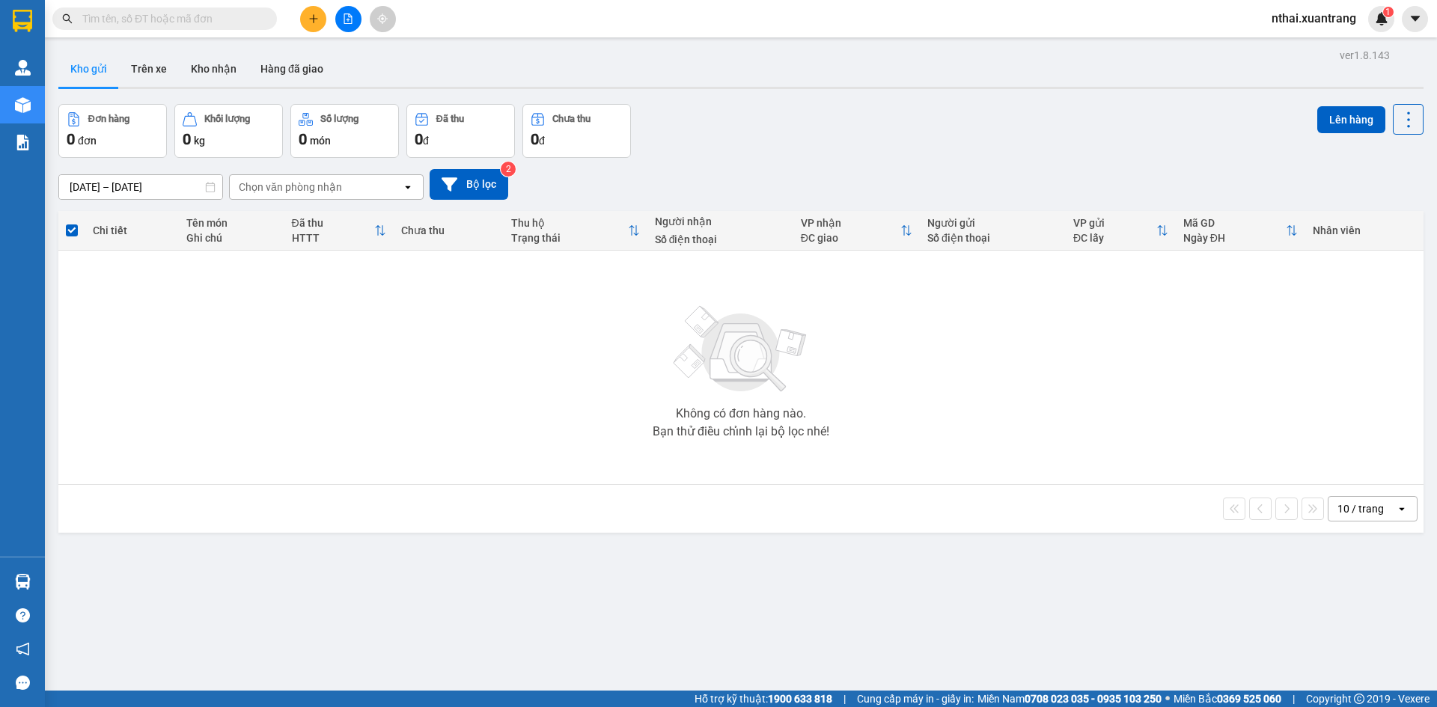
click at [315, 12] on button at bounding box center [313, 19] width 26 height 26
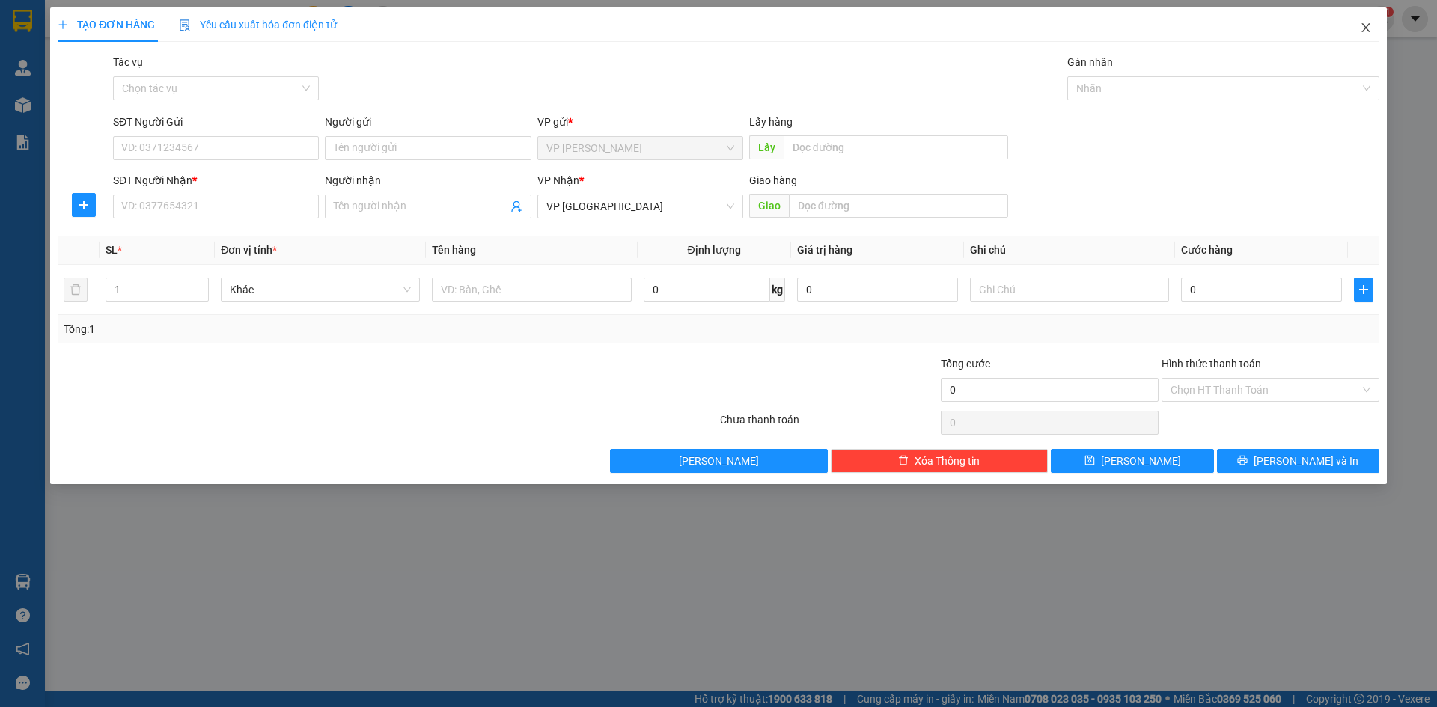
click at [1367, 25] on icon "close" at bounding box center [1366, 28] width 12 height 12
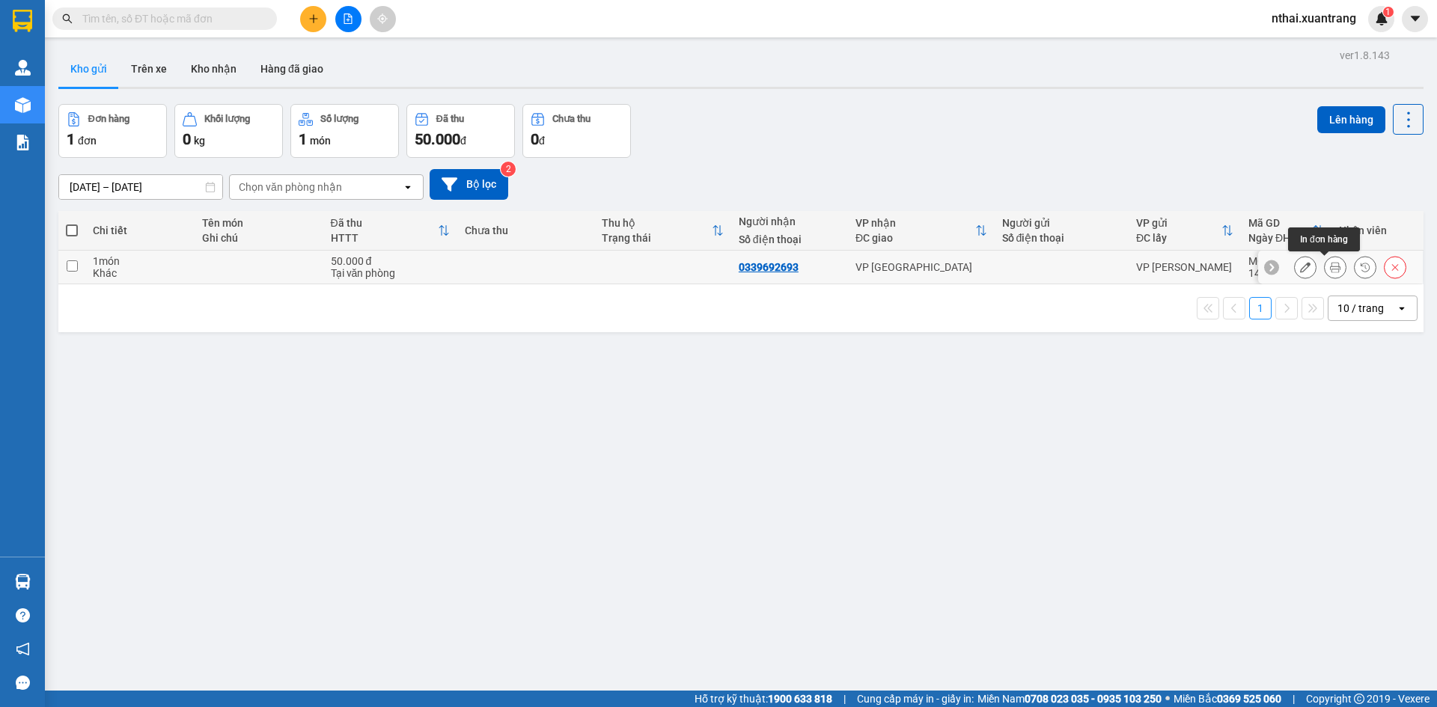
click at [1324, 265] on button at bounding box center [1334, 267] width 21 height 26
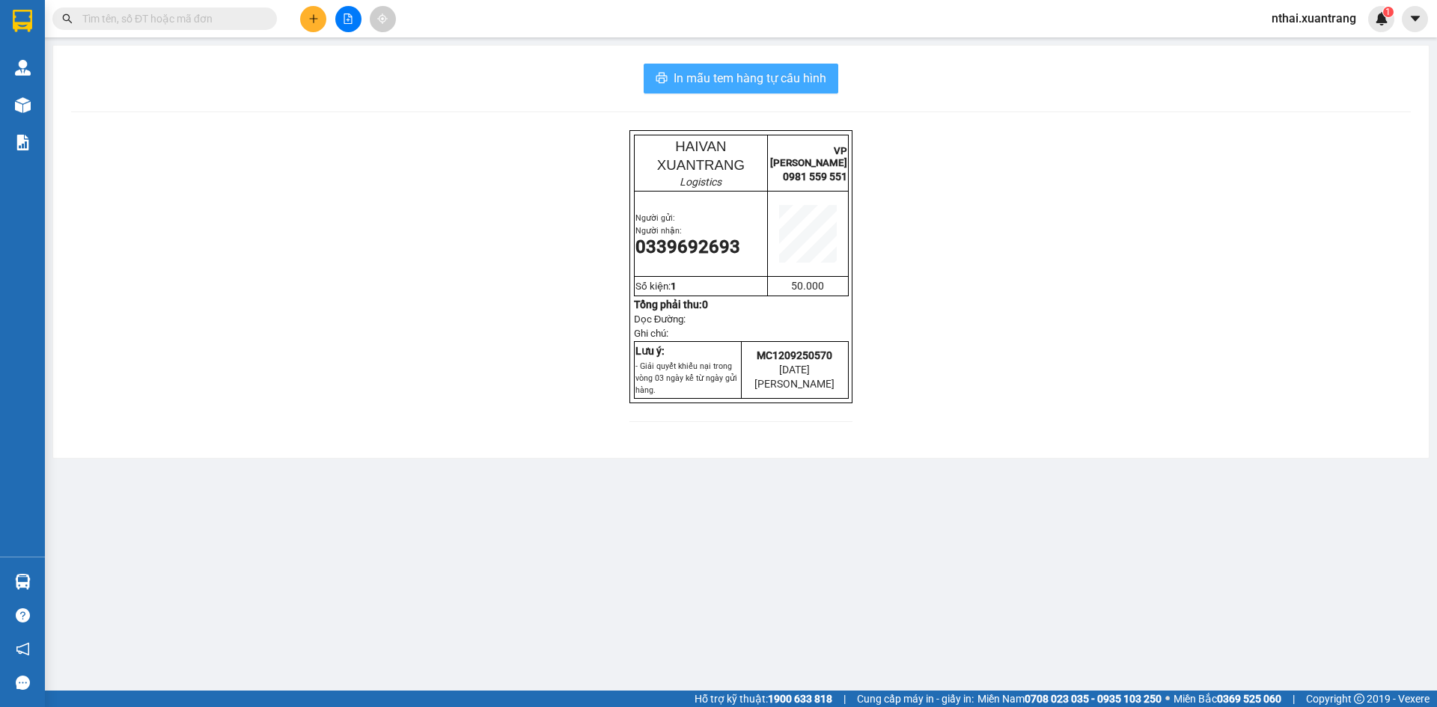
click at [779, 86] on span "In mẫu tem hàng tự cấu hình" at bounding box center [749, 78] width 153 height 19
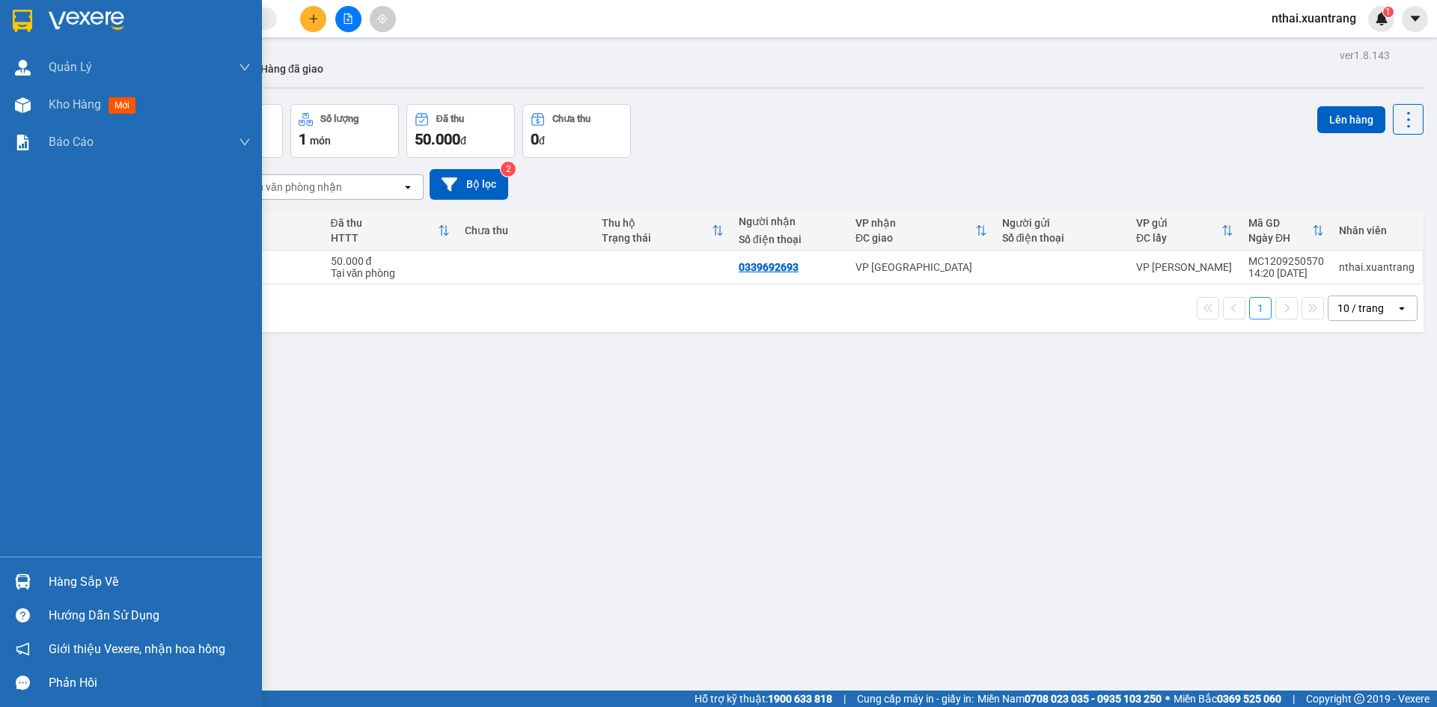
click at [19, 13] on img at bounding box center [22, 21] width 19 height 22
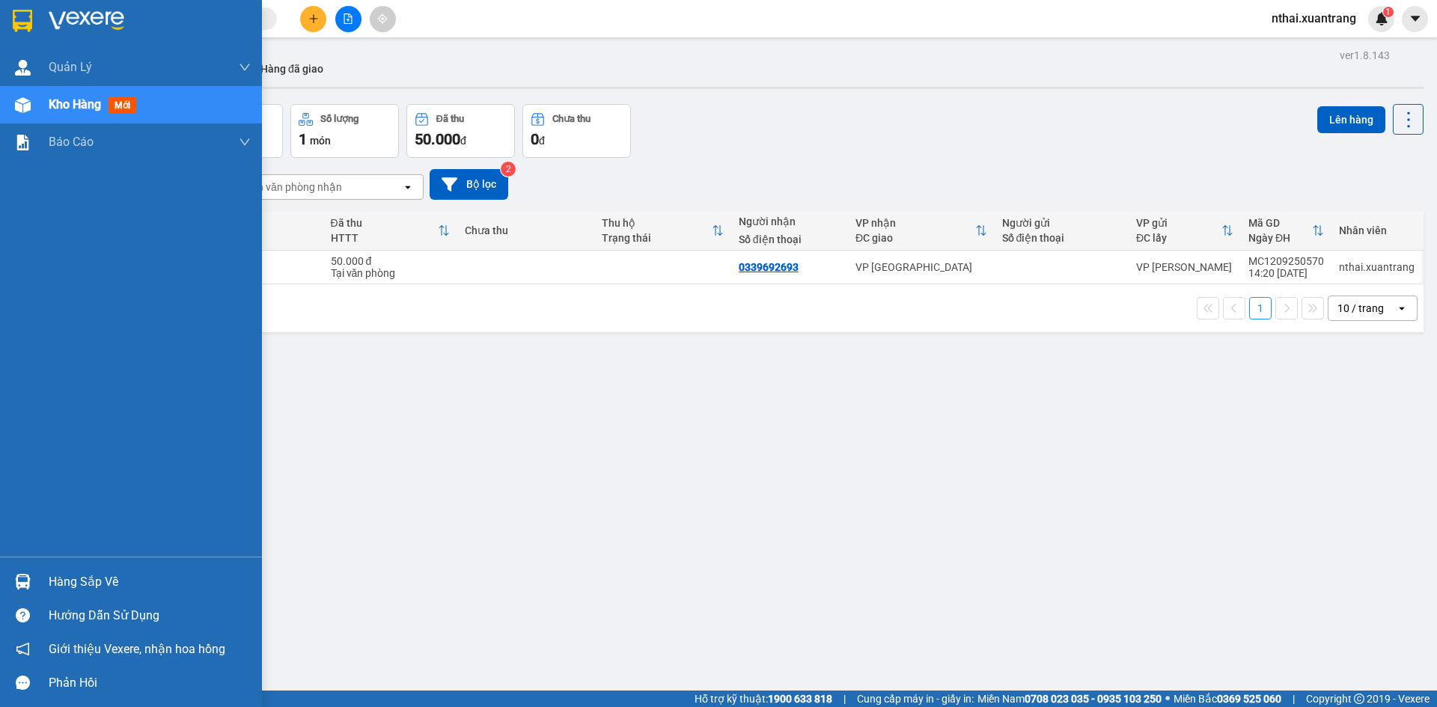
click at [13, 10] on img at bounding box center [22, 21] width 19 height 22
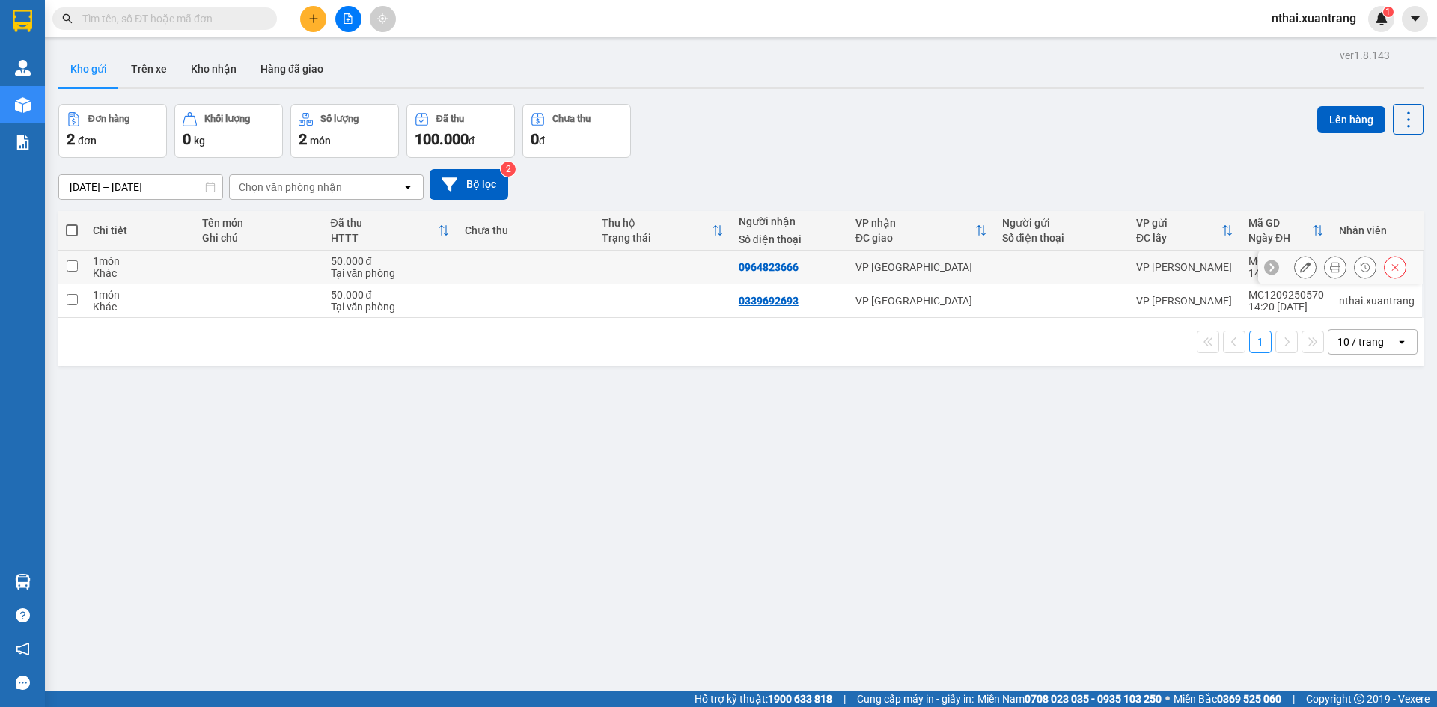
click at [1330, 266] on icon at bounding box center [1335, 267] width 10 height 10
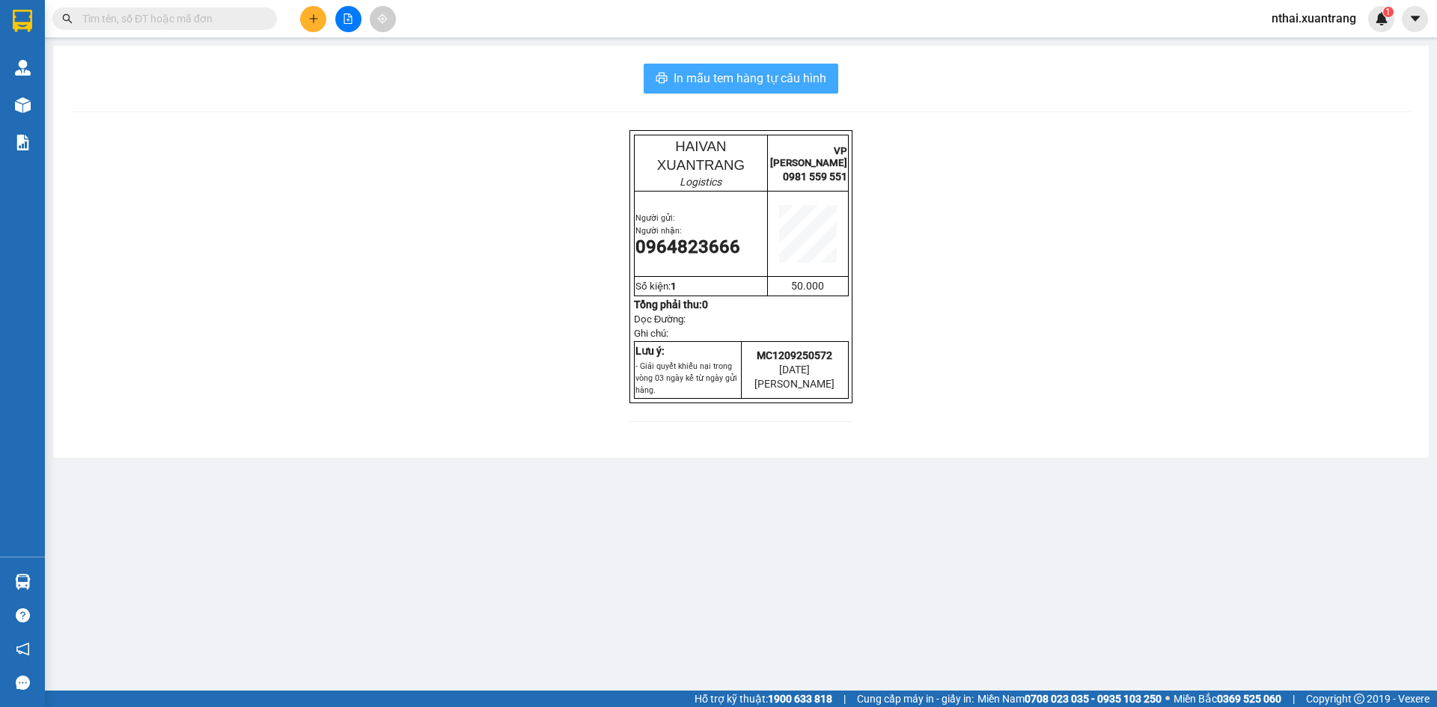
click at [774, 65] on button "In mẫu tem hàng tự cấu hình" at bounding box center [740, 79] width 195 height 30
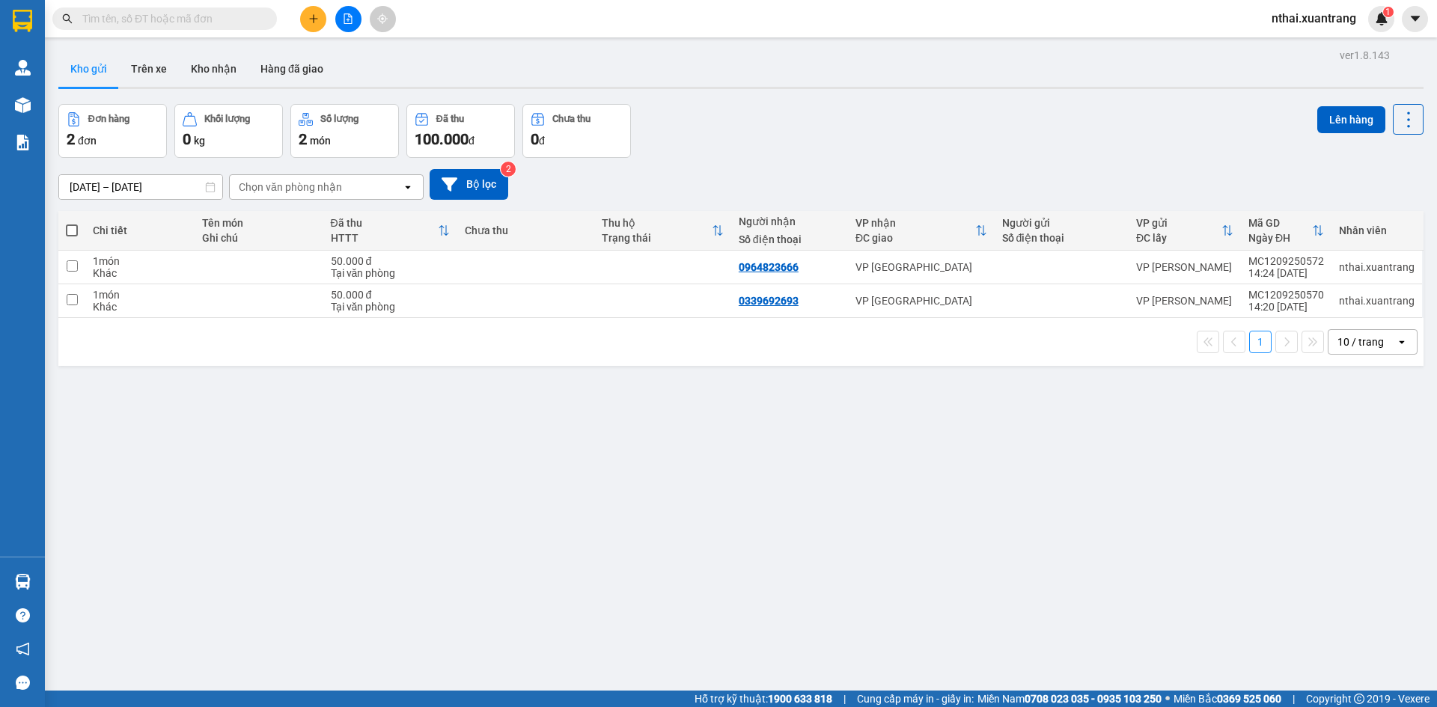
drag, startPoint x: 547, startPoint y: 448, endPoint x: 665, endPoint y: 510, distance: 133.5
click at [609, 483] on div "ver 1.8.143 Kho gửi Trên xe Kho nhận Hàng đã giao Đơn hàng 2 đơn Khối lượng 0 k…" at bounding box center [740, 398] width 1377 height 707
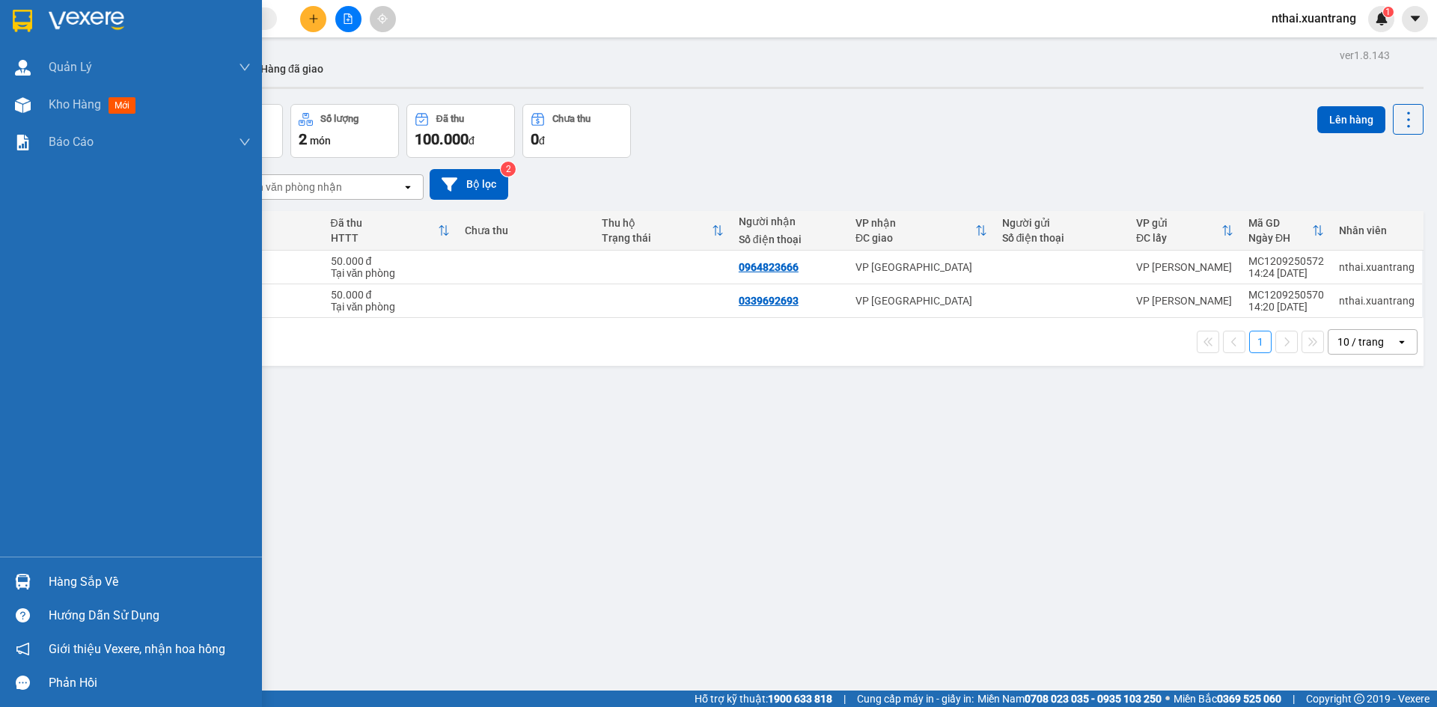
drag, startPoint x: 43, startPoint y: 16, endPoint x: 65, endPoint y: 1, distance: 26.6
click at [43, 16] on div at bounding box center [131, 24] width 262 height 49
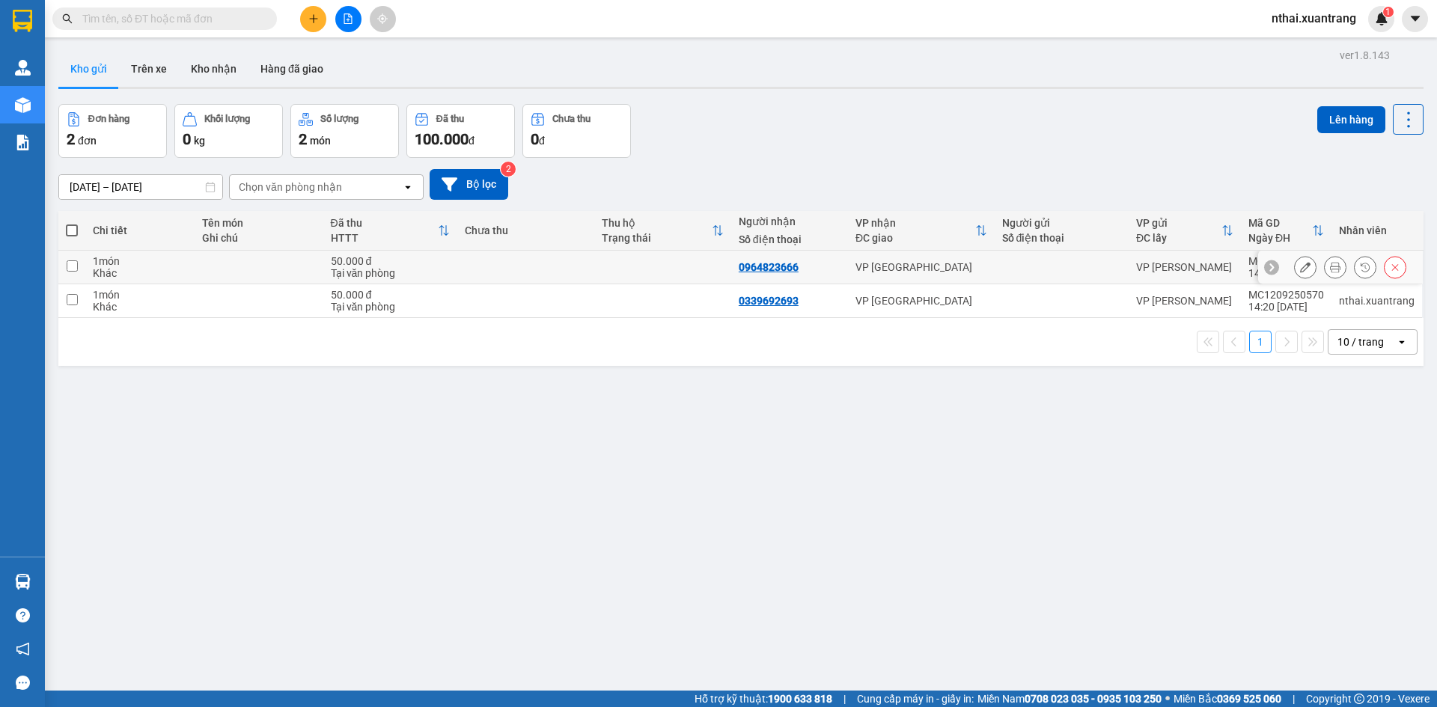
click at [507, 268] on td at bounding box center [525, 268] width 137 height 34
checkbox input "true"
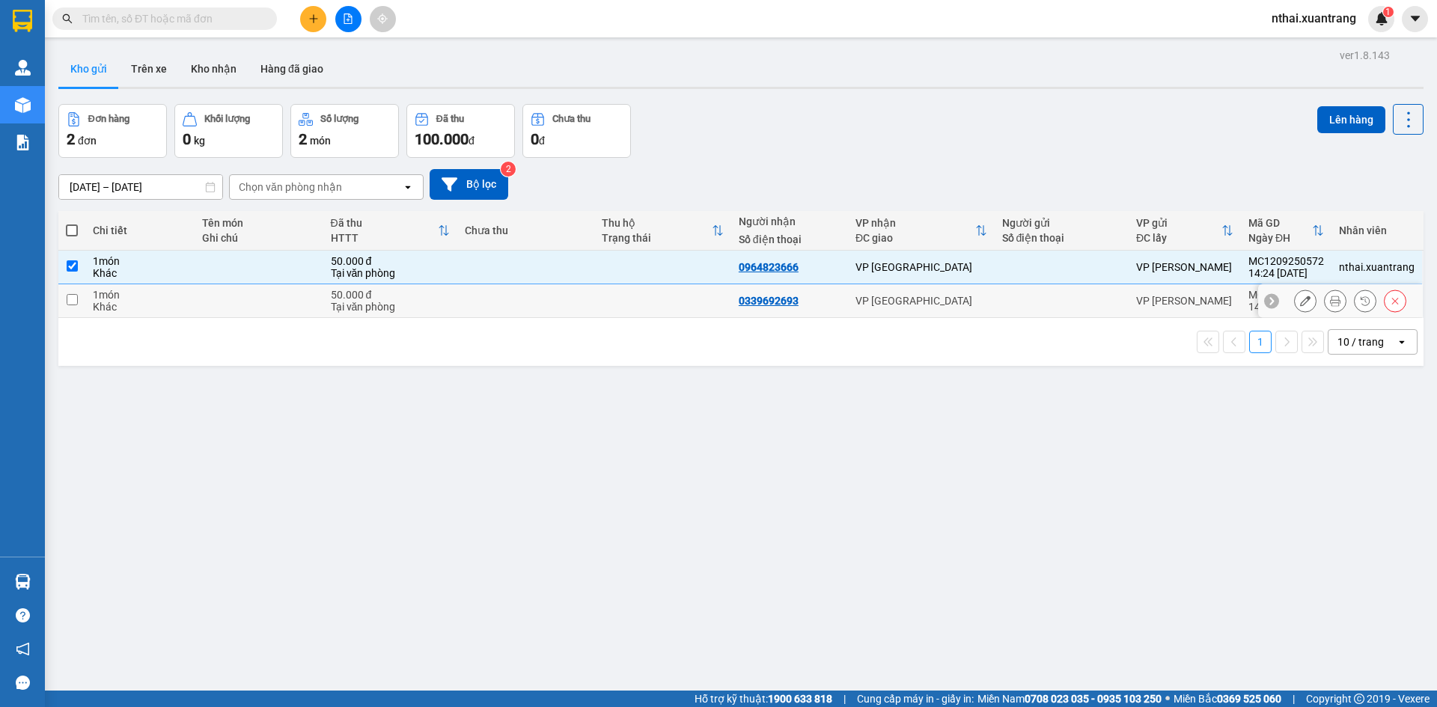
click at [489, 306] on td at bounding box center [525, 301] width 137 height 34
checkbox input "true"
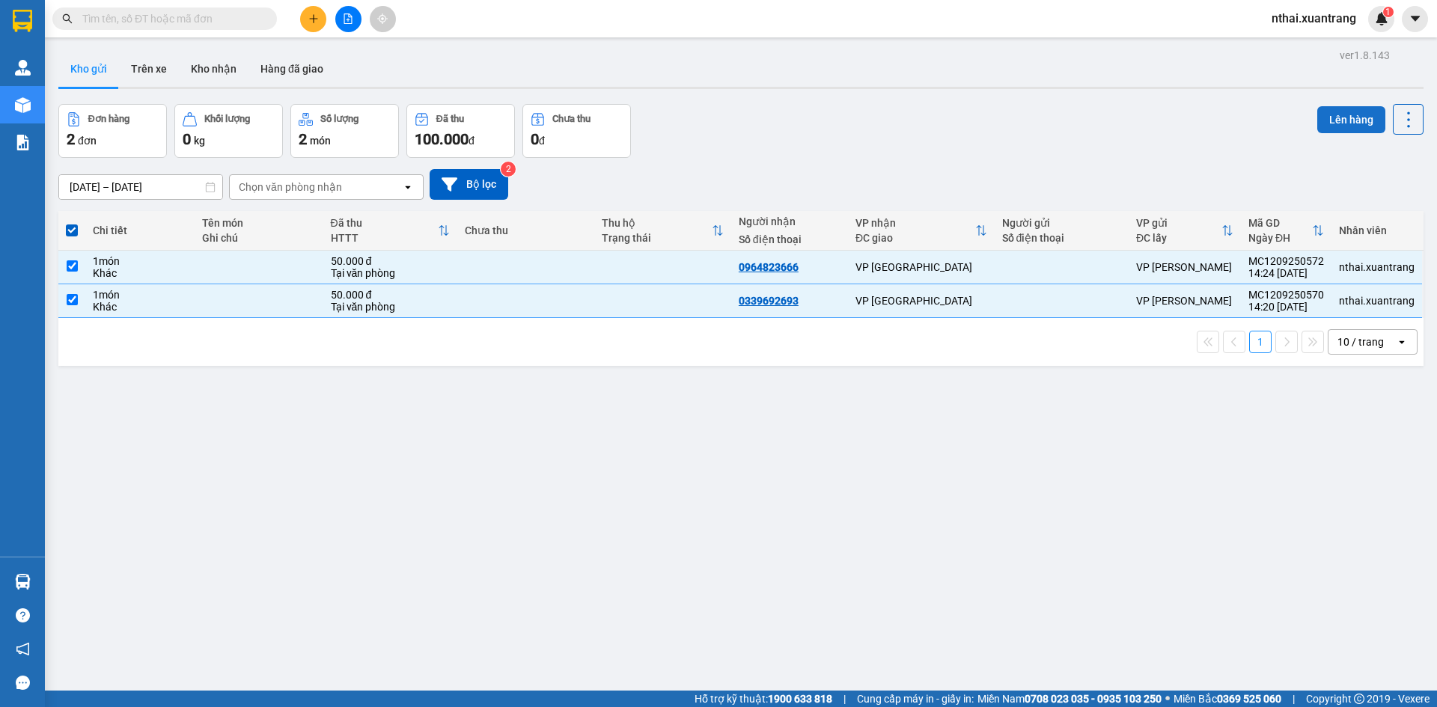
click at [1318, 108] on button "Lên hàng" at bounding box center [1351, 119] width 68 height 27
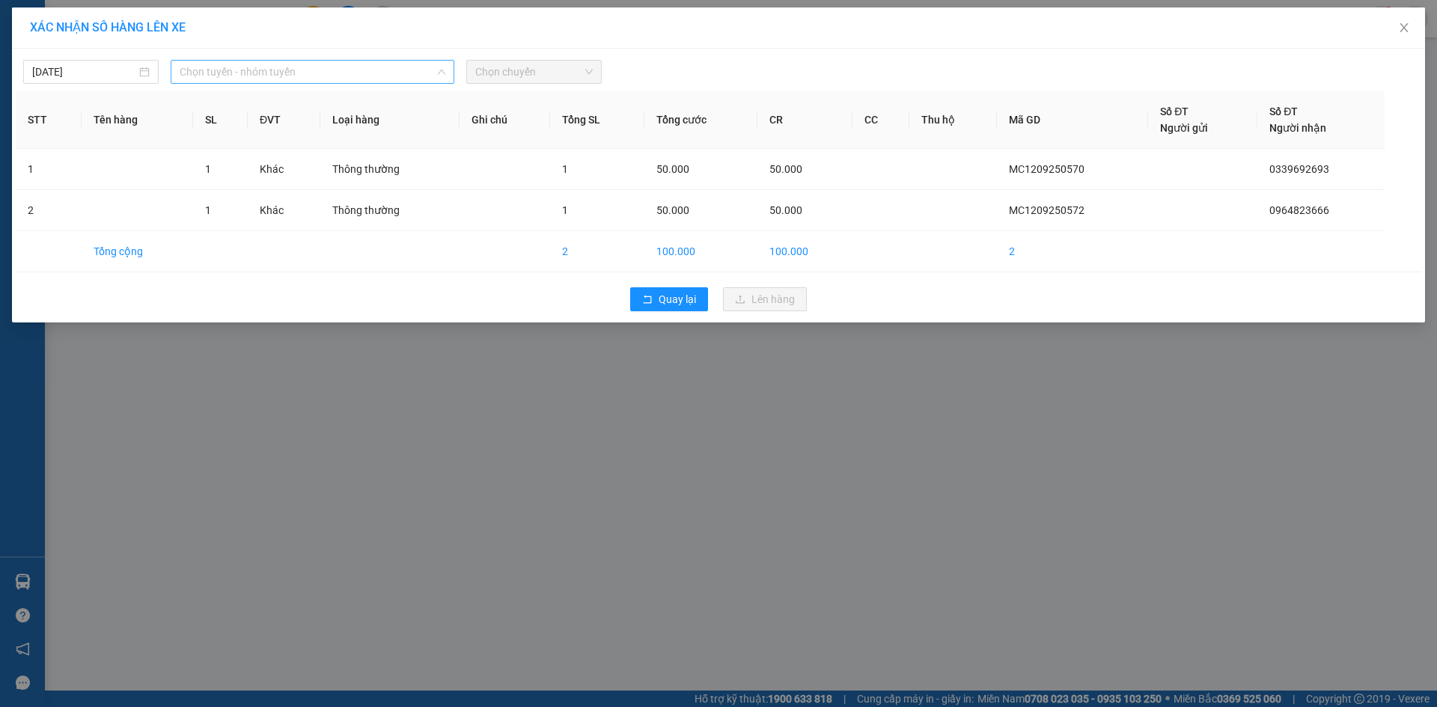
click at [301, 69] on span "Chọn tuyến - nhóm tuyến" at bounding box center [313, 72] width 266 height 22
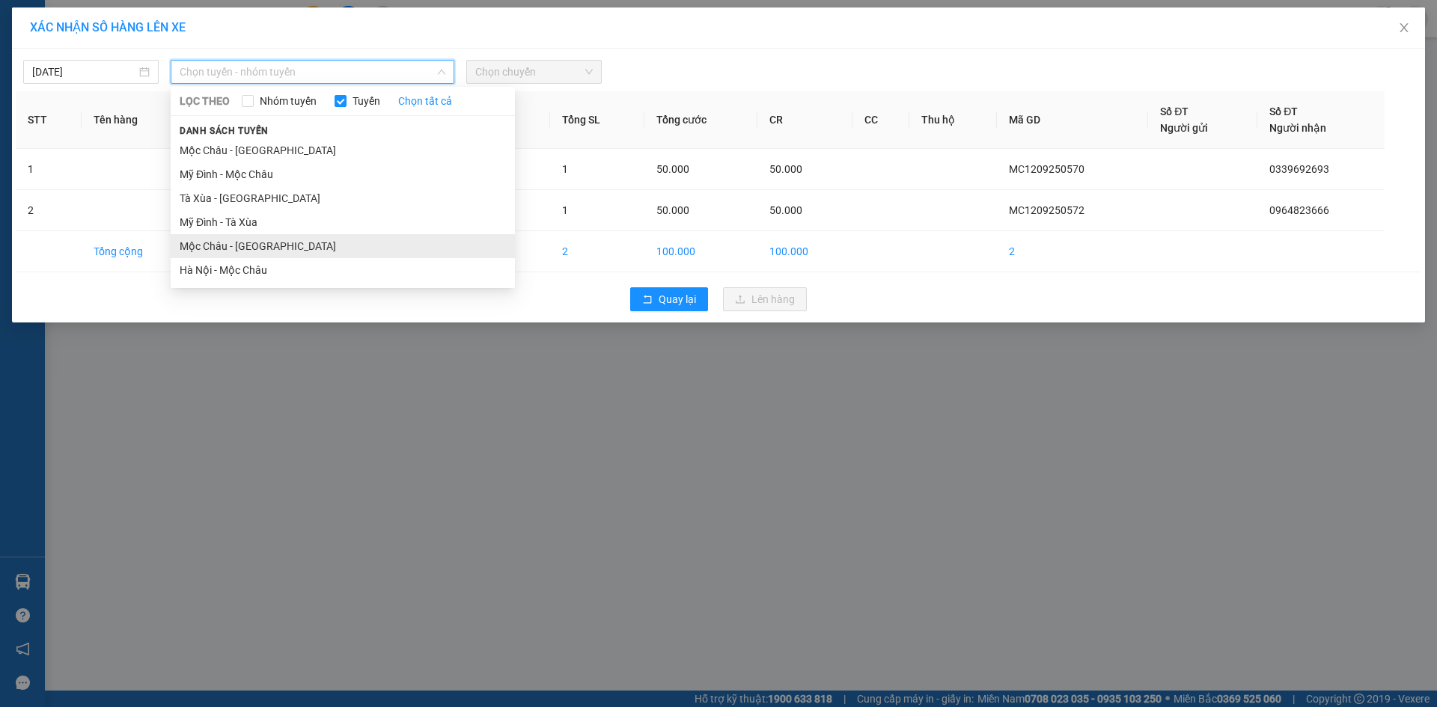
click at [230, 253] on li "Mộc Châu - [GEOGRAPHIC_DATA]" at bounding box center [343, 246] width 344 height 24
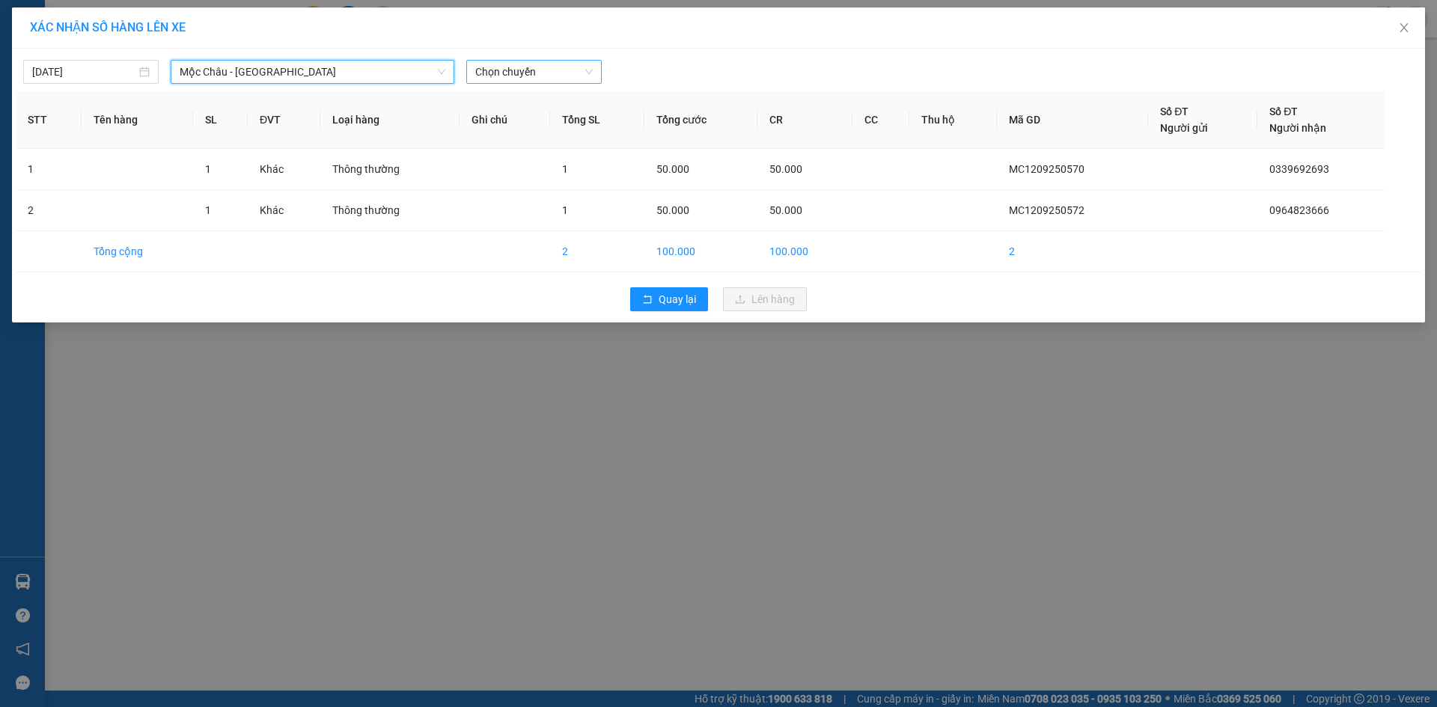
click at [524, 67] on span "Chọn chuyến" at bounding box center [533, 72] width 117 height 22
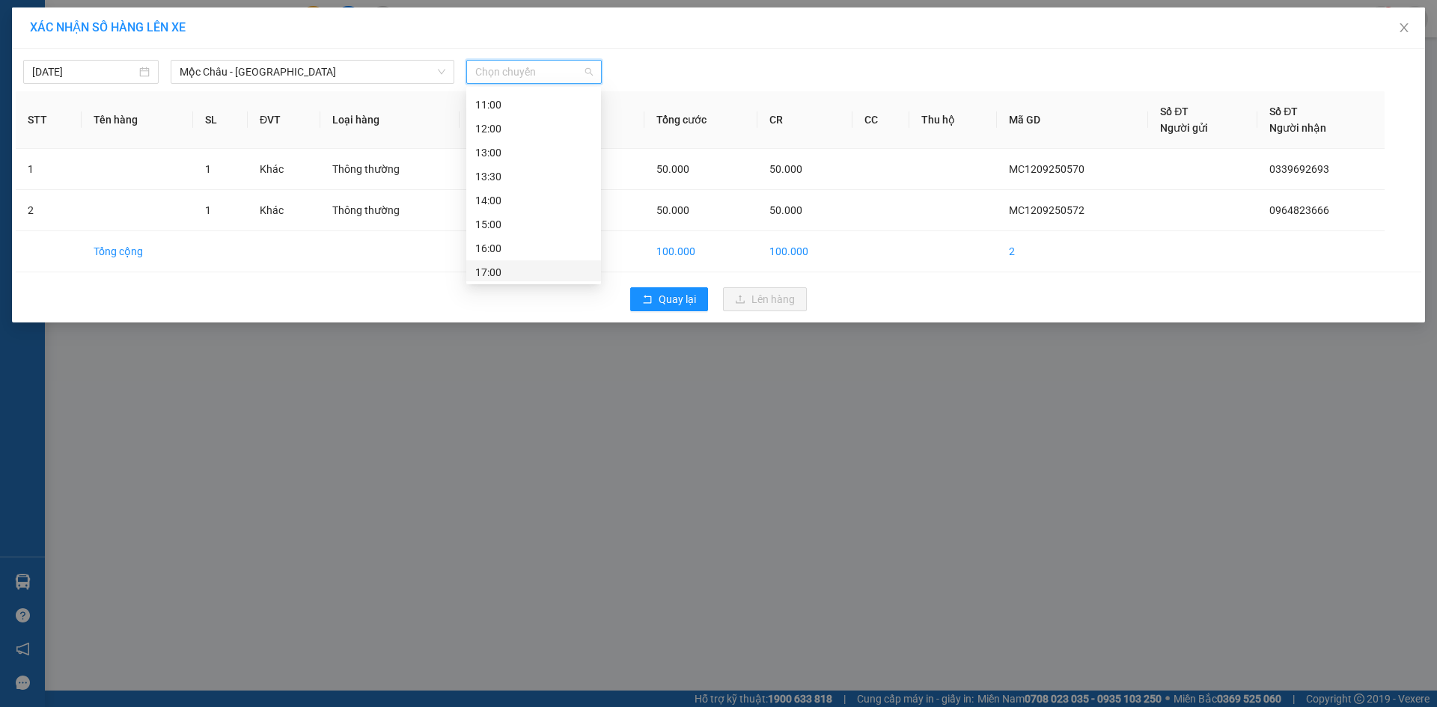
scroll to position [215, 0]
click at [499, 147] on div "15:00" at bounding box center [533, 149] width 117 height 16
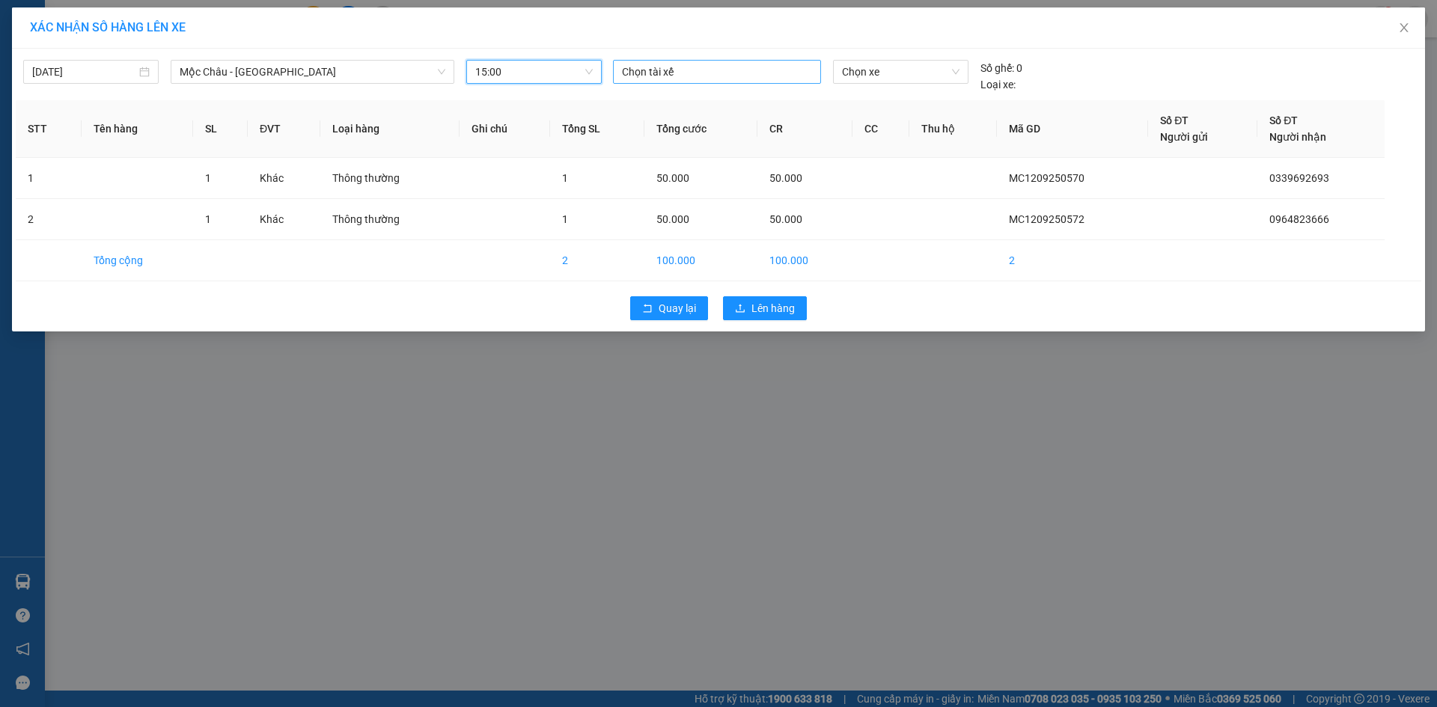
click at [694, 70] on div at bounding box center [717, 72] width 201 height 18
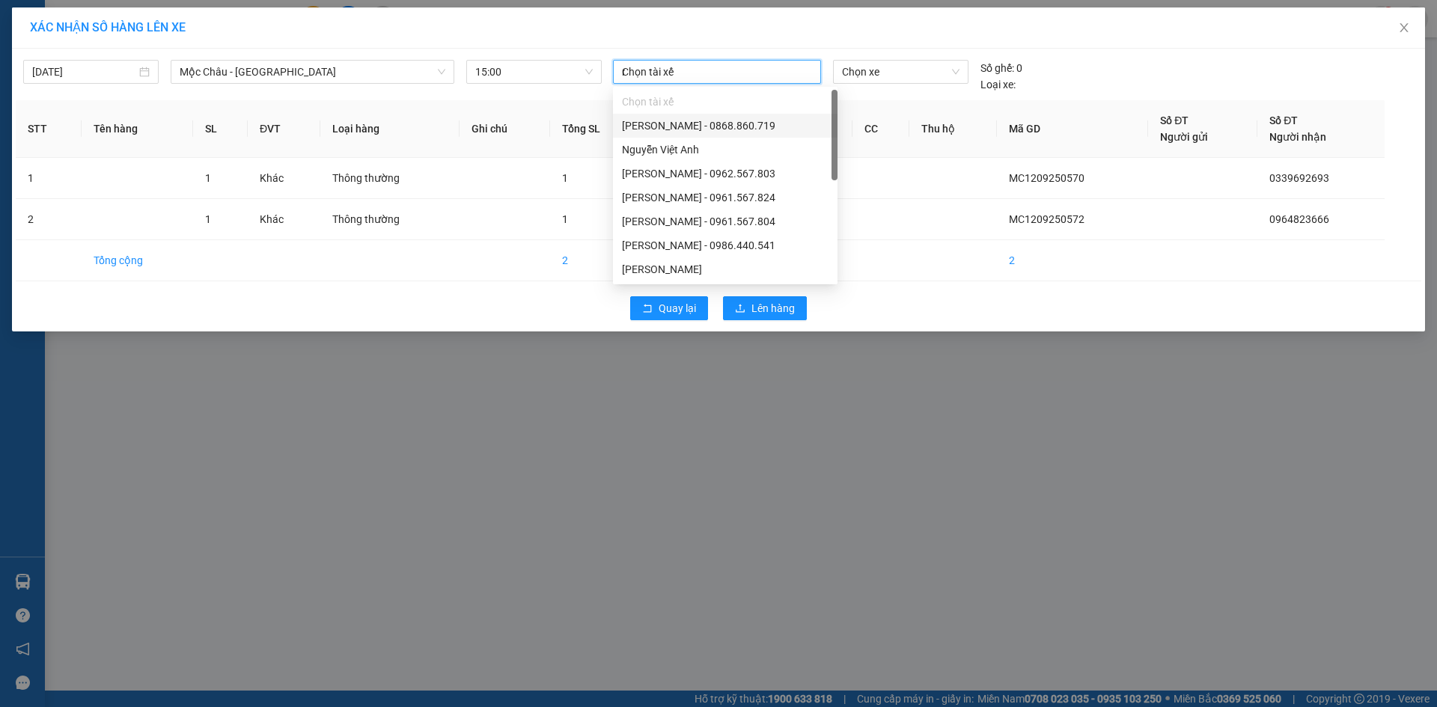
type input "na"
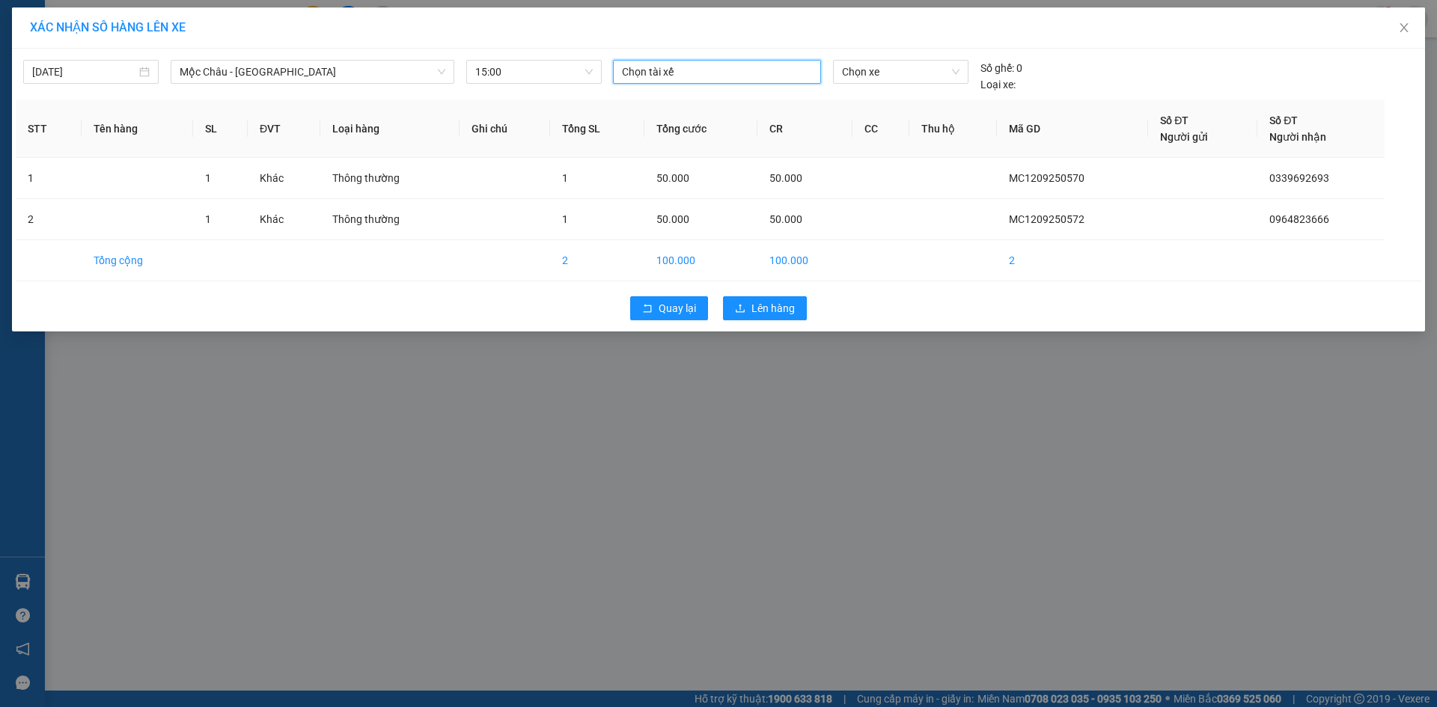
click at [694, 70] on div at bounding box center [717, 72] width 201 height 18
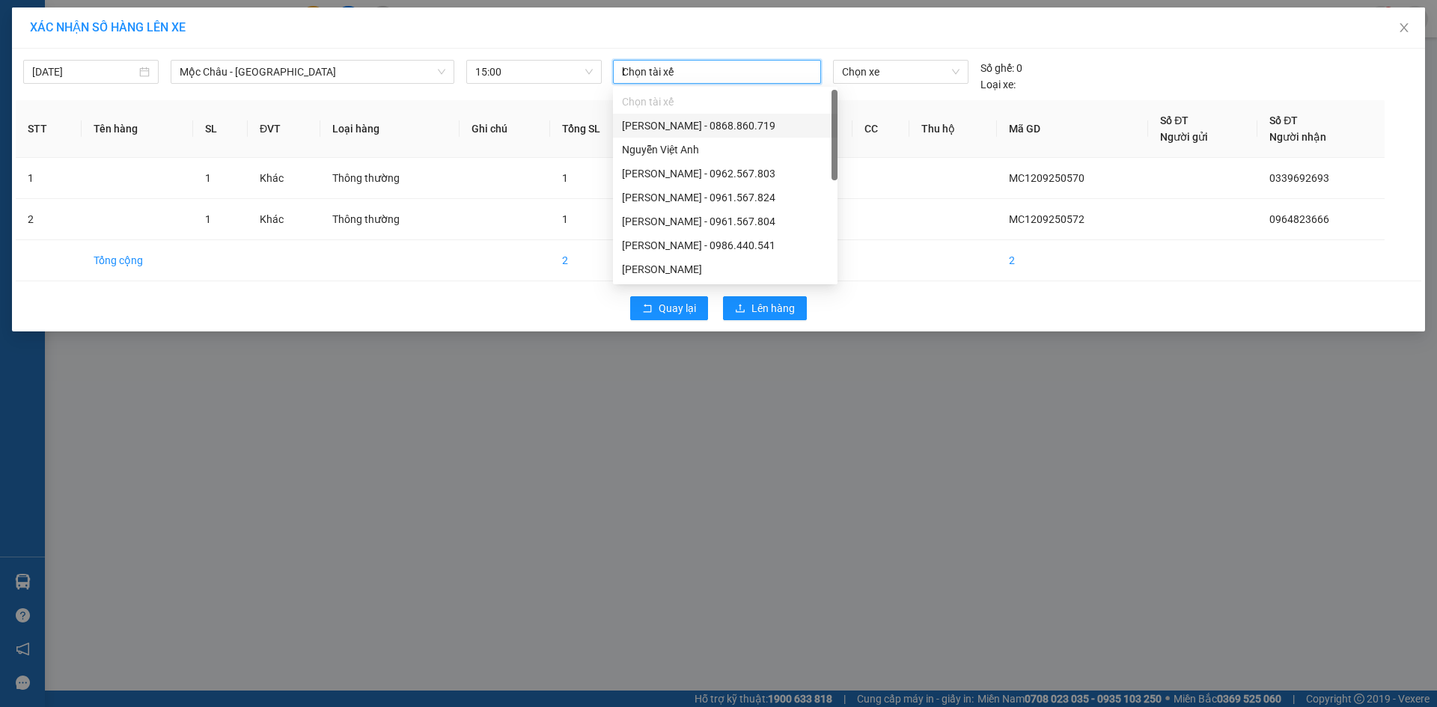
type input "ba"
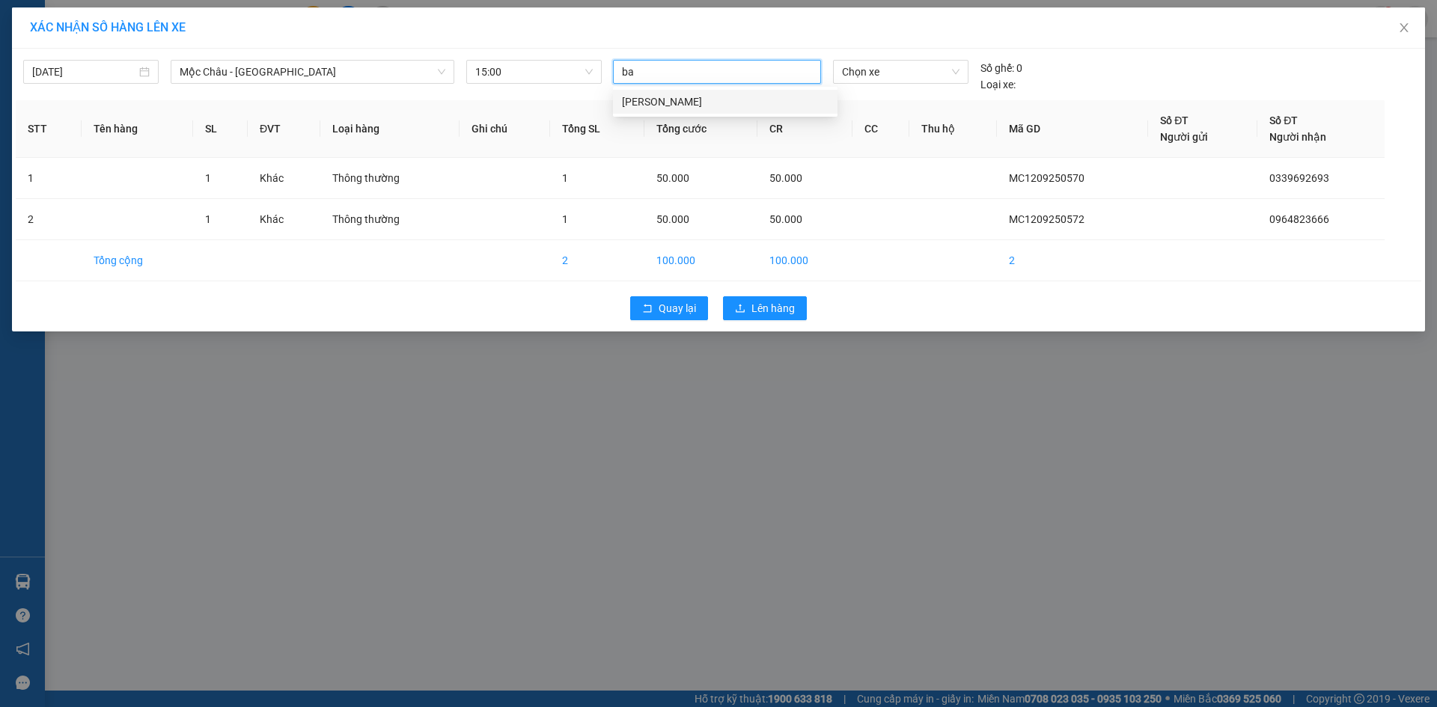
click at [692, 98] on div "[PERSON_NAME]" at bounding box center [725, 102] width 207 height 16
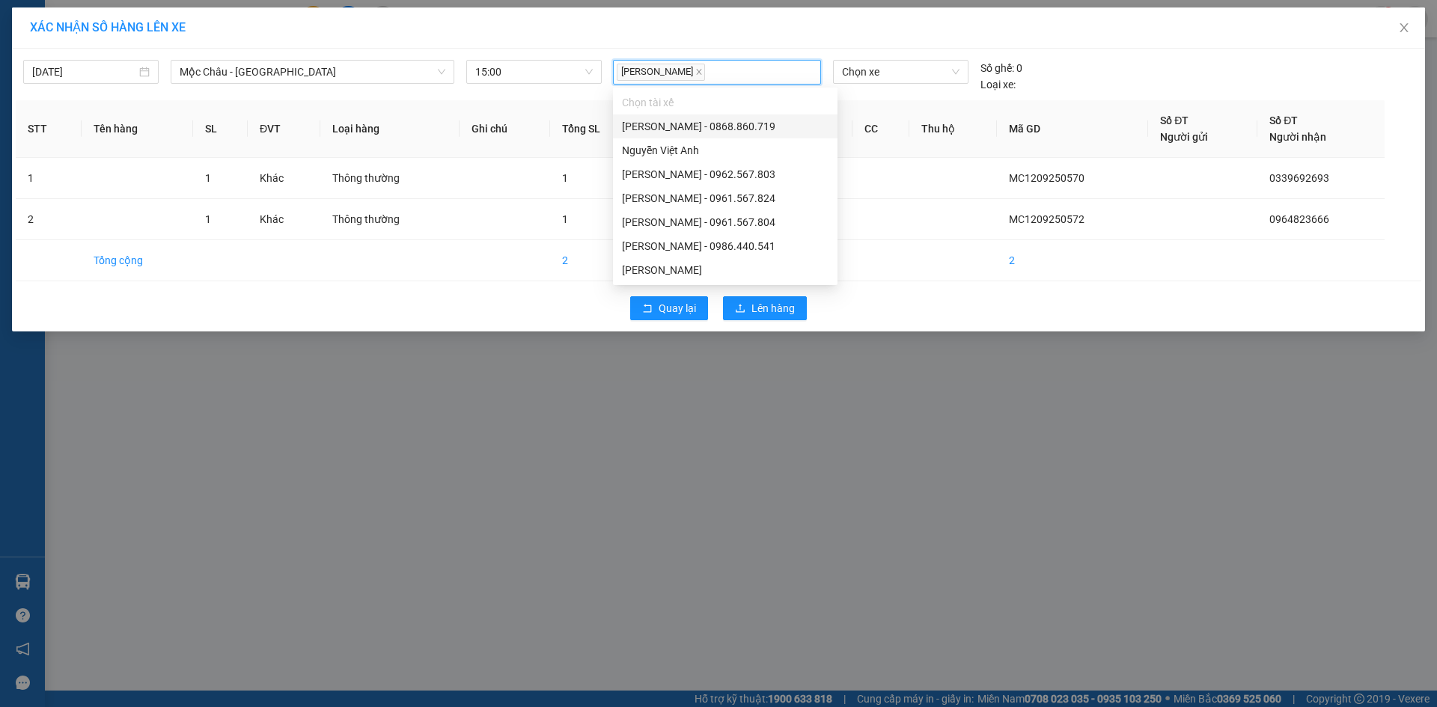
click at [318, 49] on div "[DATE] [GEOGRAPHIC_DATA] - [GEOGRAPHIC_DATA] LỌC THEO Nhóm tuyến Tuyến Chọn tất…" at bounding box center [718, 190] width 1413 height 283
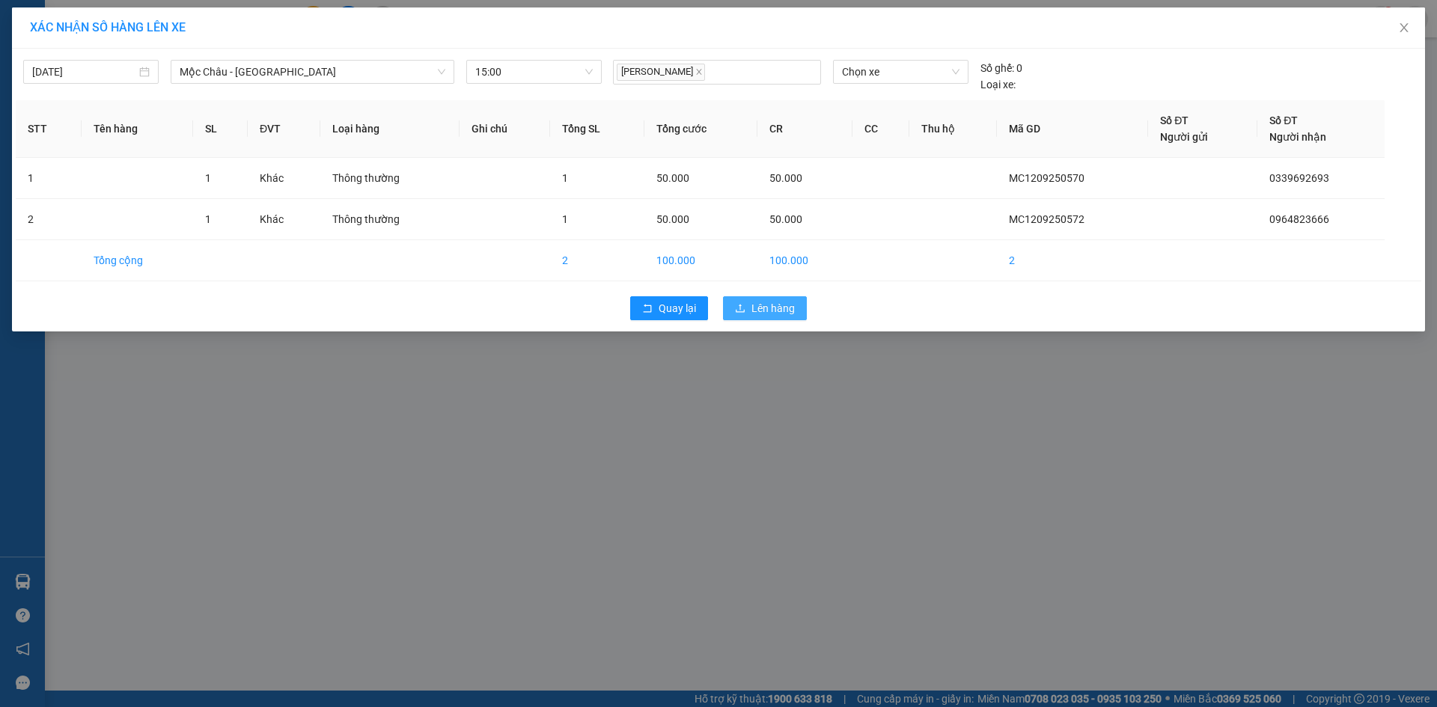
click at [759, 308] on span "Lên hàng" at bounding box center [772, 308] width 43 height 16
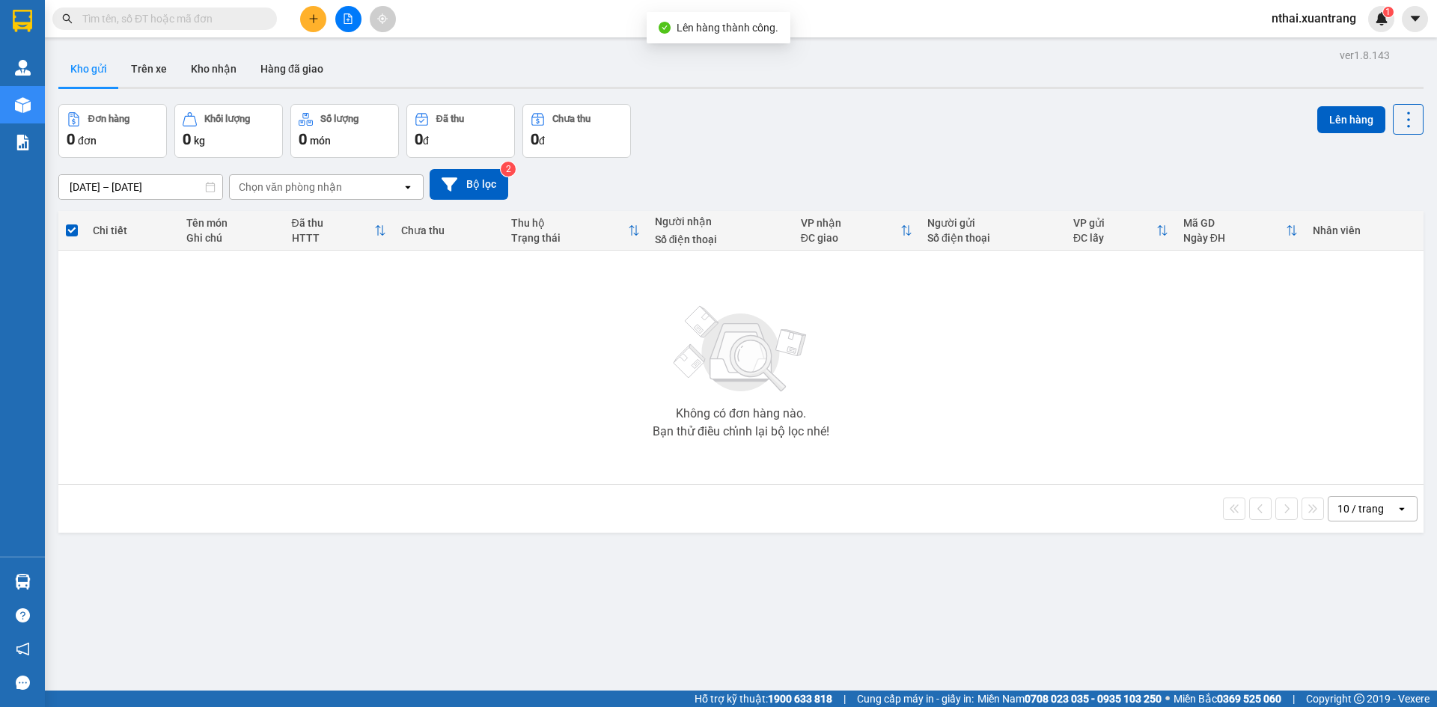
click at [46, 27] on div at bounding box center [146, 18] width 292 height 22
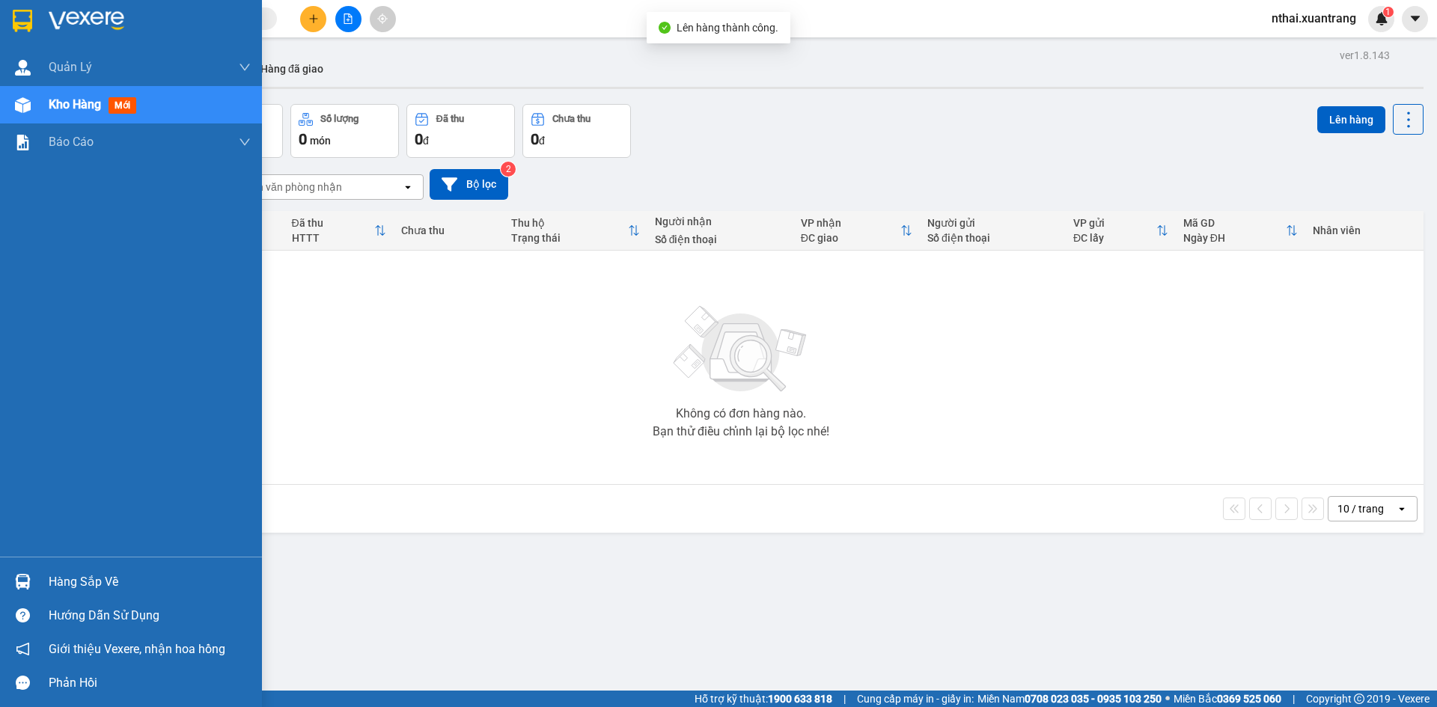
click at [24, 20] on img at bounding box center [22, 21] width 19 height 22
